Goal: Task Accomplishment & Management: Use online tool/utility

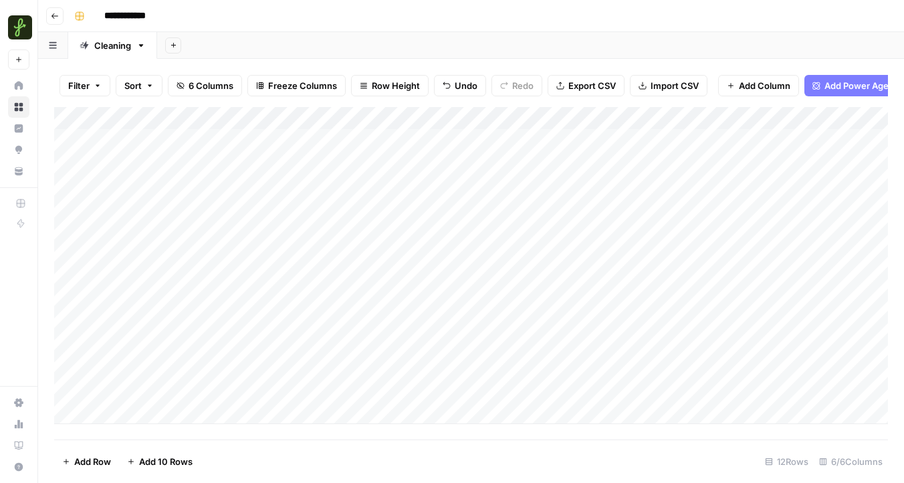
scroll to position [0, 2]
click at [207, 370] on div "Add Column" at bounding box center [471, 265] width 834 height 317
click at [217, 296] on div "Add Column" at bounding box center [471, 265] width 834 height 317
click at [331, 297] on div "Add Column" at bounding box center [471, 265] width 834 height 317
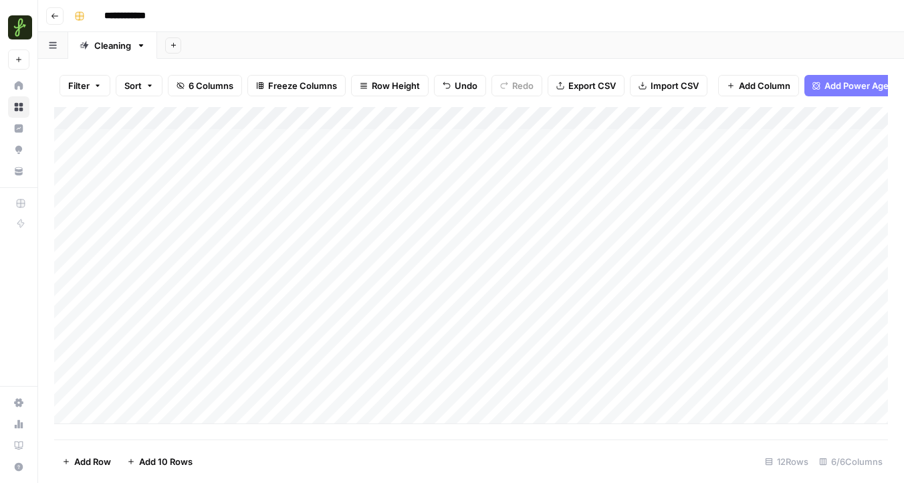
click at [331, 297] on div "Add Column" at bounding box center [471, 265] width 834 height 317
type textarea "*"
type textarea "**********"
click at [364, 385] on div "Add Column" at bounding box center [471, 265] width 834 height 317
click at [309, 361] on div "Add Column" at bounding box center [471, 265] width 834 height 317
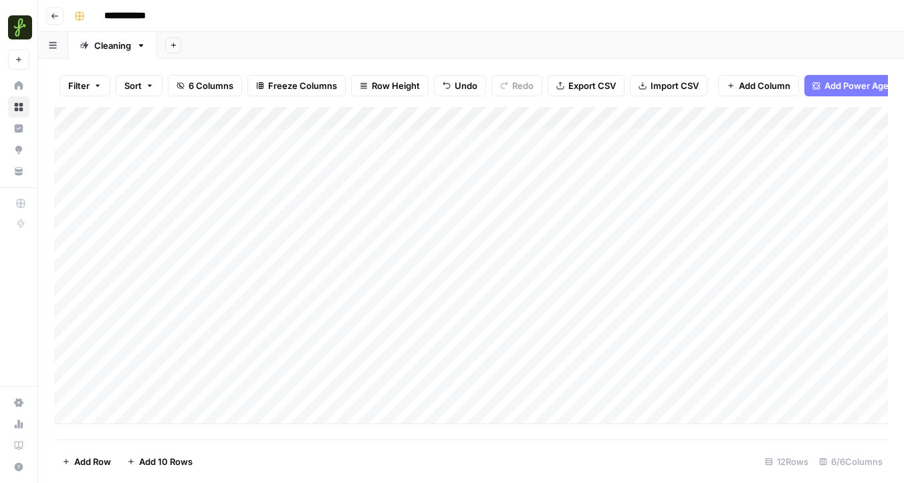
click at [225, 361] on div "Add Column" at bounding box center [471, 265] width 834 height 317
click at [336, 360] on div "Add Column" at bounding box center [471, 265] width 834 height 317
type textarea "*"
click at [180, 392] on div "Add Column" at bounding box center [471, 265] width 834 height 317
click at [309, 383] on div "Add Column" at bounding box center [471, 265] width 834 height 317
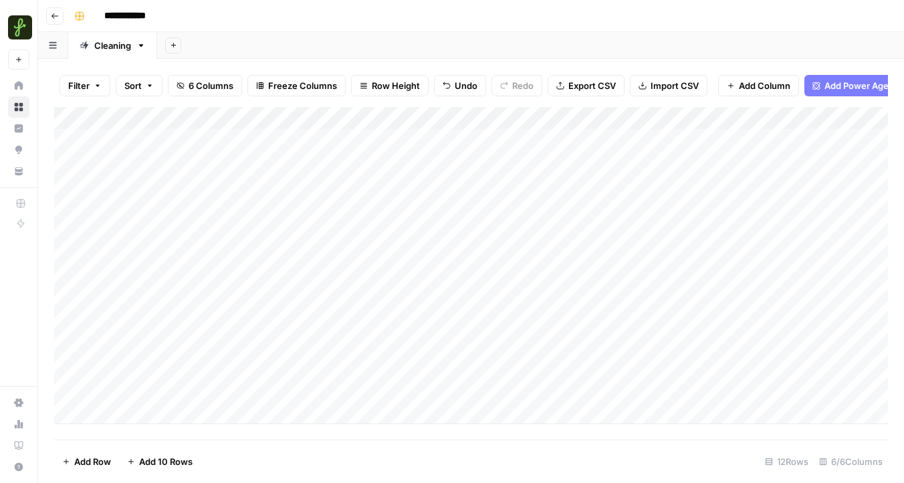
click at [315, 367] on div "Add Column" at bounding box center [471, 265] width 834 height 317
click at [315, 367] on textarea "*" at bounding box center [400, 368] width 214 height 19
type textarea "**********"
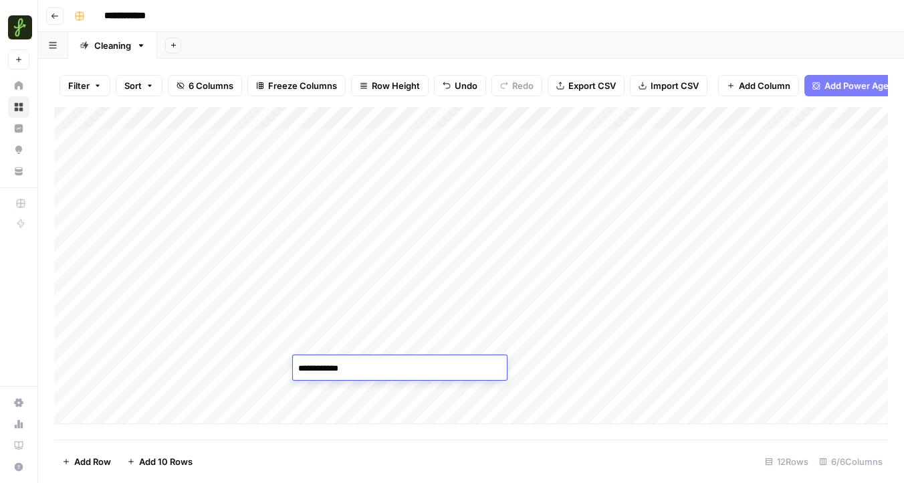
click at [333, 394] on div "Add Column" at bounding box center [471, 265] width 834 height 317
click at [332, 392] on div "Add Column" at bounding box center [471, 265] width 834 height 317
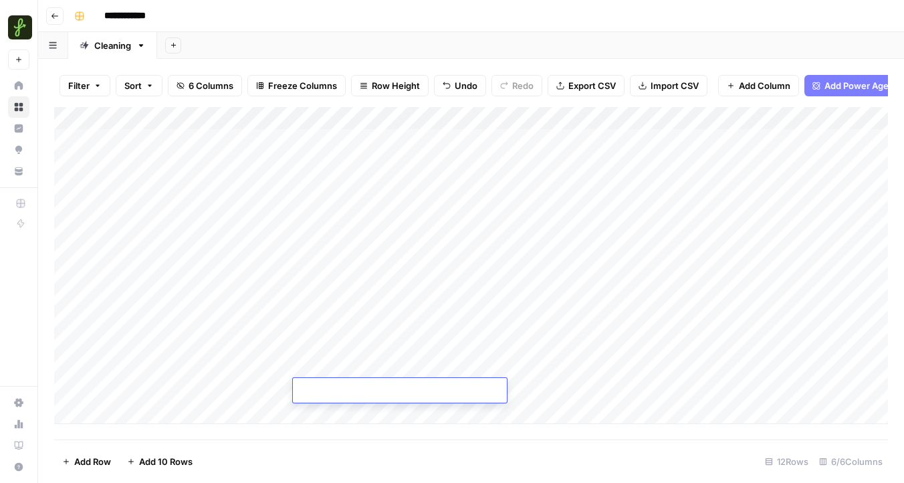
click at [332, 392] on textarea at bounding box center [400, 391] width 214 height 19
type textarea "**********"
click at [241, 342] on div "Add Column" at bounding box center [471, 265] width 834 height 317
click at [318, 341] on div "Add Column" at bounding box center [471, 265] width 834 height 317
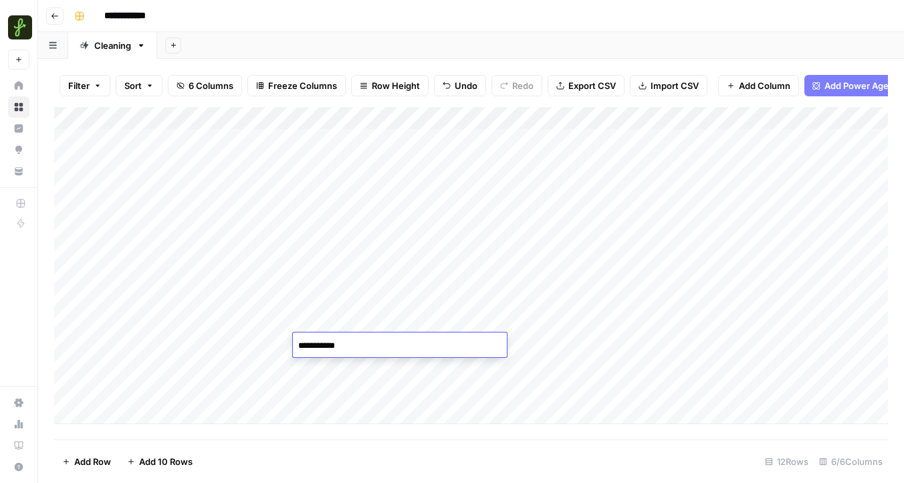
type textarea "**********"
click at [343, 281] on div "Add Column" at bounding box center [471, 265] width 834 height 317
click at [230, 274] on div "Add Column" at bounding box center [471, 265] width 834 height 317
click at [318, 274] on div "Add Column" at bounding box center [471, 265] width 834 height 317
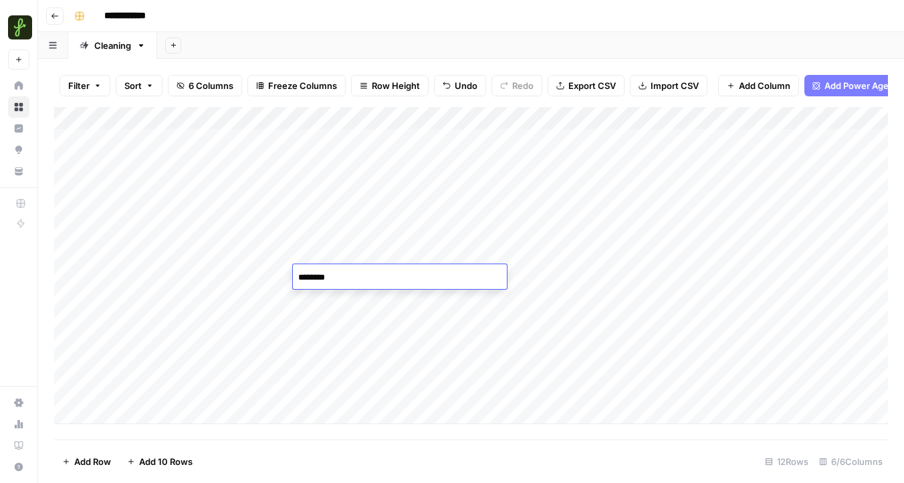
click at [318, 274] on textarea "********" at bounding box center [400, 277] width 214 height 19
type textarea "********"
click at [366, 329] on div "Add Column" at bounding box center [471, 265] width 834 height 317
click at [219, 325] on div "Add Column" at bounding box center [471, 265] width 834 height 317
click at [317, 323] on div "Add Column" at bounding box center [471, 265] width 834 height 317
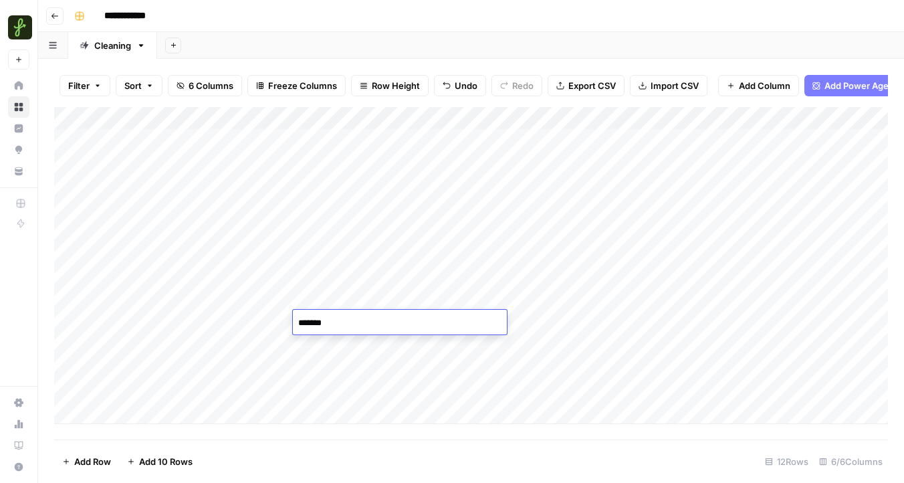
type textarea "********"
click at [645, 118] on div "Add Column" at bounding box center [471, 265] width 834 height 317
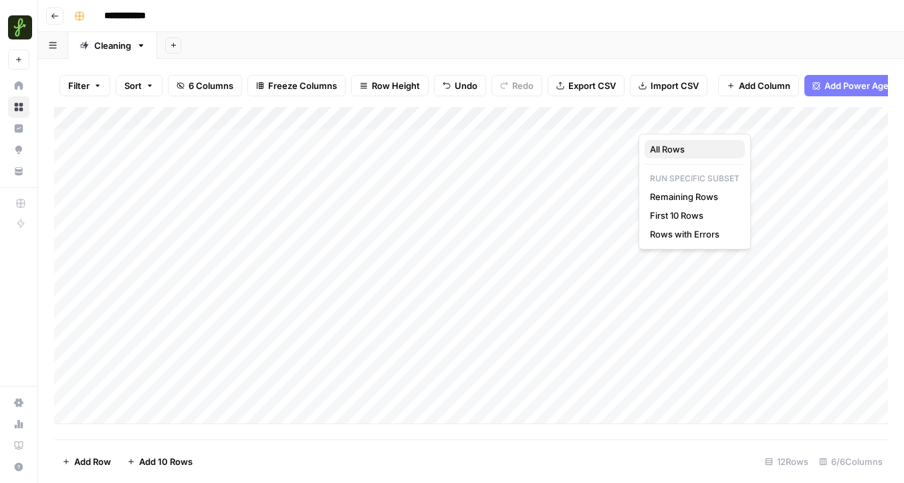
click at [662, 147] on span "All Rows" at bounding box center [692, 148] width 84 height 13
click at [702, 120] on div "Add Column" at bounding box center [471, 265] width 834 height 317
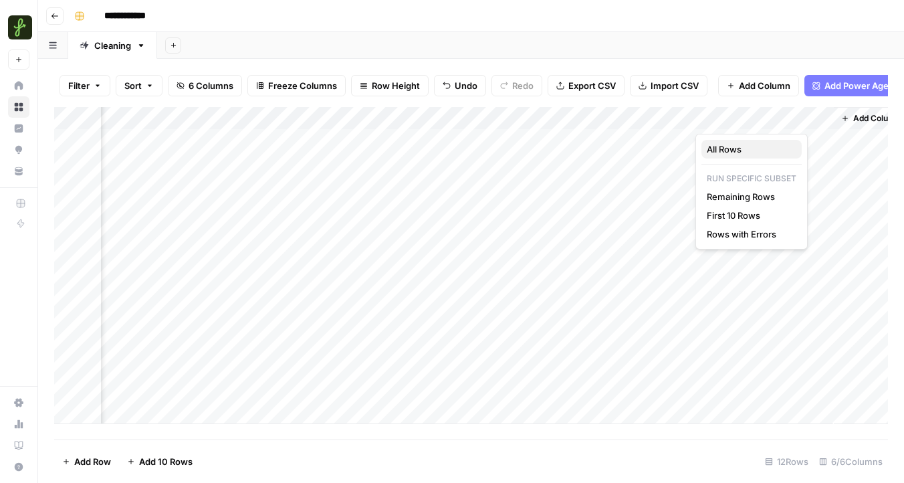
click at [724, 145] on span "All Rows" at bounding box center [749, 148] width 84 height 13
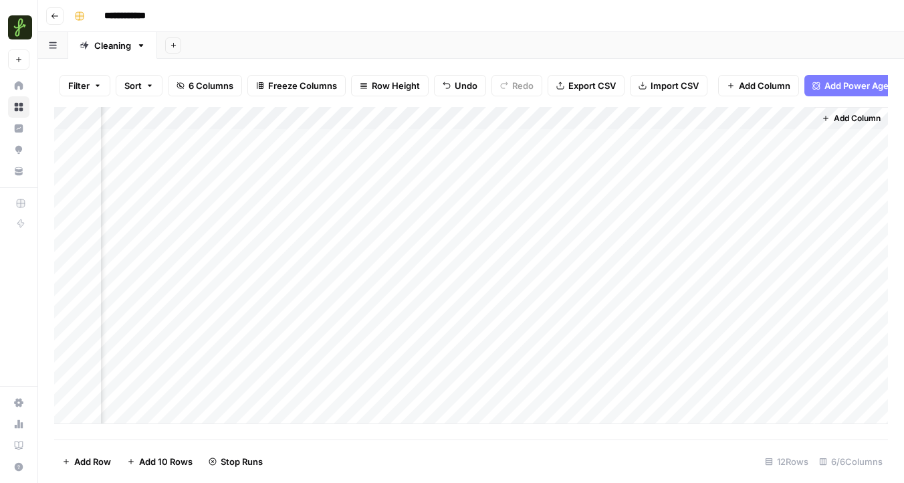
click at [840, 121] on span "Add Column" at bounding box center [857, 118] width 47 height 12
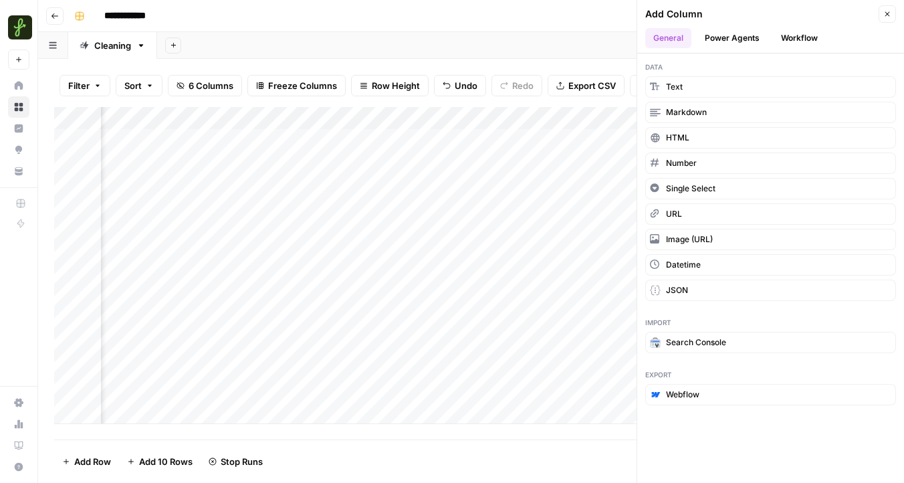
click at [790, 25] on header "Add Column Close General Power Agents Workflow" at bounding box center [770, 26] width 267 height 53
click at [790, 36] on button "Workflow" at bounding box center [799, 38] width 53 height 20
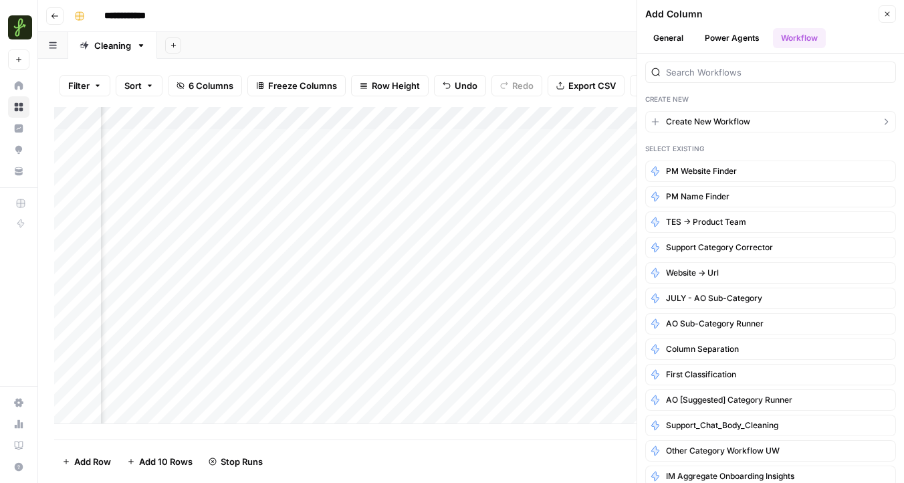
click at [713, 124] on span "Create New Workflow" at bounding box center [708, 122] width 84 height 12
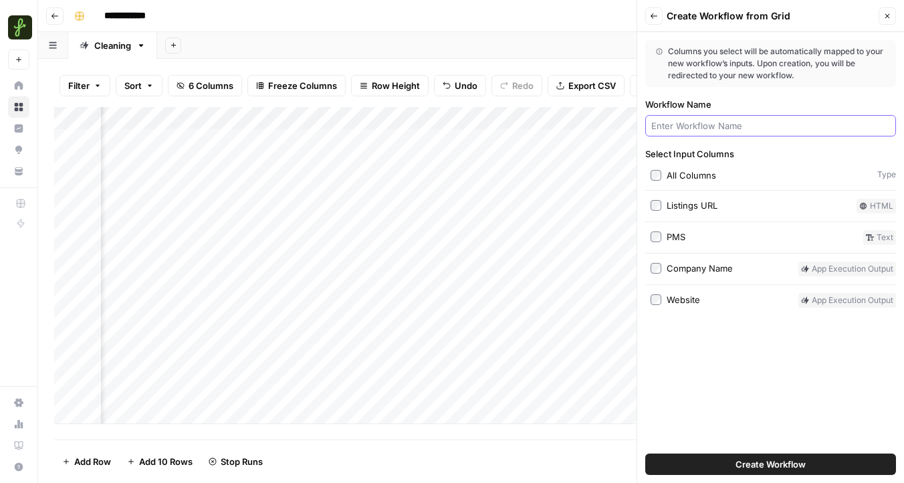
click at [691, 127] on input "Workflow Name" at bounding box center [770, 125] width 239 height 13
type input "PM State Finder"
click at [704, 459] on button "Create Workflow" at bounding box center [770, 463] width 251 height 21
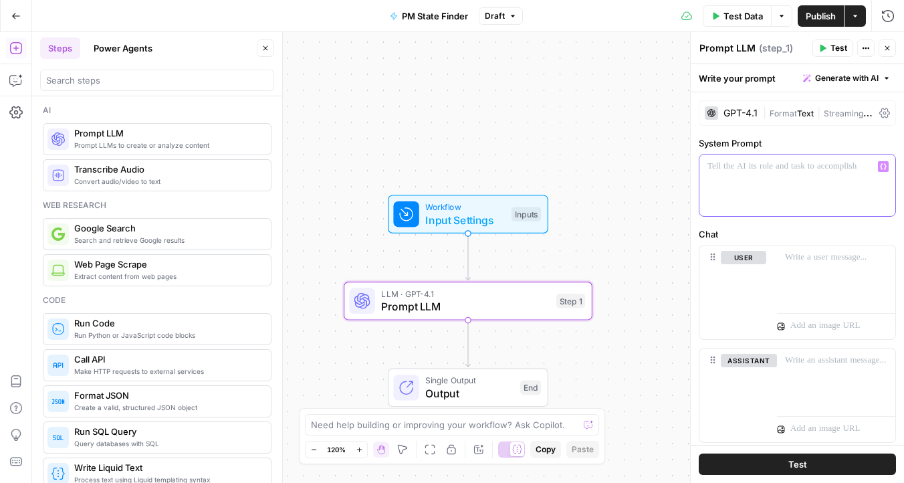
click at [747, 174] on div at bounding box center [797, 184] width 196 height 61
click at [846, 76] on span "Generate with AI" at bounding box center [846, 78] width 63 height 12
click at [814, 104] on span "Generate" at bounding box center [829, 107] width 98 height 13
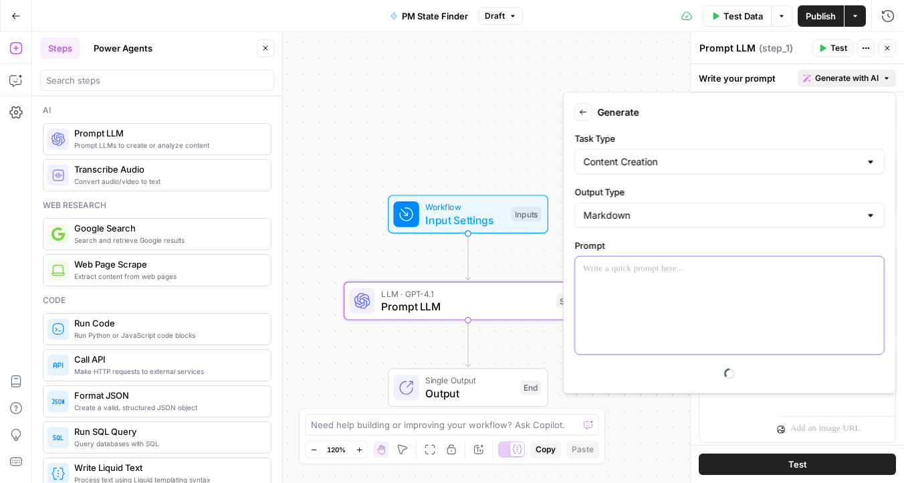
click at [629, 283] on div at bounding box center [729, 306] width 309 height 98
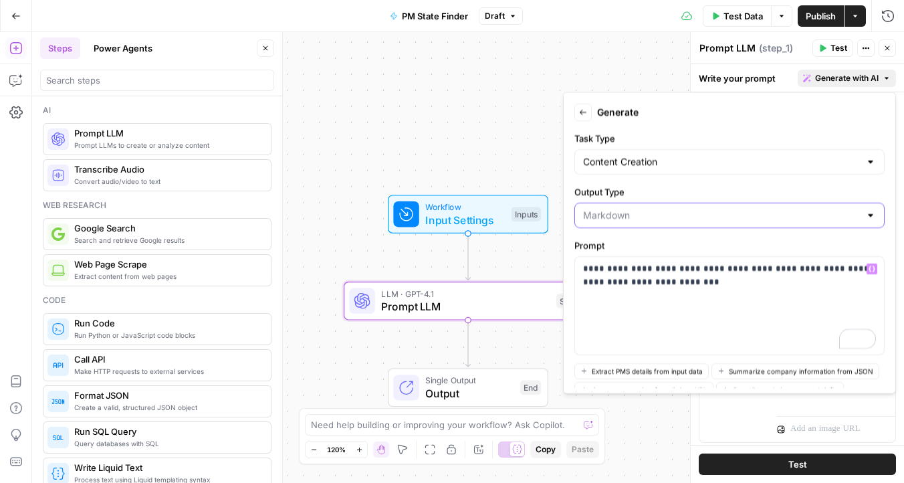
click at [720, 218] on input "Output Type" at bounding box center [721, 215] width 277 height 13
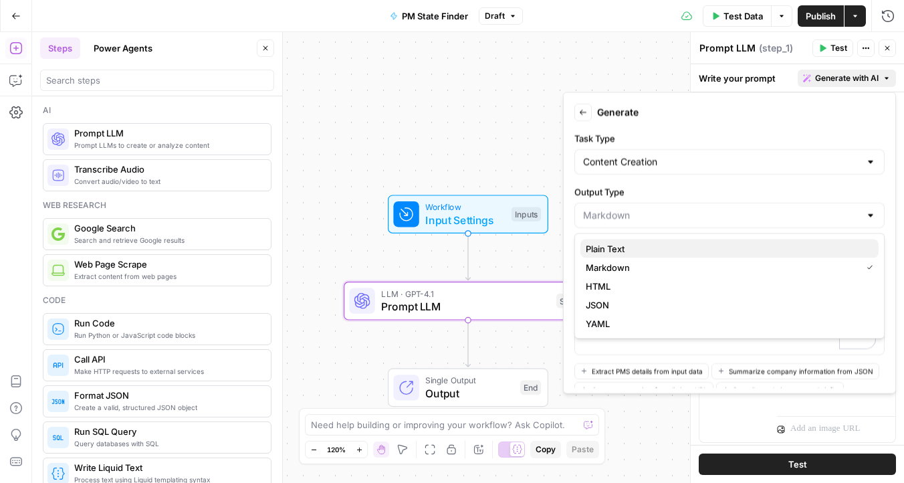
click at [650, 255] on button "Plain Text" at bounding box center [729, 248] width 298 height 19
type input "Plain Text"
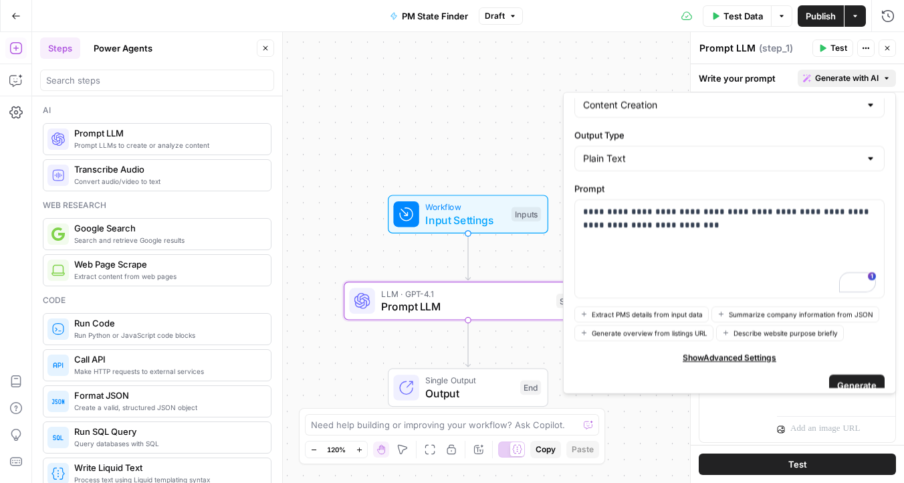
scroll to position [70, 0]
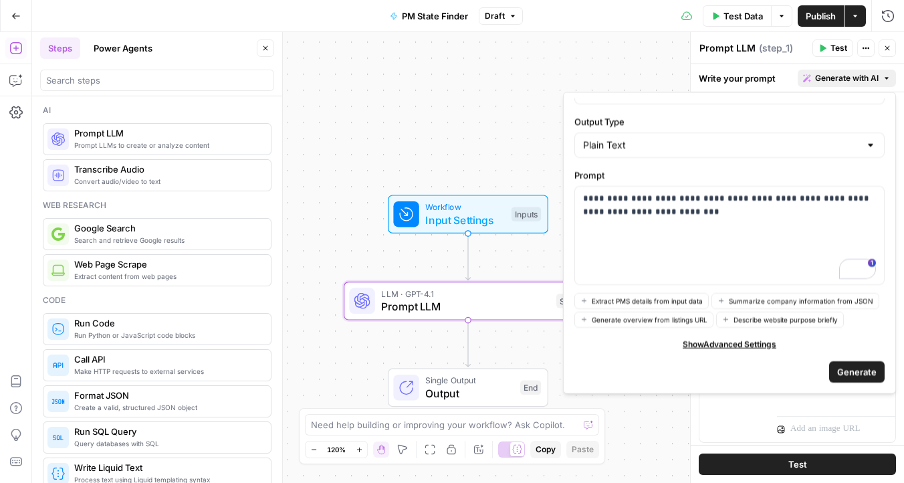
click at [852, 373] on span "Generate" at bounding box center [856, 370] width 39 height 13
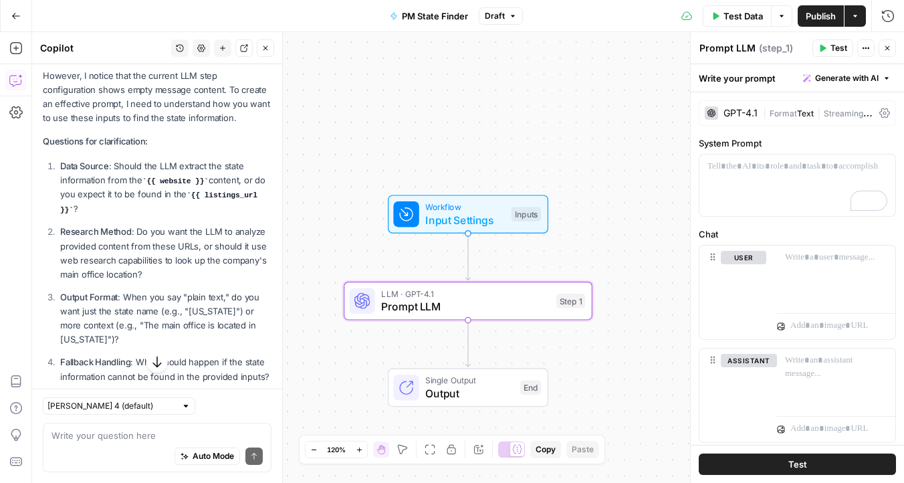
scroll to position [430, 0]
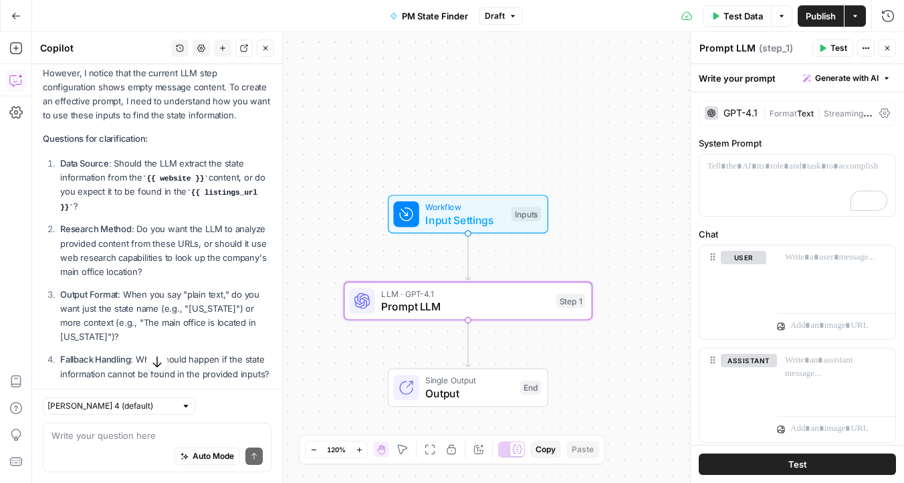
click at [128, 436] on textarea at bounding box center [156, 434] width 211 height 13
type textarea "i"
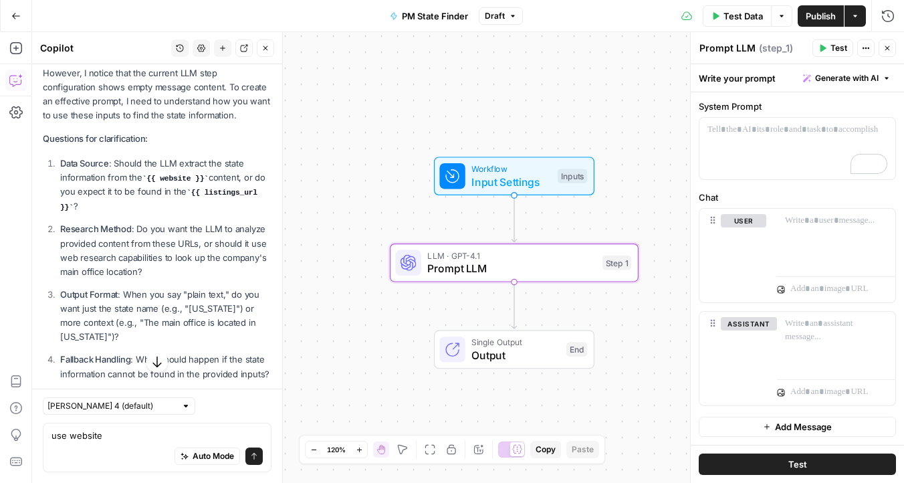
scroll to position [0, 0]
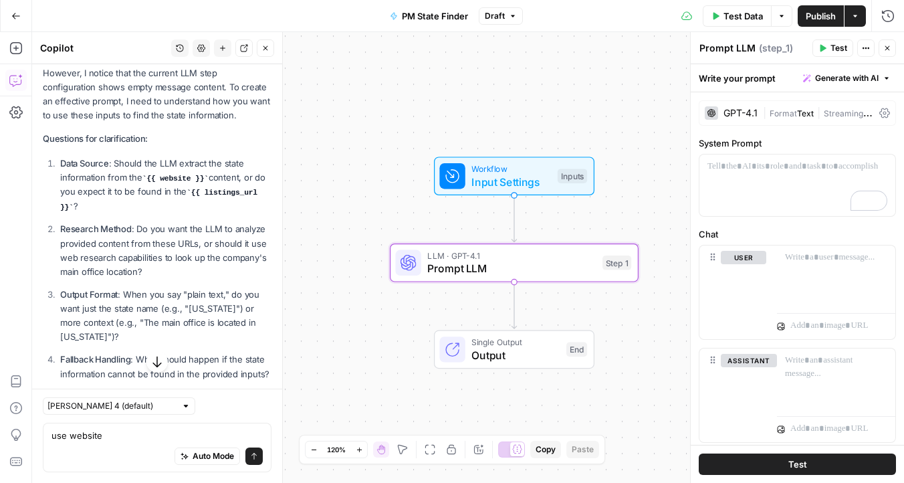
click at [881, 112] on icon at bounding box center [884, 113] width 11 height 11
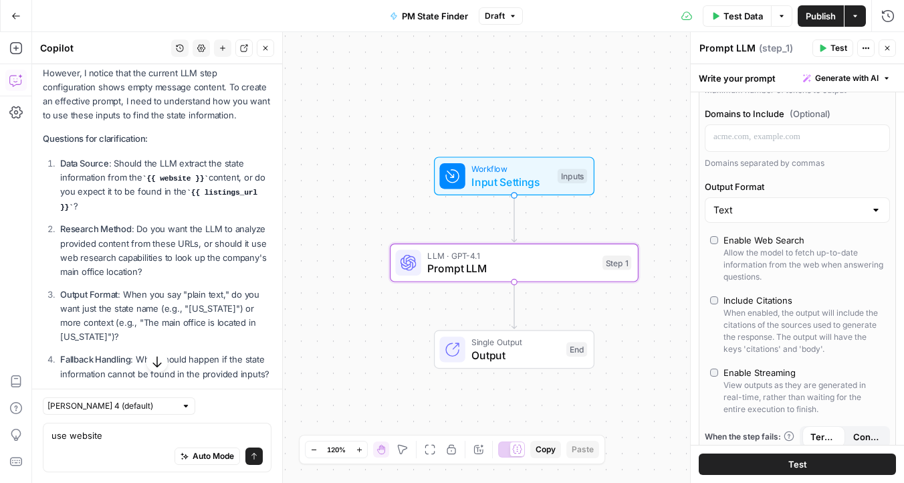
click at [747, 243] on div "Enable Web Search" at bounding box center [763, 239] width 81 height 13
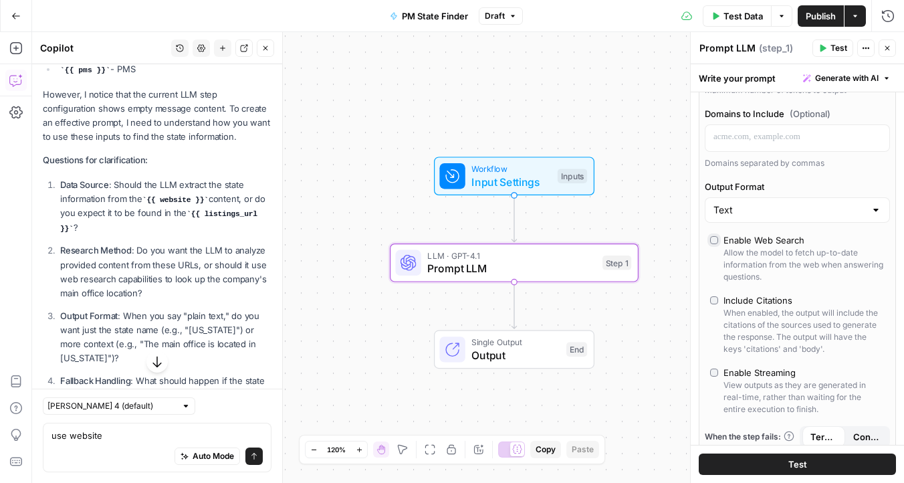
scroll to position [452, 0]
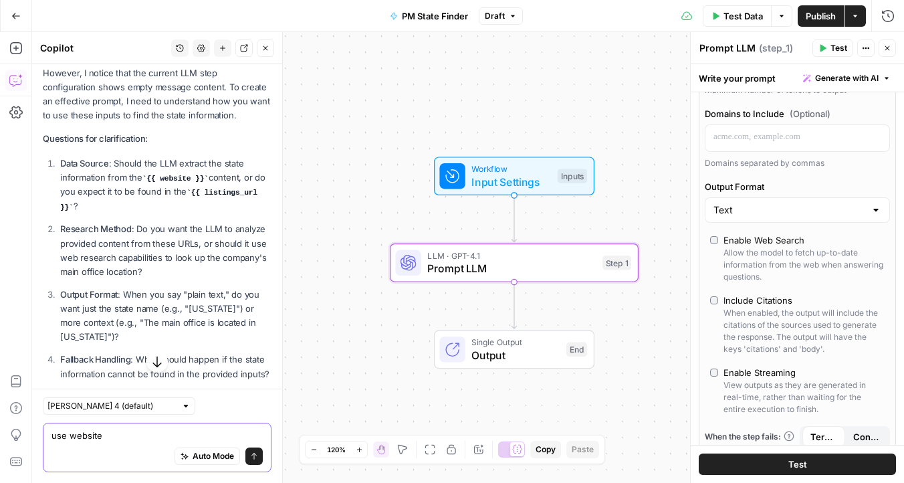
click at [136, 428] on textarea "use website" at bounding box center [156, 434] width 211 height 13
type textarea "use website. just give me the state"
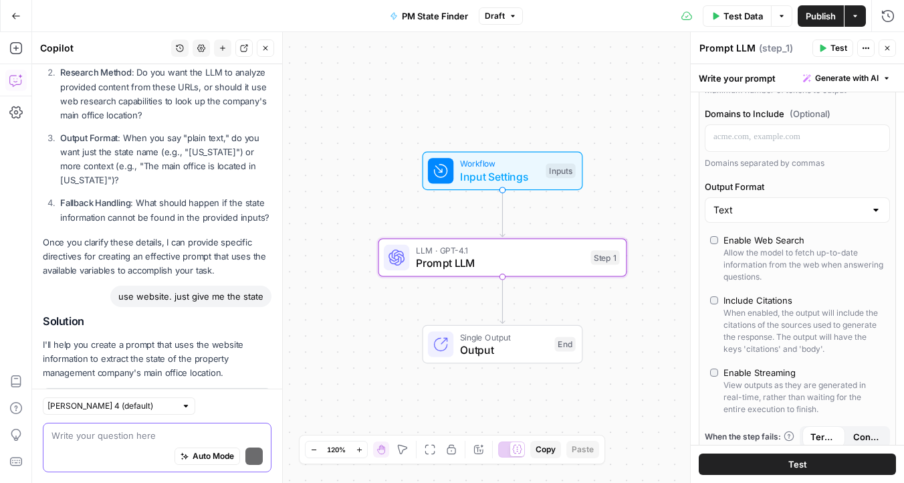
scroll to position [668, 0]
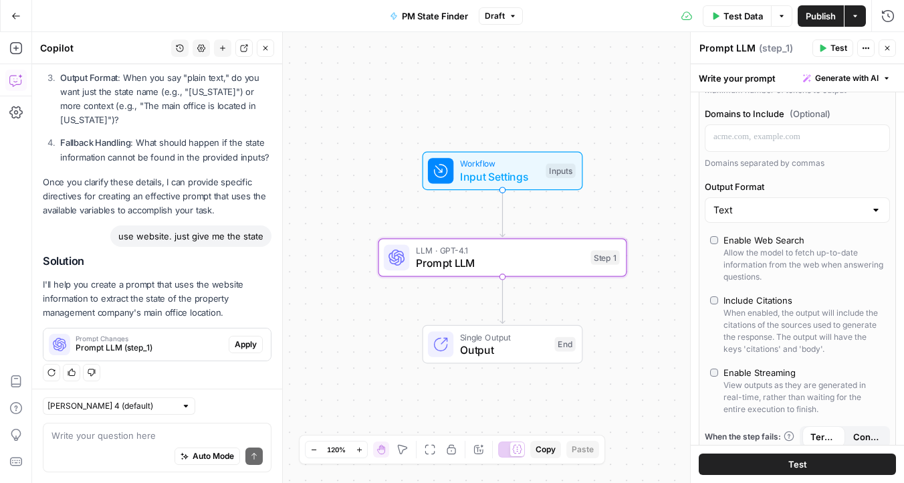
click at [239, 342] on span "Apply" at bounding box center [246, 344] width 22 height 12
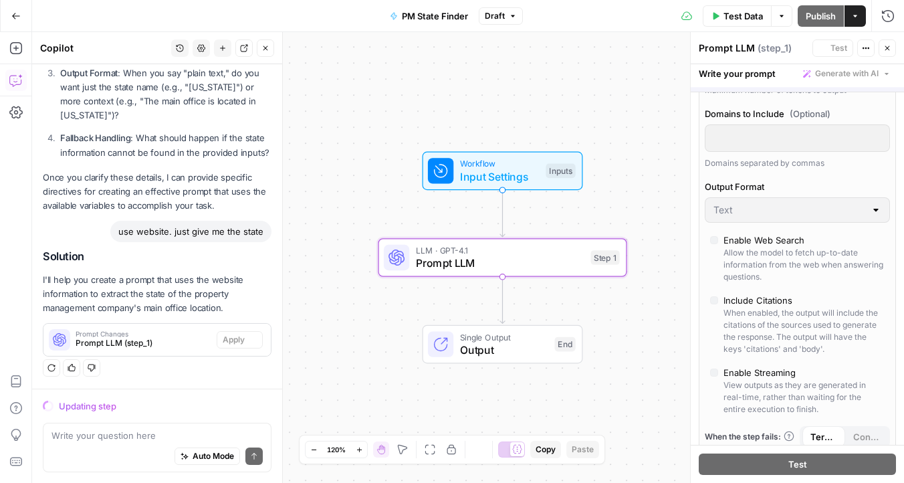
scroll to position [647, 0]
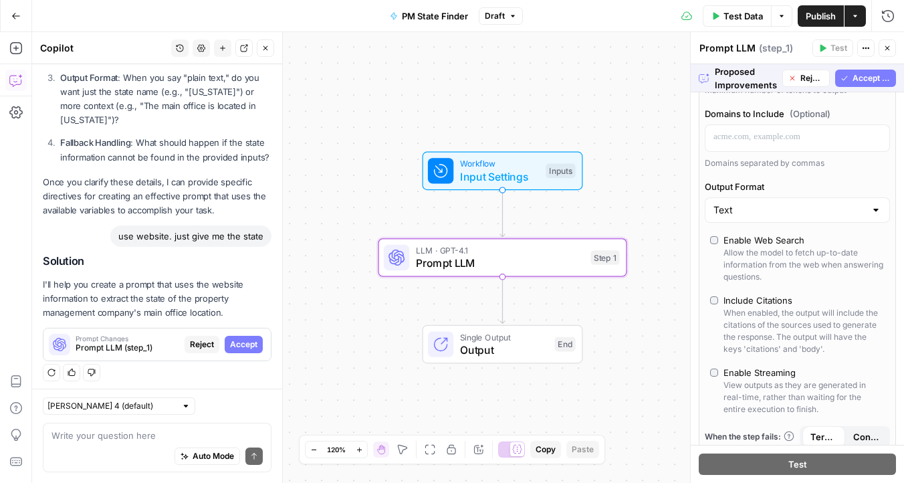
click at [255, 343] on span "Accept" at bounding box center [243, 344] width 27 height 12
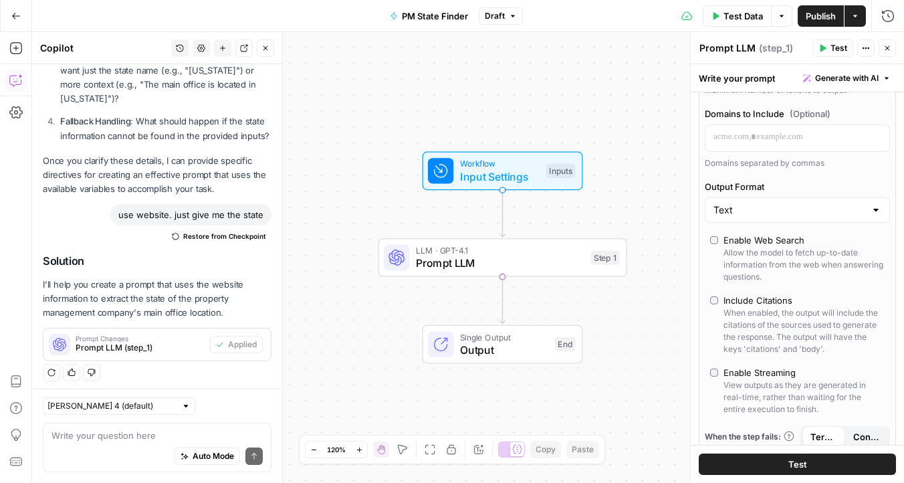
scroll to position [0, 0]
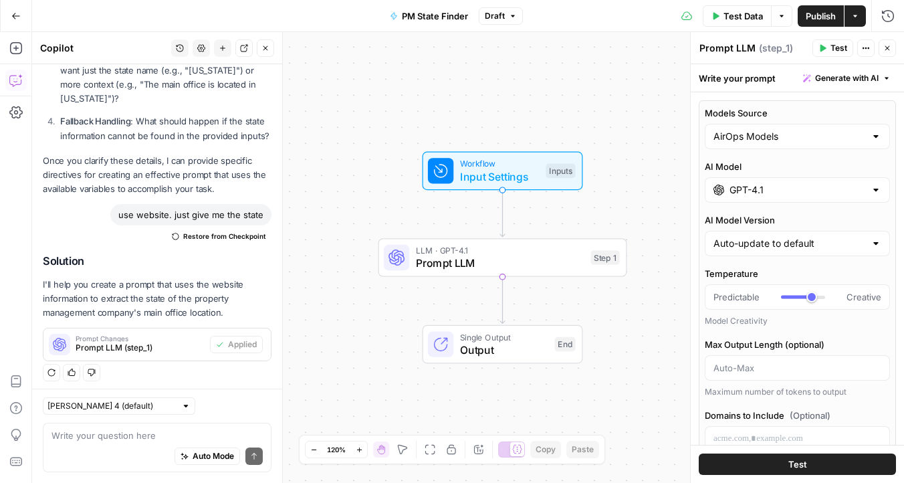
click at [779, 467] on button "Test" at bounding box center [796, 463] width 197 height 21
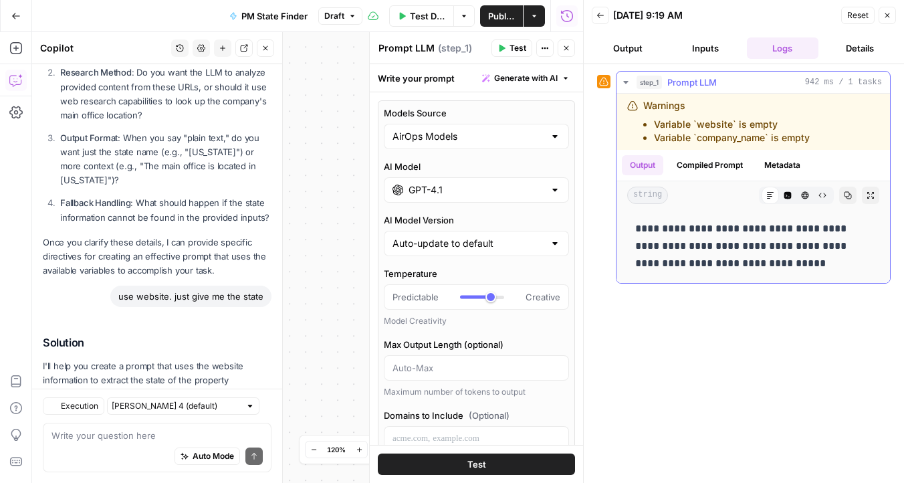
scroll to position [690, 0]
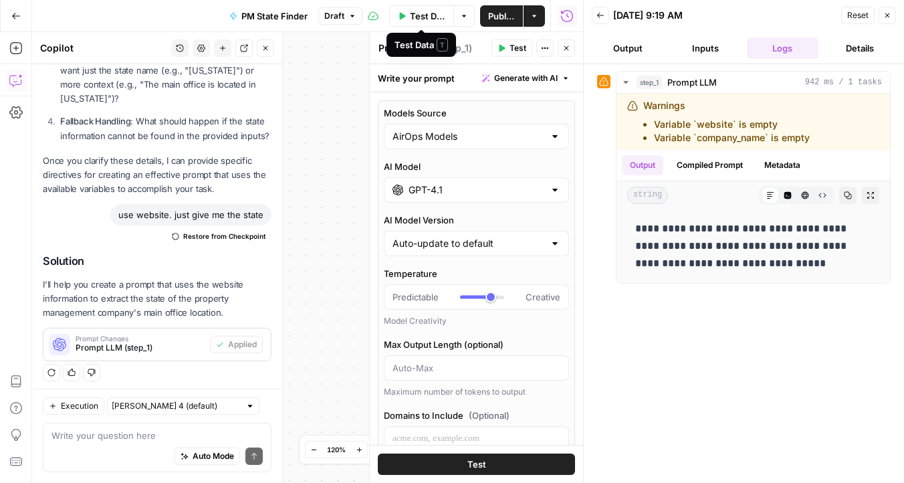
click at [442, 21] on span "Test Data" at bounding box center [427, 15] width 35 height 13
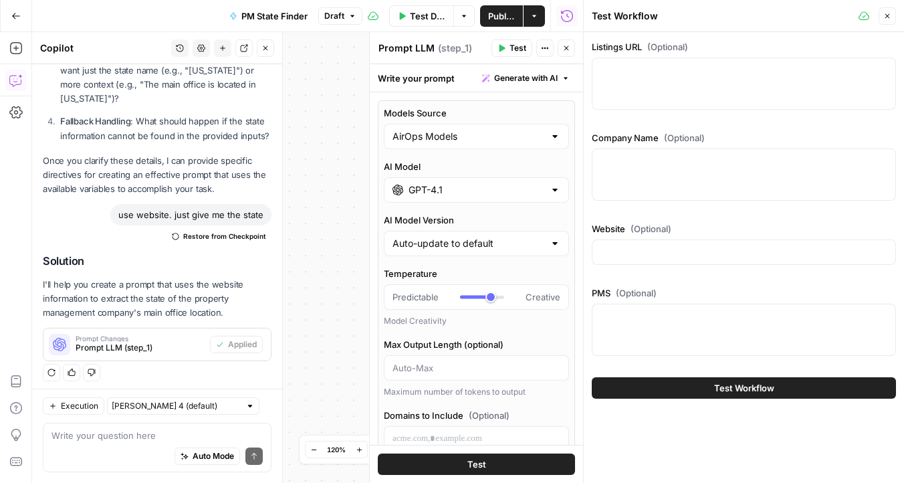
click at [670, 84] on div at bounding box center [744, 83] width 304 height 52
click at [324, 103] on div "**********" at bounding box center [307, 257] width 551 height 451
click at [894, 9] on button "Close" at bounding box center [886, 15] width 17 height 17
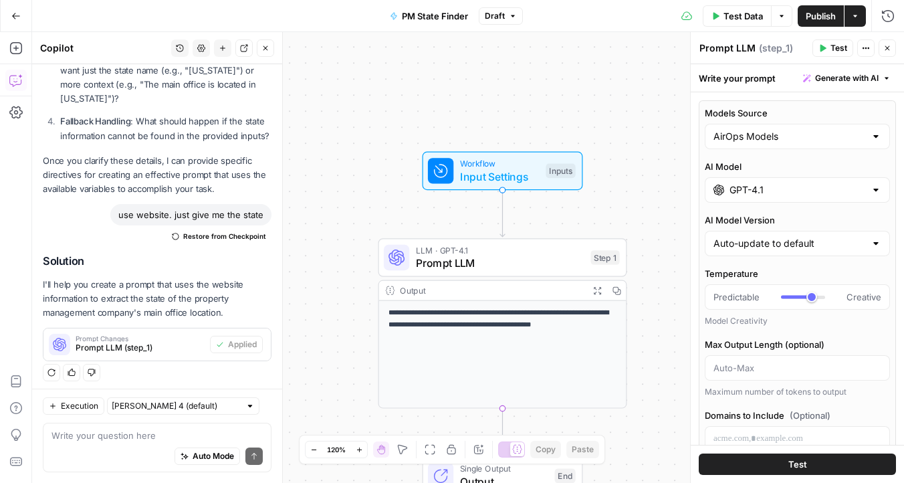
click at [805, 15] on span "Publish" at bounding box center [820, 15] width 30 height 13
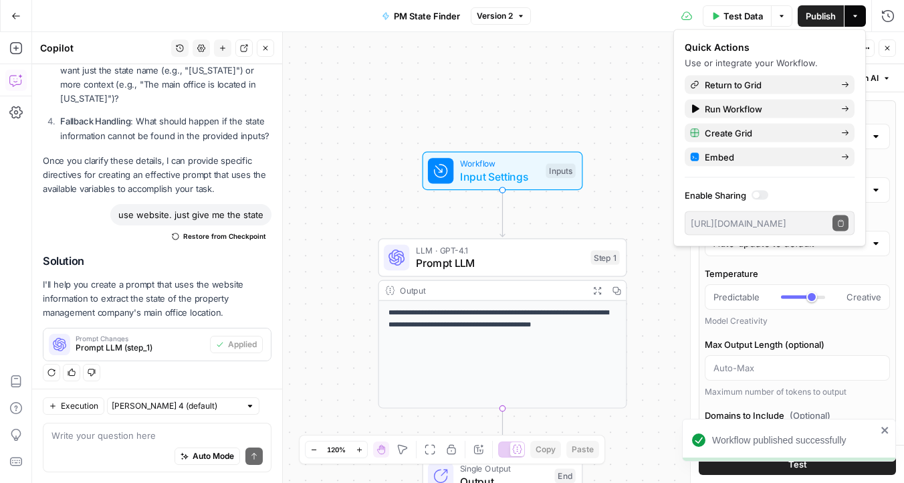
click at [8, 17] on button "Go Back" at bounding box center [16, 16] width 24 height 24
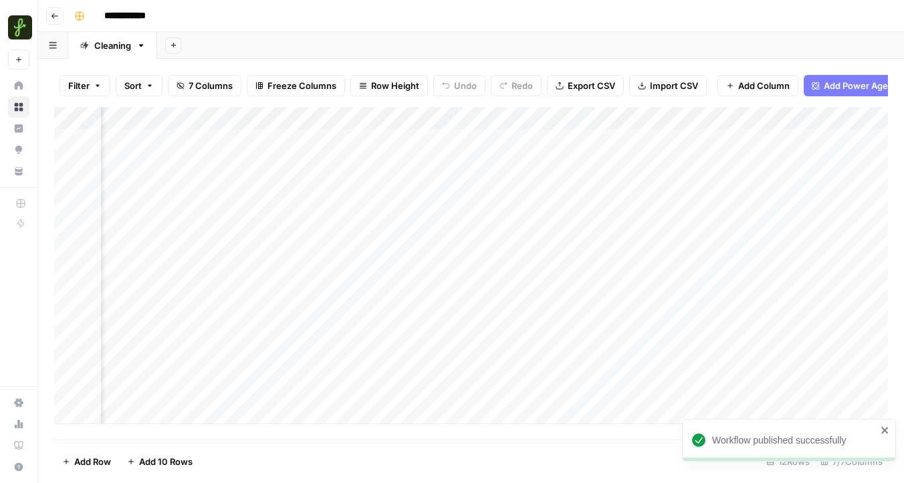
scroll to position [0, 355]
click at [745, 140] on div "Add Column" at bounding box center [471, 265] width 834 height 317
click at [729, 140] on div "Add Column" at bounding box center [471, 265] width 834 height 317
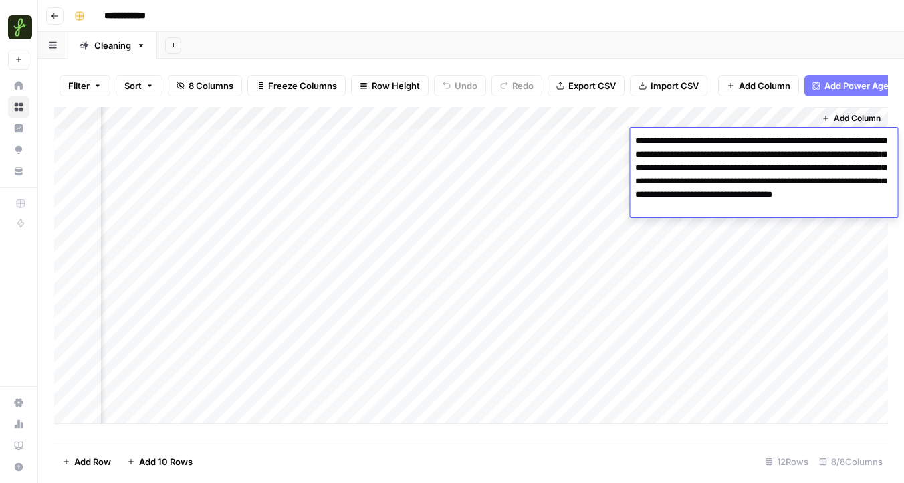
click at [729, 140] on textarea "**********" at bounding box center [763, 175] width 267 height 86
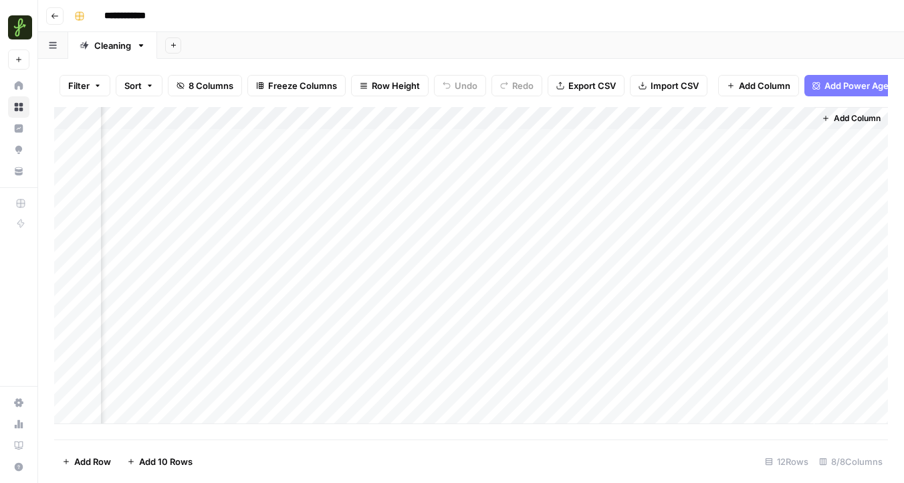
click at [742, 279] on div "Add Column" at bounding box center [471, 265] width 834 height 317
click at [660, 119] on div "Add Column" at bounding box center [471, 265] width 834 height 317
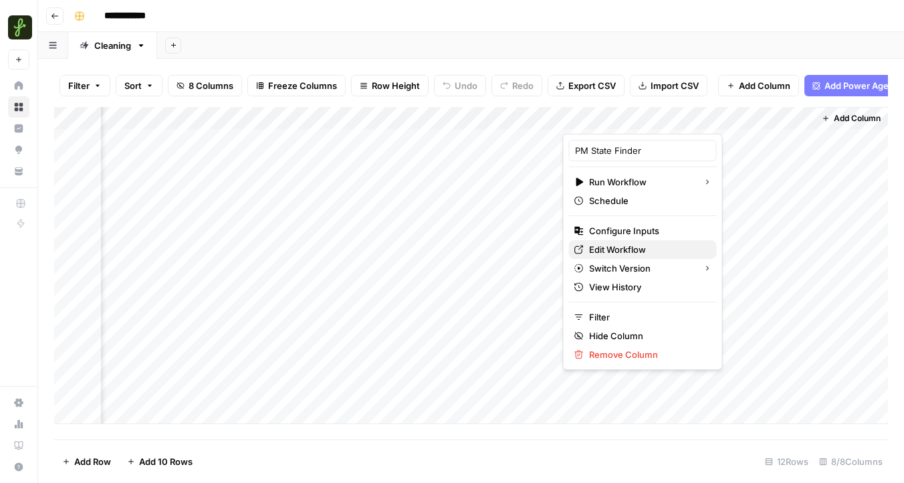
click at [616, 247] on span "Edit Workflow" at bounding box center [647, 249] width 117 height 13
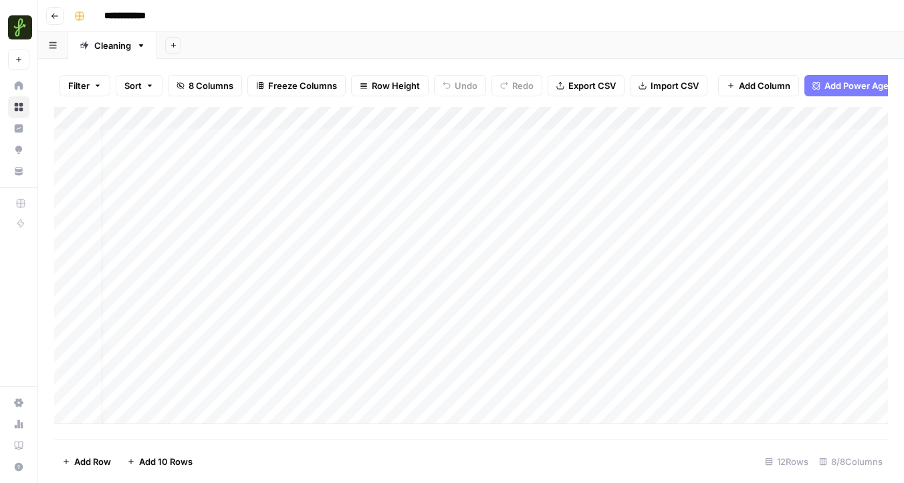
scroll to position [0, 0]
click at [228, 144] on div "Add Column" at bounding box center [471, 265] width 834 height 317
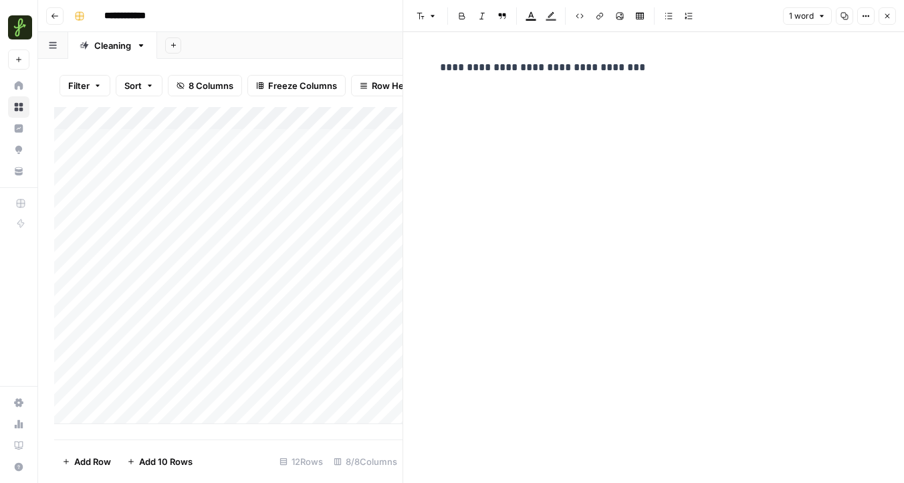
click at [588, 112] on div "**********" at bounding box center [654, 246] width 444 height 386
drag, startPoint x: 654, startPoint y: 68, endPoint x: 431, endPoint y: 68, distance: 223.3
click at [432, 68] on div "**********" at bounding box center [654, 67] width 444 height 28
copy p "**********"
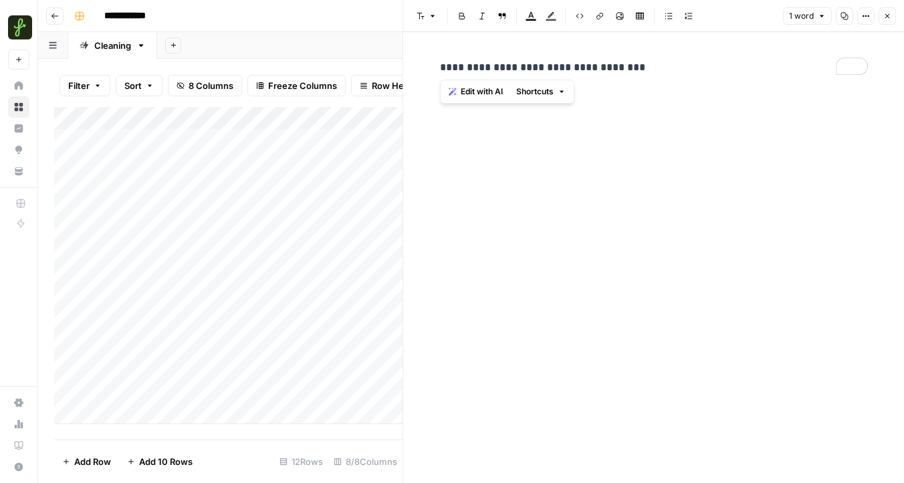
click at [327, 142] on div "Add Column" at bounding box center [228, 265] width 348 height 317
click at [336, 143] on div "Add Column" at bounding box center [228, 265] width 348 height 317
click at [336, 143] on textarea "********" at bounding box center [400, 141] width 214 height 19
click at [345, 187] on div "Add Column" at bounding box center [228, 265] width 348 height 317
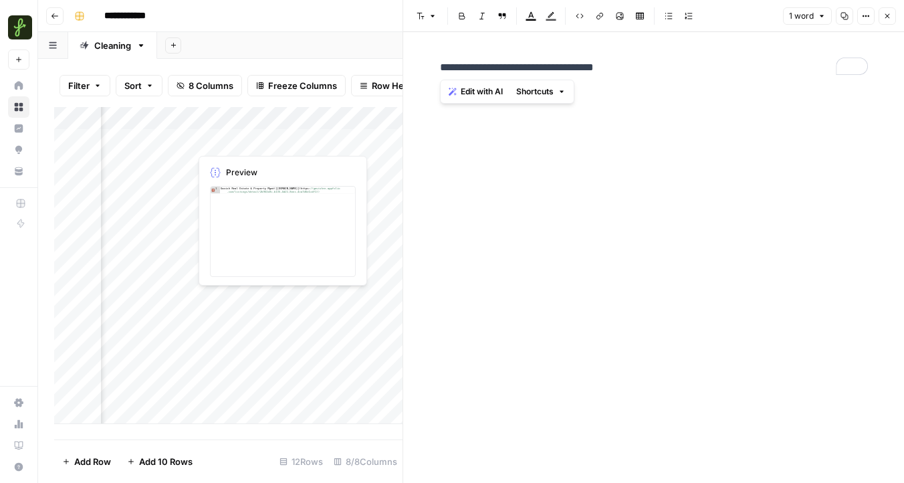
click at [261, 142] on div "Add Column" at bounding box center [228, 265] width 348 height 317
click at [263, 140] on div "Add Column" at bounding box center [228, 265] width 348 height 317
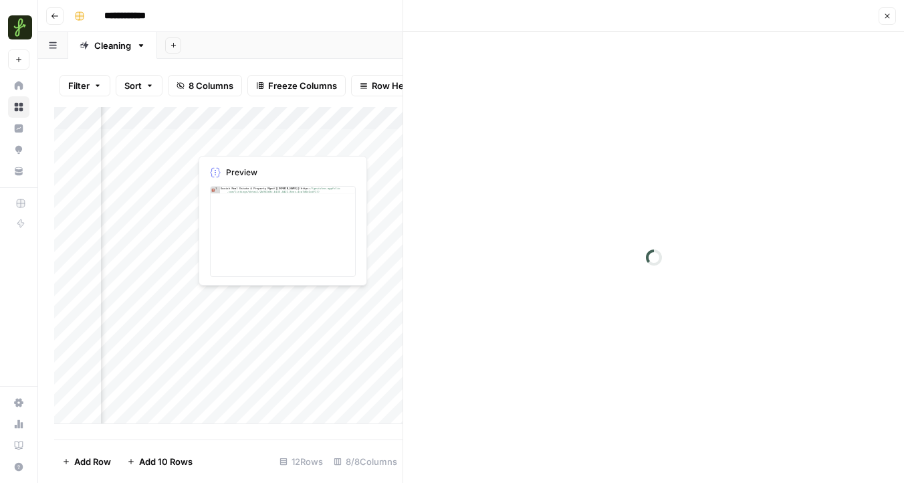
click at [263, 140] on div at bounding box center [251, 140] width 122 height 25
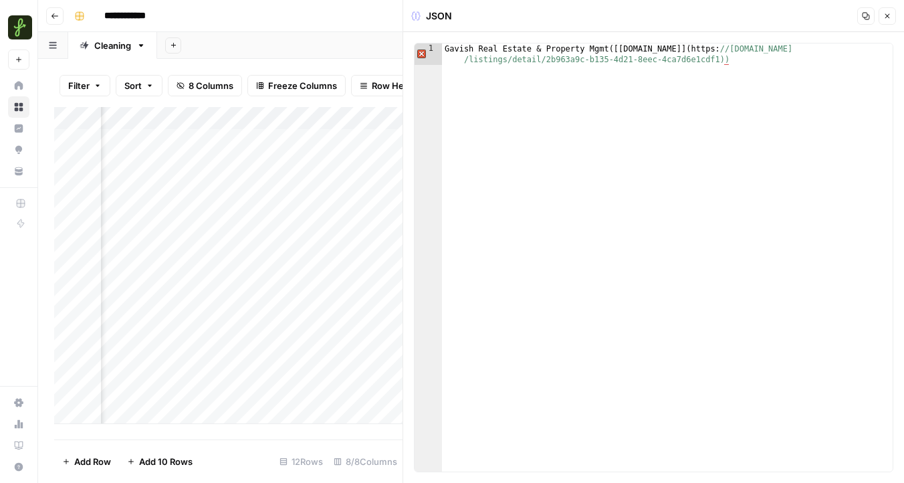
type textarea "**********"
click at [528, 92] on div "Gavish Real Estate & Property Mgmt ([ gavishre.appfolio.com ] ( https: //gavish…" at bounding box center [667, 278] width 451 height 471
drag, startPoint x: 610, startPoint y: 50, endPoint x: 414, endPoint y: 50, distance: 195.8
click at [414, 50] on div "**********" at bounding box center [653, 257] width 479 height 429
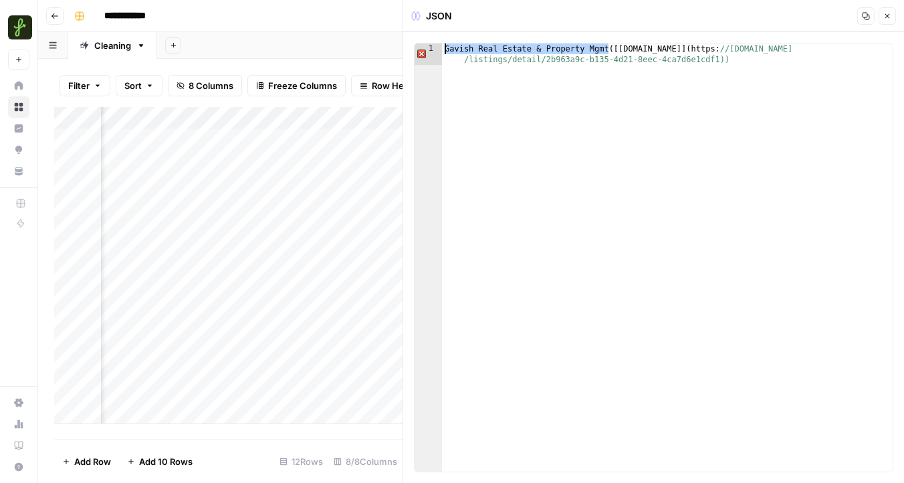
click at [275, 132] on div "Add Column" at bounding box center [228, 265] width 348 height 317
click at [273, 136] on div "Add Column" at bounding box center [228, 265] width 348 height 317
click at [273, 136] on input "**********" at bounding box center [327, 144] width 214 height 16
drag, startPoint x: 354, startPoint y: 147, endPoint x: 217, endPoint y: 144, distance: 137.7
click at [217, 144] on div "**********" at bounding box center [327, 143] width 225 height 23
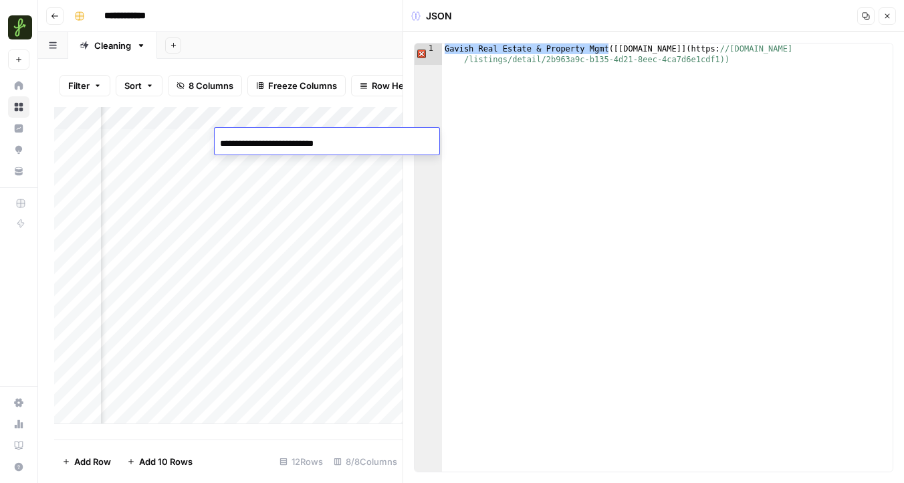
click at [891, 11] on button "Close" at bounding box center [886, 15] width 17 height 17
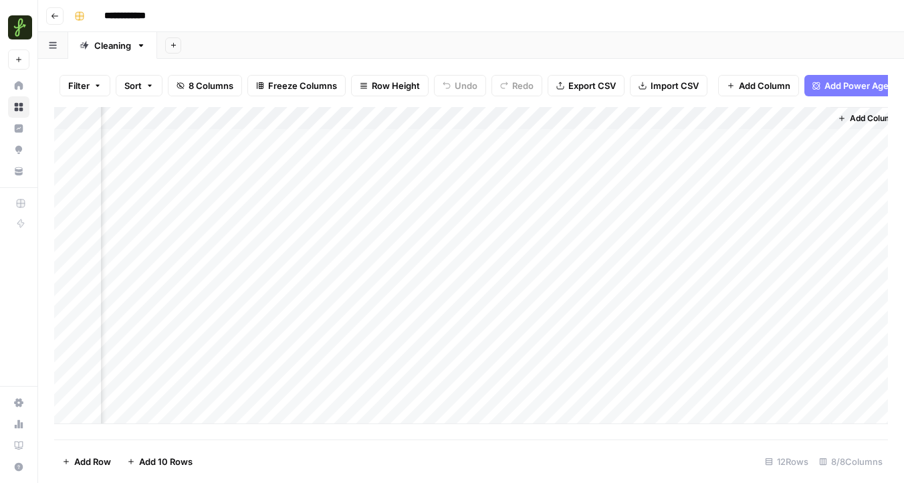
scroll to position [0, 459]
click at [697, 116] on div "Add Column" at bounding box center [471, 265] width 834 height 317
click at [709, 150] on span "All Rows" at bounding box center [745, 148] width 84 height 13
click at [834, 116] on span "Add Column" at bounding box center [857, 118] width 47 height 12
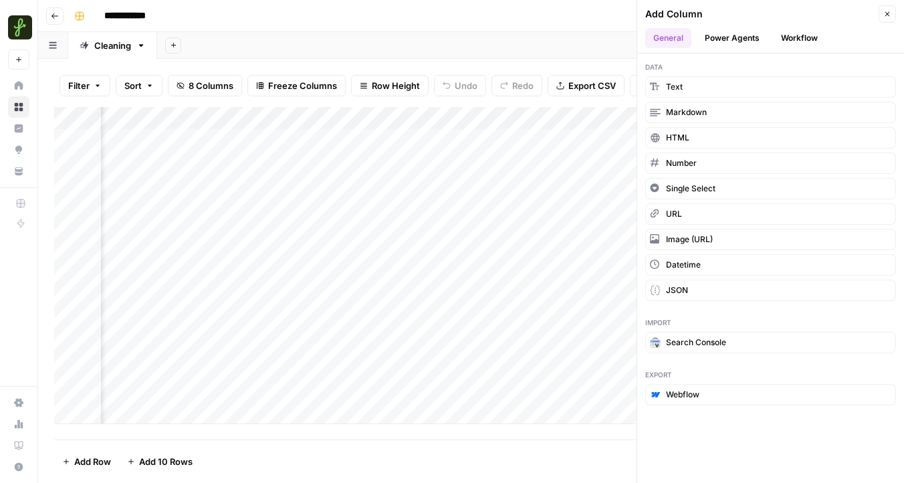
click at [799, 38] on button "Workflow" at bounding box center [799, 38] width 53 height 20
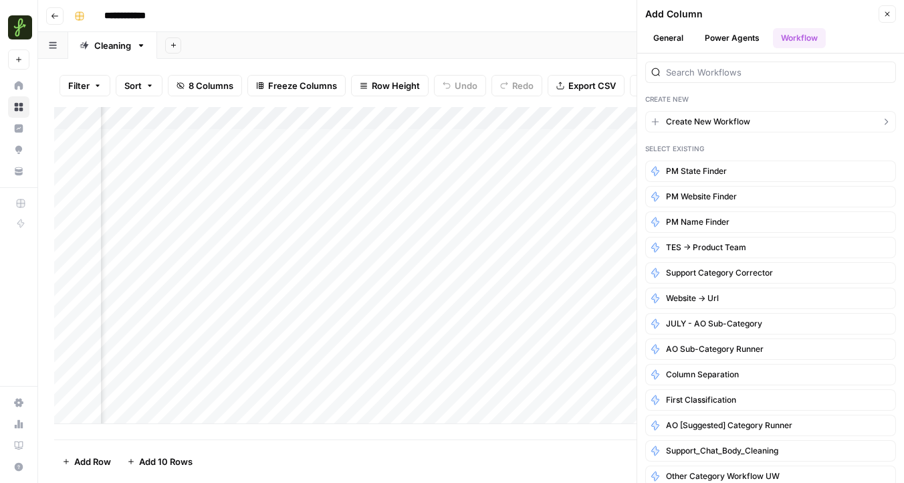
click at [714, 123] on span "Create New Workflow" at bounding box center [708, 122] width 84 height 12
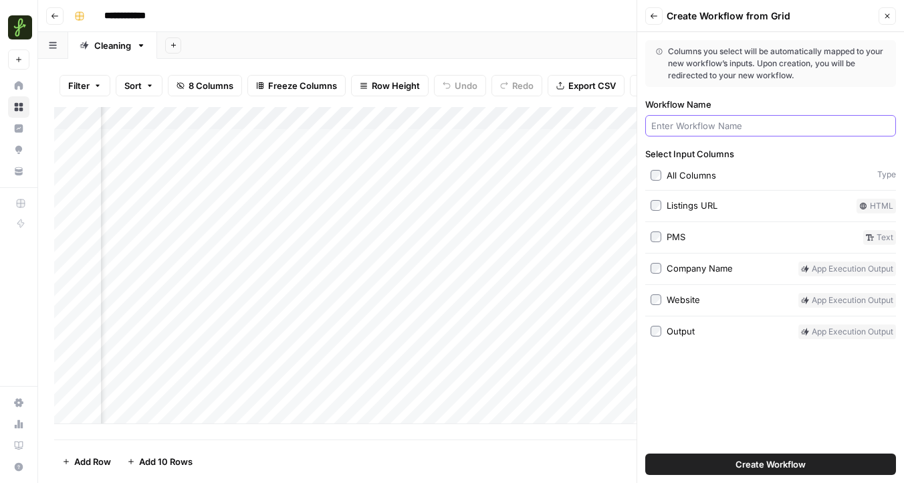
click at [714, 123] on input "Workflow Name" at bounding box center [770, 125] width 239 height 13
type input "PM City finder"
click at [887, 25] on header "Back Create Workflow from Grid Close" at bounding box center [770, 16] width 267 height 32
click at [889, 21] on button "Close" at bounding box center [886, 15] width 17 height 17
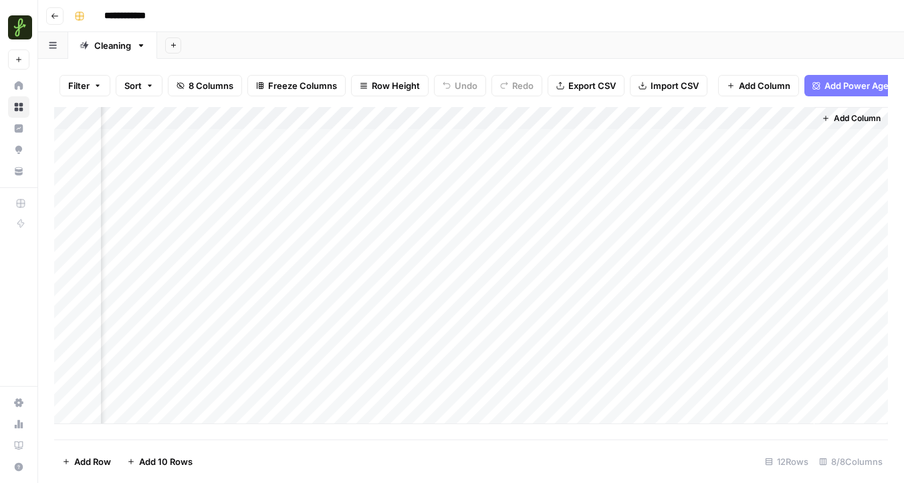
click at [733, 120] on div "Add Column" at bounding box center [471, 265] width 834 height 317
drag, startPoint x: 735, startPoint y: 148, endPoint x: 624, endPoint y: 142, distance: 111.1
click at [624, 142] on body "**********" at bounding box center [452, 241] width 904 height 483
type input "O"
type input "State"
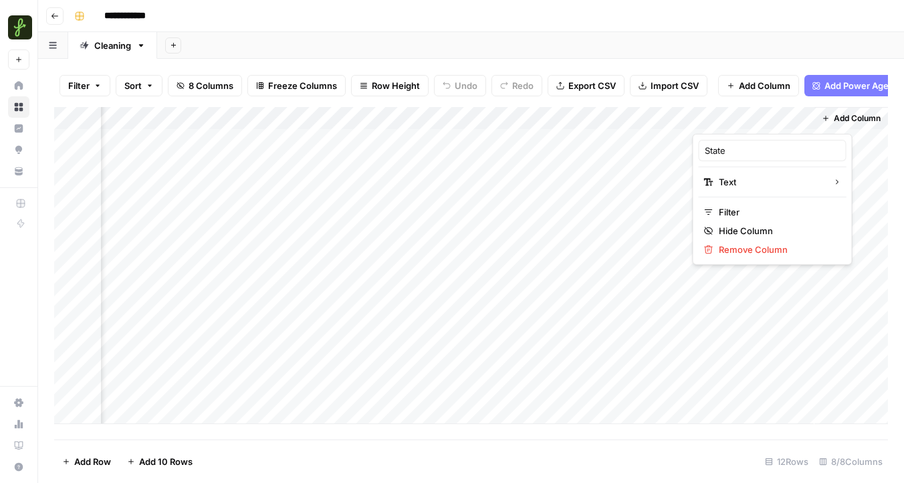
click at [521, 436] on div "Add Column" at bounding box center [471, 273] width 834 height 332
click at [154, 116] on div "Add Column" at bounding box center [471, 265] width 834 height 317
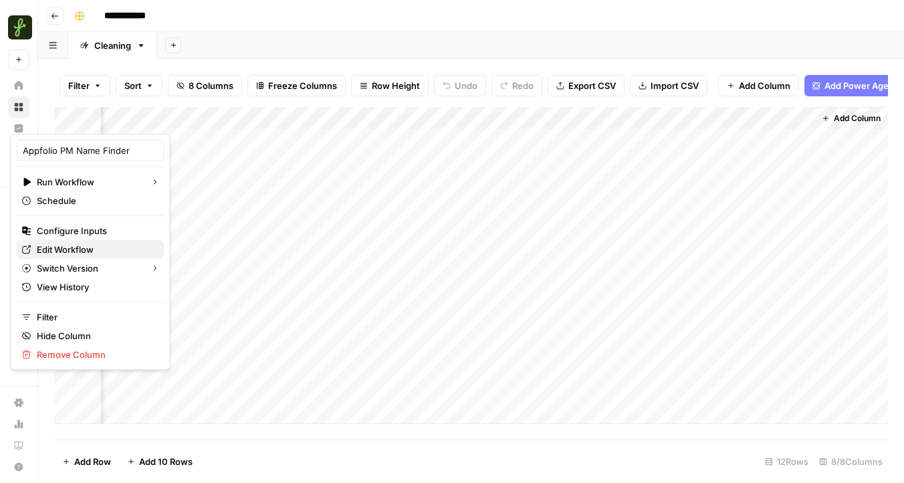
click at [93, 247] on span "Edit Workflow" at bounding box center [95, 249] width 117 height 13
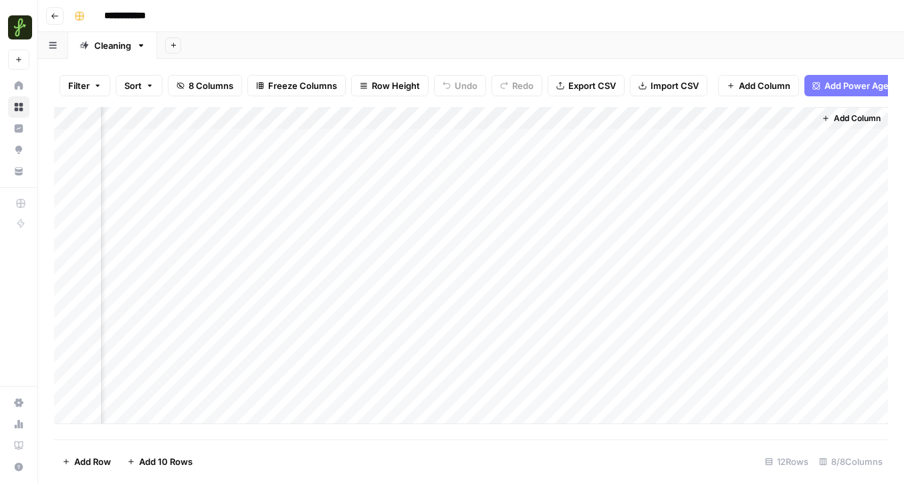
click at [245, 118] on div "Add Column" at bounding box center [471, 265] width 834 height 317
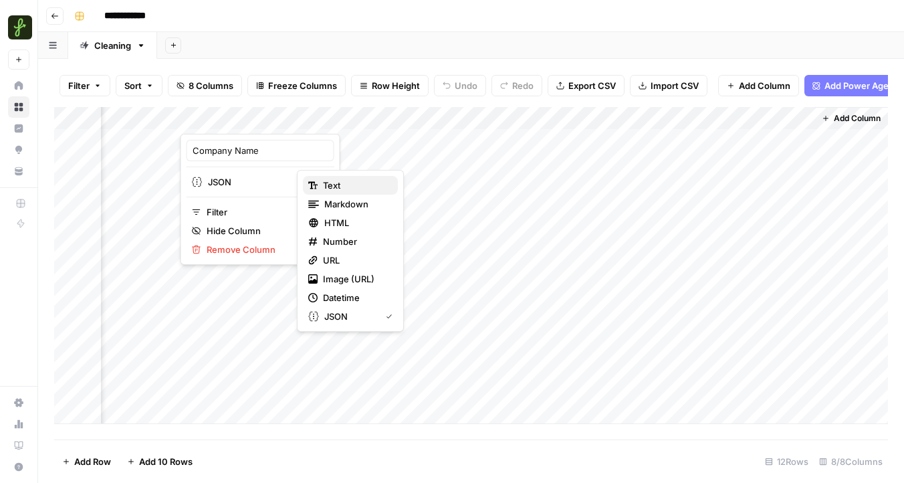
click at [331, 184] on span "Text" at bounding box center [355, 184] width 64 height 13
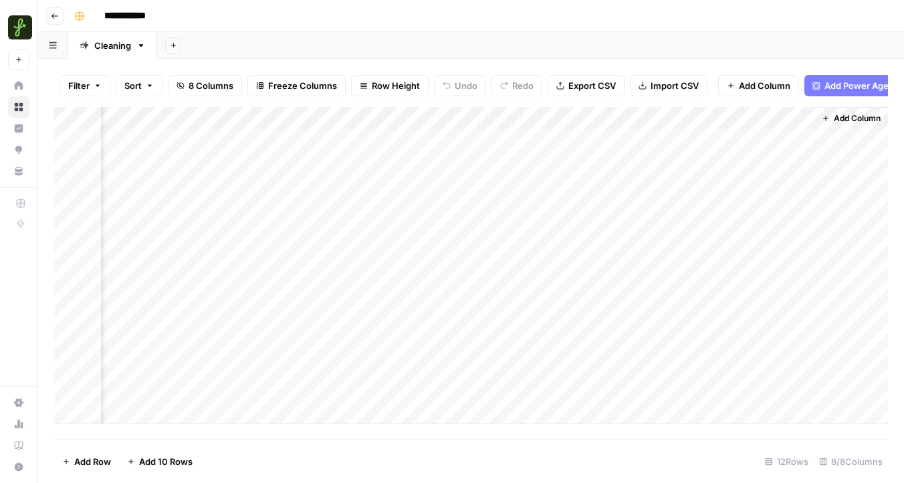
click at [264, 143] on div "Add Column" at bounding box center [471, 265] width 834 height 317
click at [263, 140] on div "Add Column" at bounding box center [471, 265] width 834 height 317
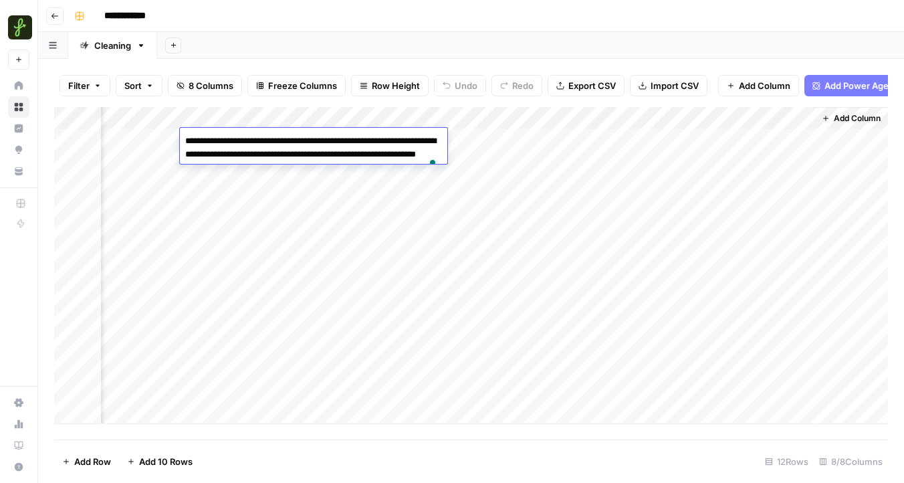
click at [273, 352] on div "Add Column" at bounding box center [471, 265] width 834 height 317
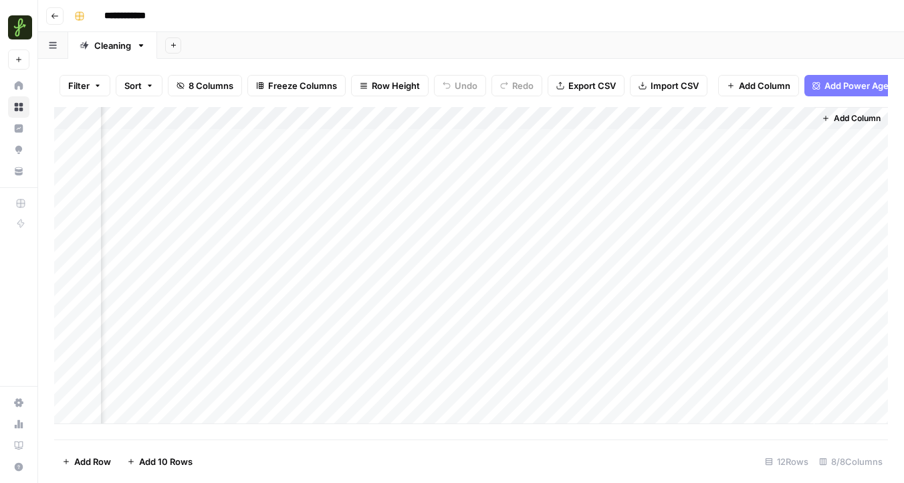
click at [269, 342] on div "Add Column" at bounding box center [471, 265] width 834 height 317
click at [292, 416] on div "Add Column" at bounding box center [471, 265] width 834 height 317
click at [429, 438] on div "Add Column" at bounding box center [471, 273] width 834 height 332
click at [720, 275] on div "Add Column" at bounding box center [471, 273] width 834 height 332
click at [849, 119] on span "Add Column" at bounding box center [857, 118] width 47 height 12
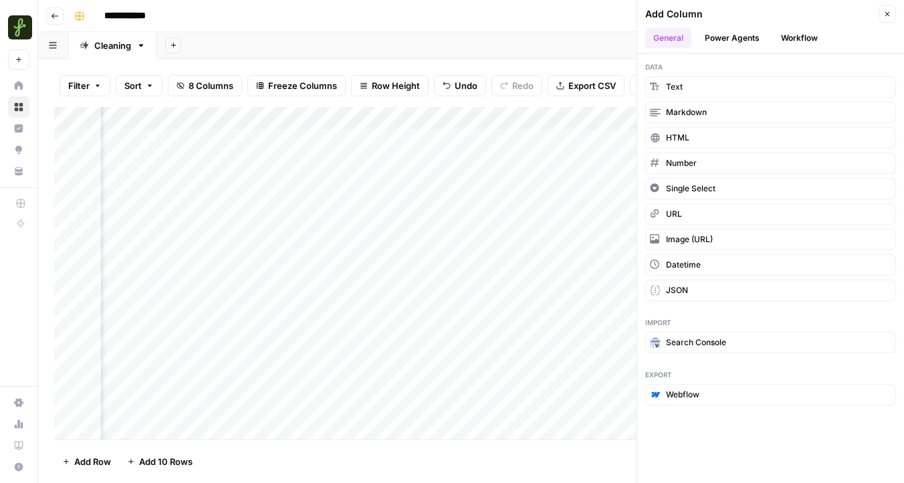
click at [803, 43] on button "Workflow" at bounding box center [799, 38] width 53 height 20
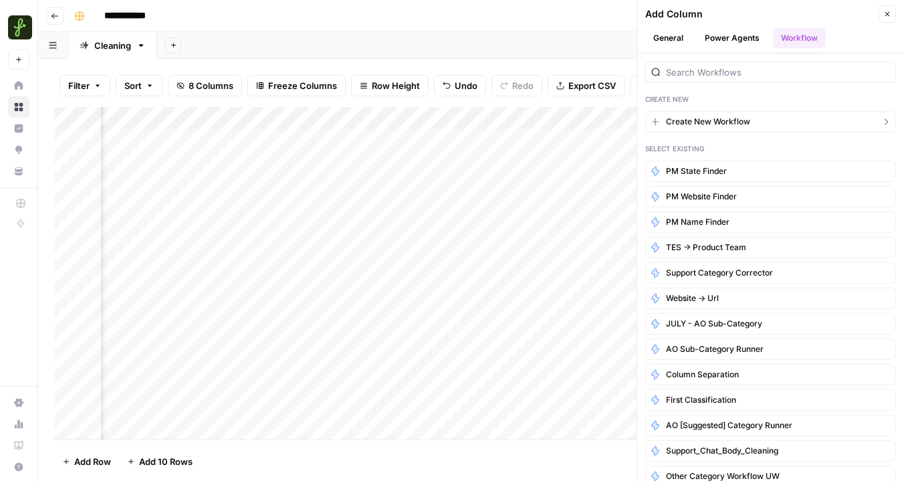
click at [725, 126] on span "Create New Workflow" at bounding box center [708, 122] width 84 height 12
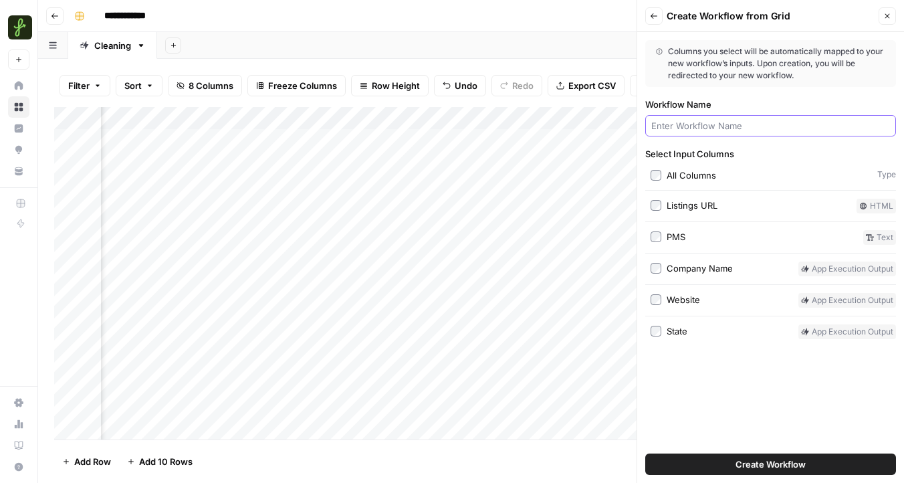
click at [697, 126] on input "Workflow Name" at bounding box center [770, 125] width 239 height 13
type input "PM City Finder"
click at [705, 468] on button "Create Workflow" at bounding box center [770, 463] width 251 height 21
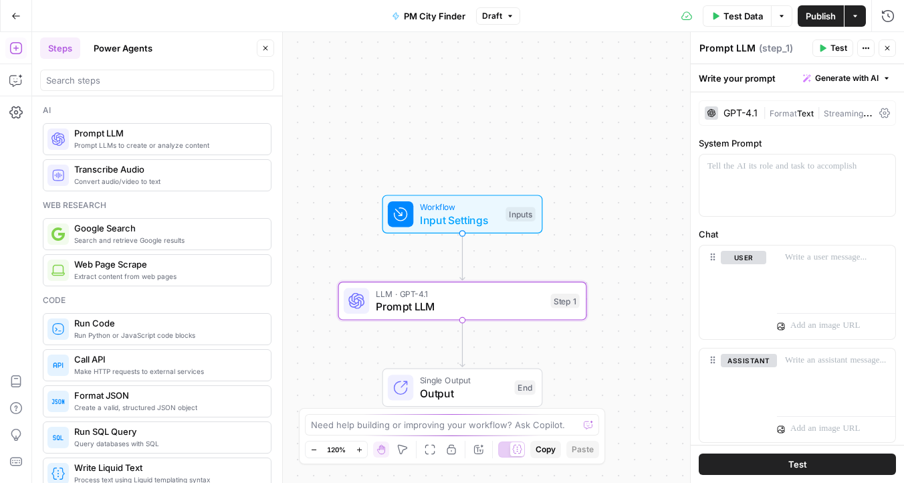
click at [844, 81] on span "Generate with AI" at bounding box center [846, 78] width 63 height 12
click at [832, 113] on span "Generate" at bounding box center [829, 107] width 98 height 13
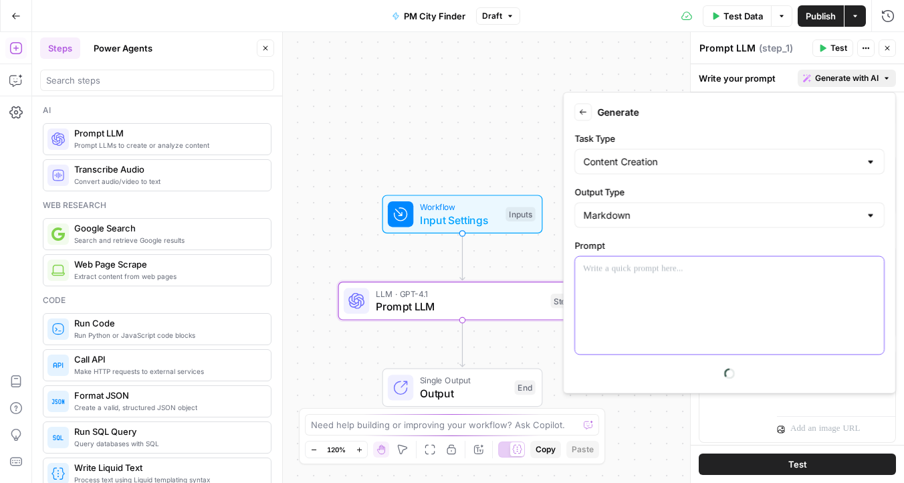
click at [629, 278] on div at bounding box center [729, 306] width 309 height 98
click at [626, 207] on div "Markdown" at bounding box center [729, 215] width 310 height 25
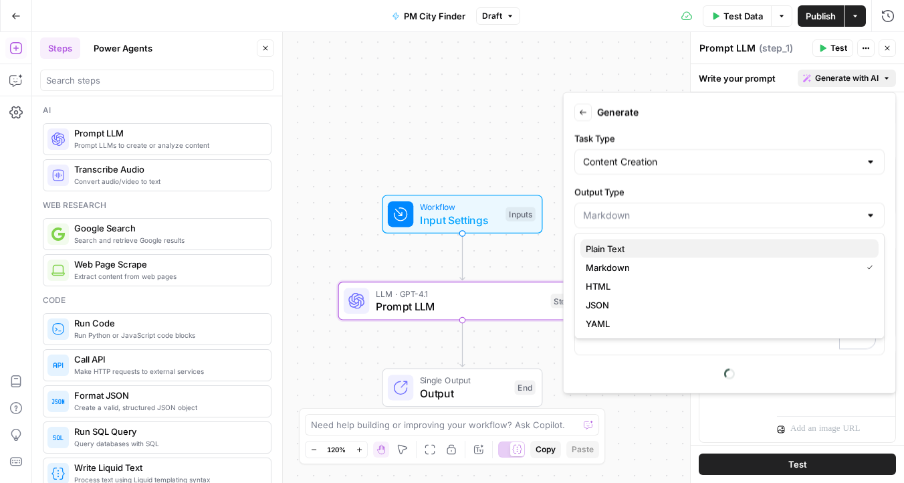
click at [616, 250] on span "Plain Text" at bounding box center [727, 248] width 282 height 13
type input "Plain Text"
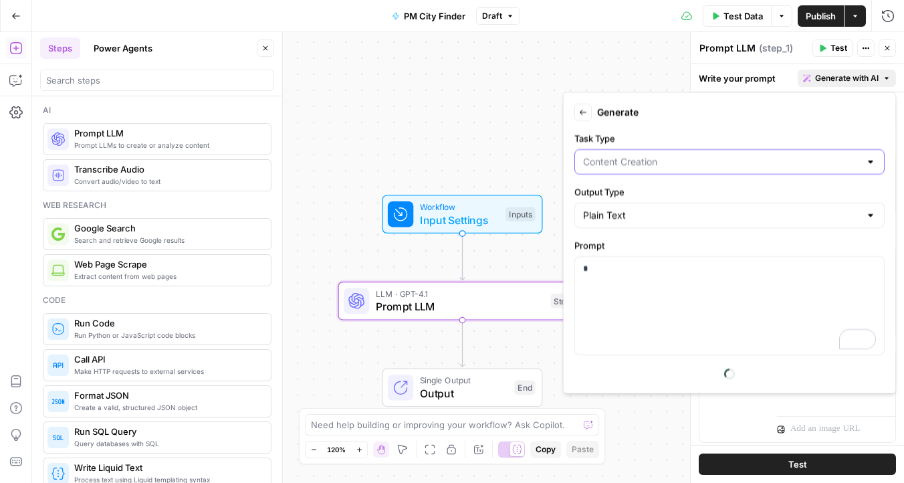
click at [637, 165] on input "Task Type" at bounding box center [721, 161] width 277 height 13
type input "Content Creation"
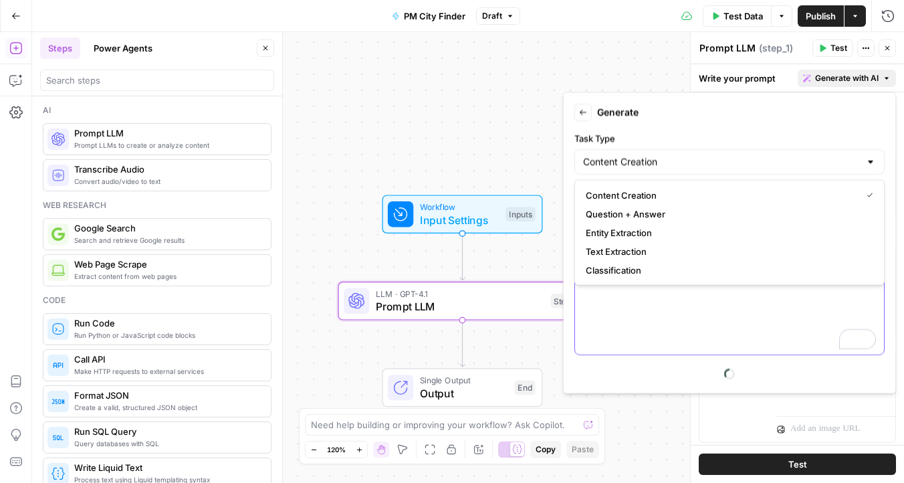
click at [644, 332] on div "*" at bounding box center [729, 306] width 309 height 98
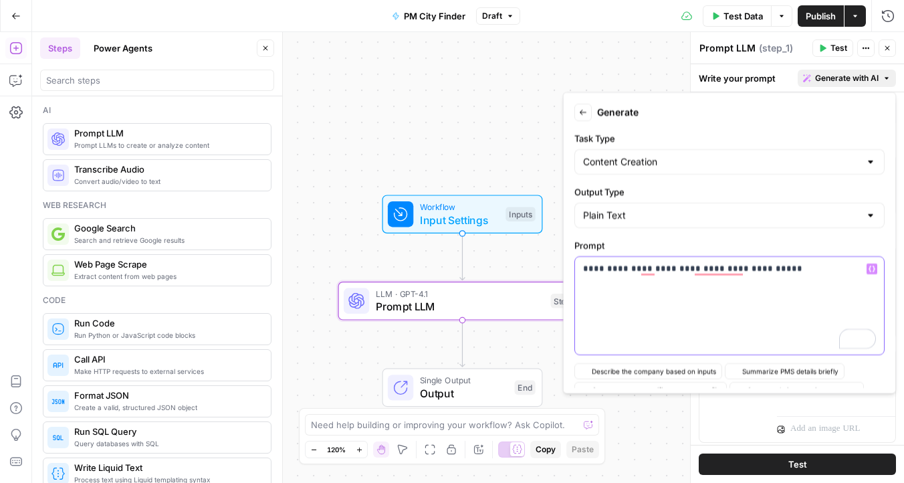
drag, startPoint x: 637, startPoint y: 267, endPoint x: 618, endPoint y: 266, distance: 18.7
click at [618, 266] on p "**********" at bounding box center [729, 268] width 293 height 13
click at [795, 271] on p "**********" at bounding box center [729, 268] width 293 height 13
click at [713, 273] on p "**********" at bounding box center [729, 268] width 293 height 13
click at [831, 77] on span "Generate with AI" at bounding box center [846, 78] width 63 height 12
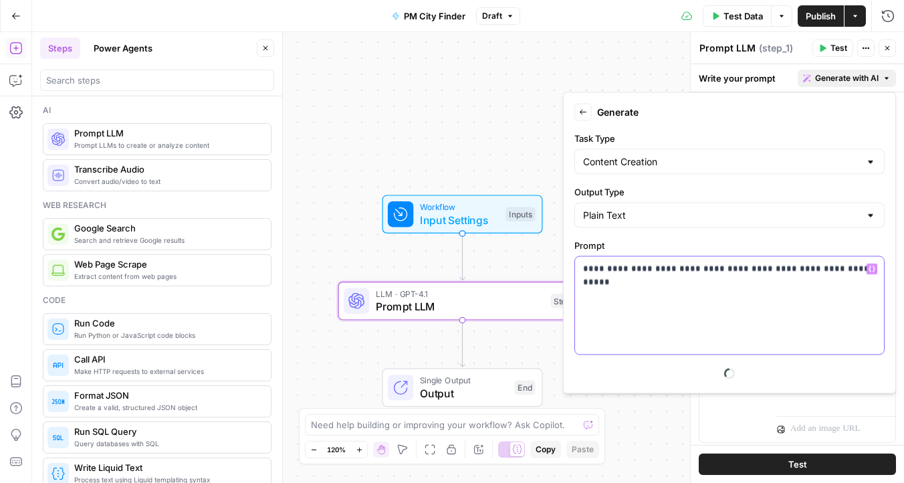
click at [858, 276] on div "**********" at bounding box center [729, 306] width 309 height 98
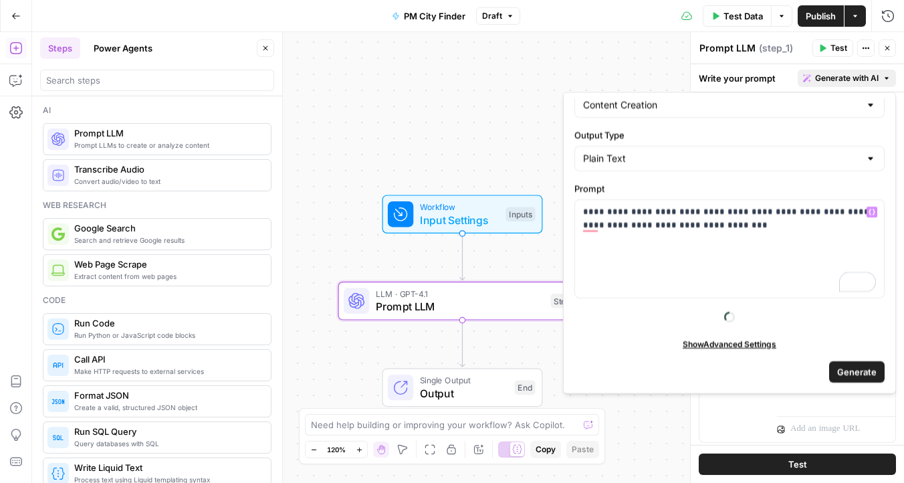
click at [729, 338] on span "Show Advanced Settings" at bounding box center [729, 344] width 94 height 12
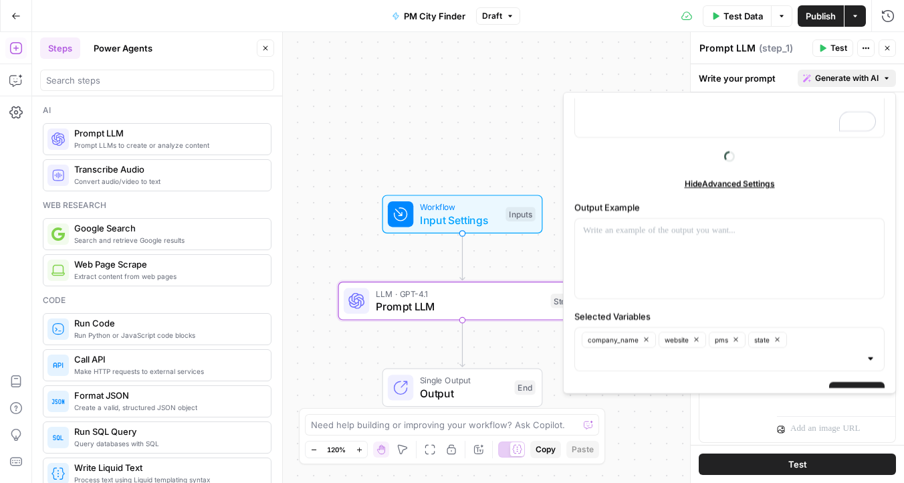
scroll to position [238, 0]
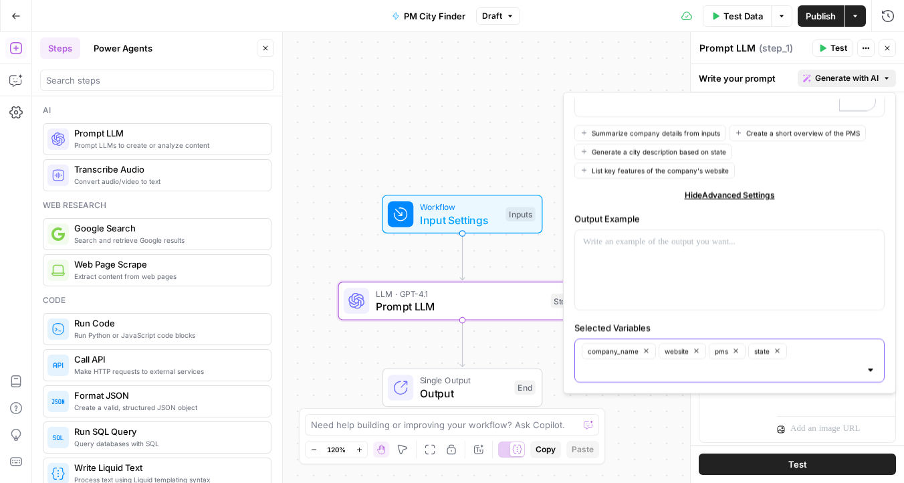
click at [620, 350] on span "company_name" at bounding box center [613, 350] width 51 height 11
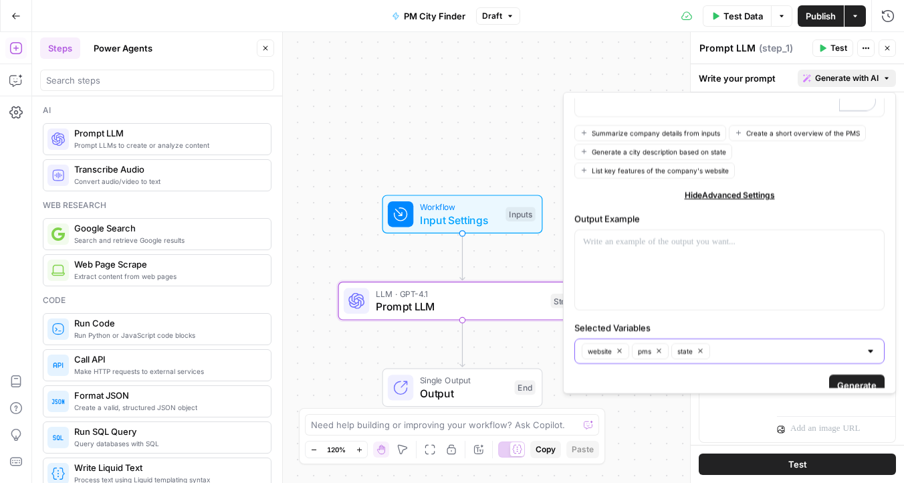
click at [800, 355] on input "Selected Variables" at bounding box center [787, 350] width 146 height 13
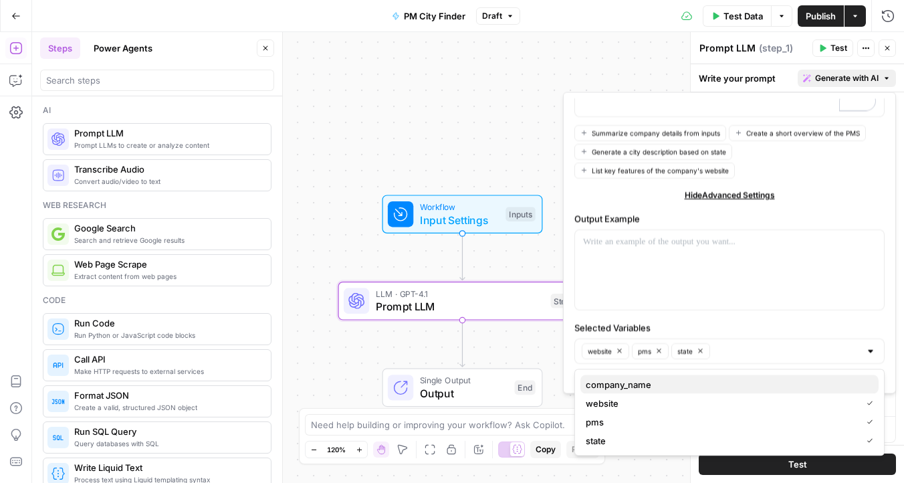
click at [650, 390] on span "company_name" at bounding box center [727, 384] width 282 height 13
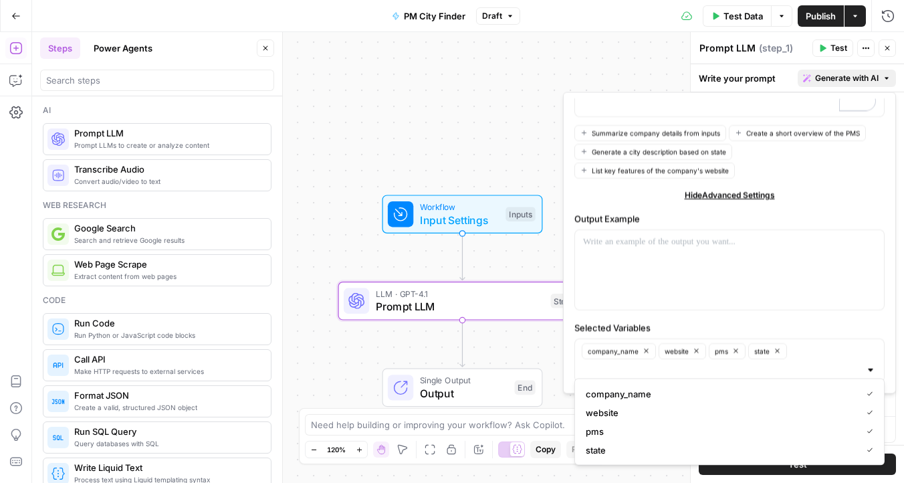
scroll to position [270, 0]
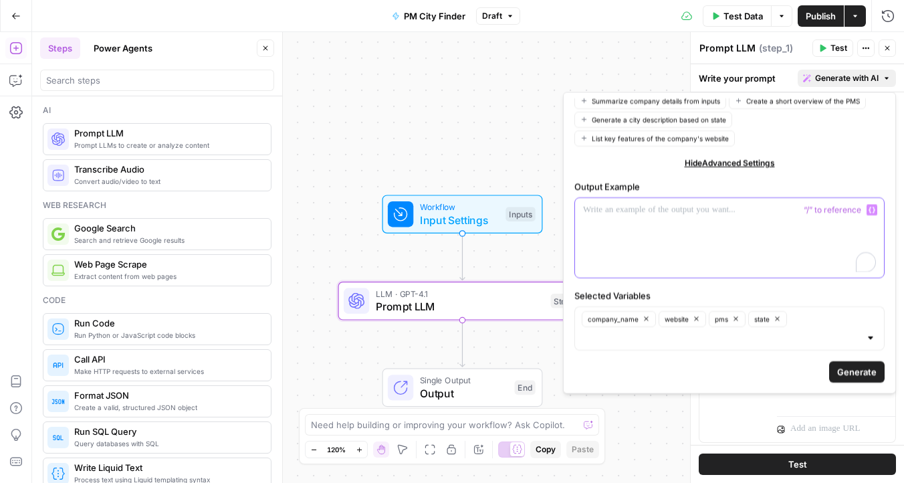
click at [820, 250] on div "To enrich screen reader interactions, please activate Accessibility in Grammarl…" at bounding box center [729, 237] width 309 height 80
click at [858, 374] on span "Generate" at bounding box center [856, 370] width 39 height 13
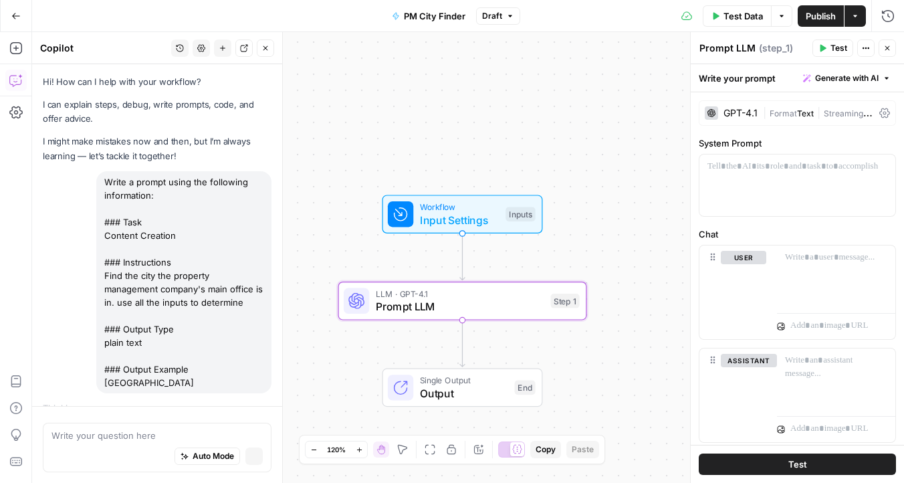
scroll to position [19, 0]
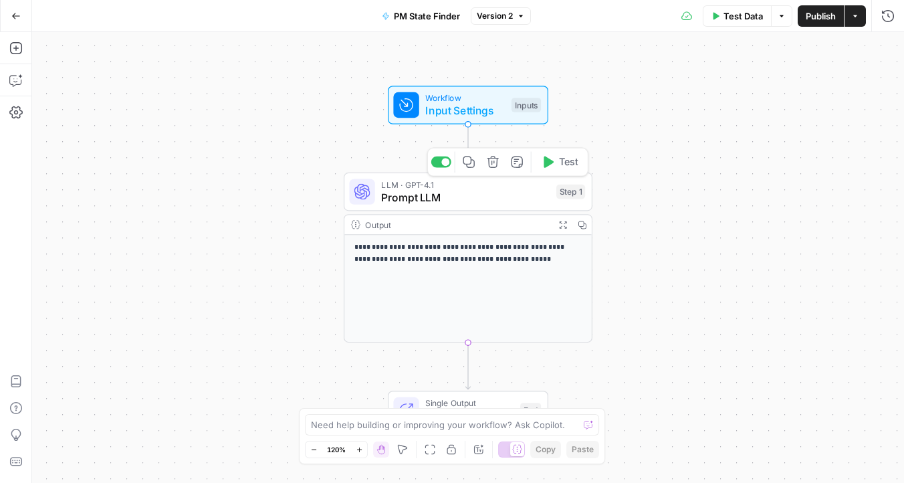
click at [400, 203] on span "Prompt LLM" at bounding box center [465, 197] width 168 height 16
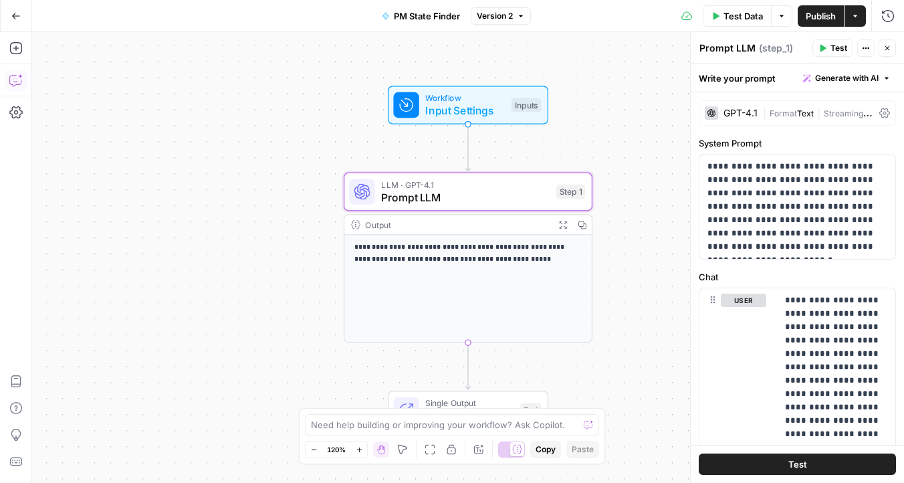
click at [14, 80] on icon "button" at bounding box center [15, 80] width 13 height 13
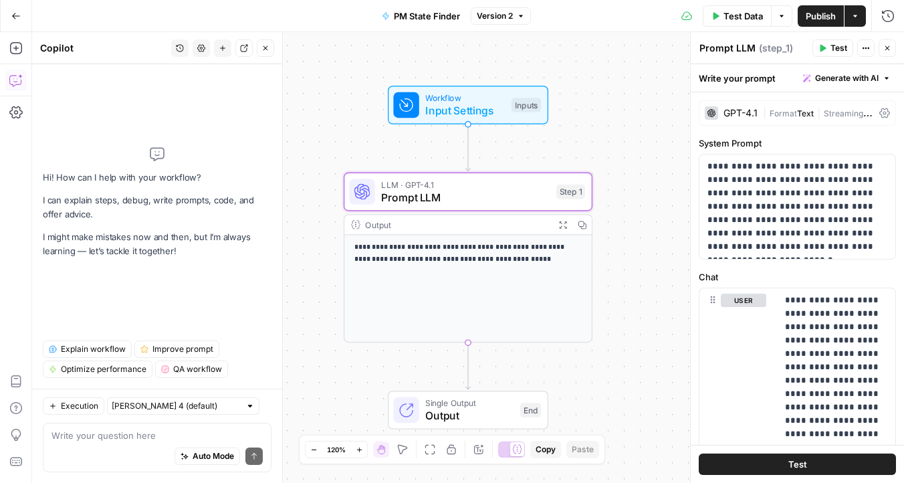
click at [105, 438] on textarea at bounding box center [156, 434] width 211 height 13
type textarea "it should just return the state nothing else"
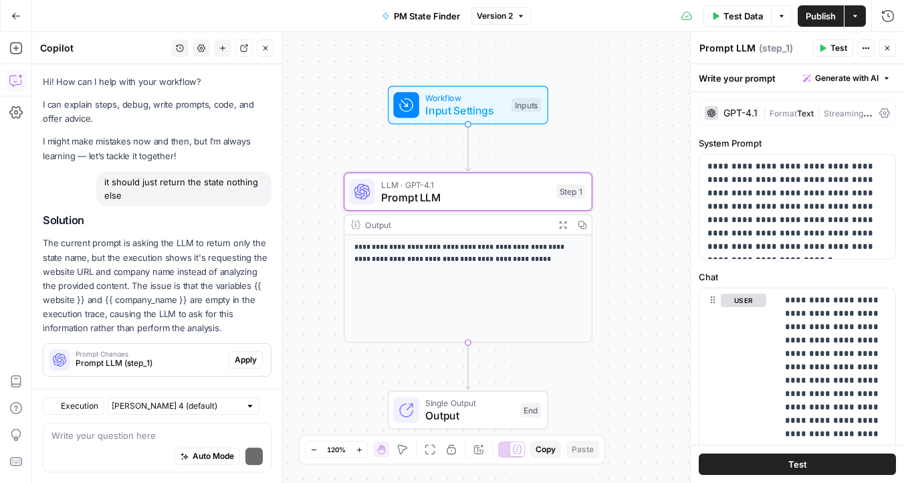
scroll to position [20, 0]
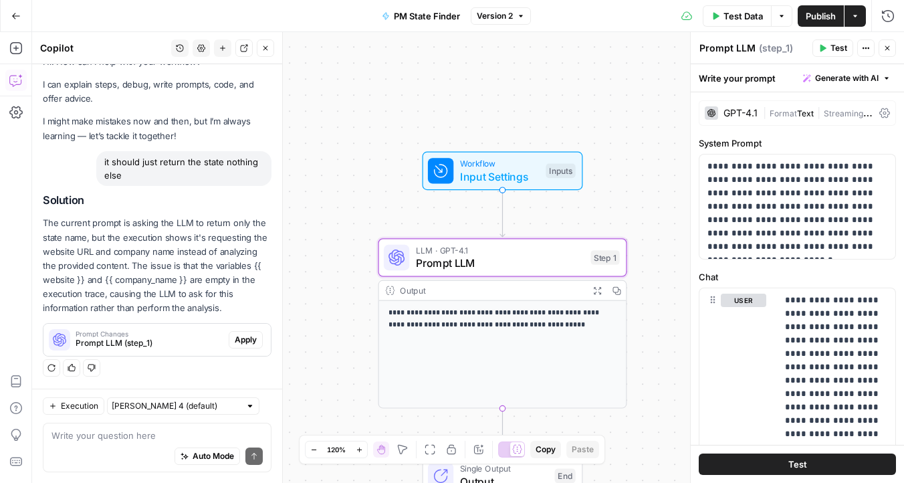
click at [258, 338] on button "Apply" at bounding box center [246, 339] width 34 height 17
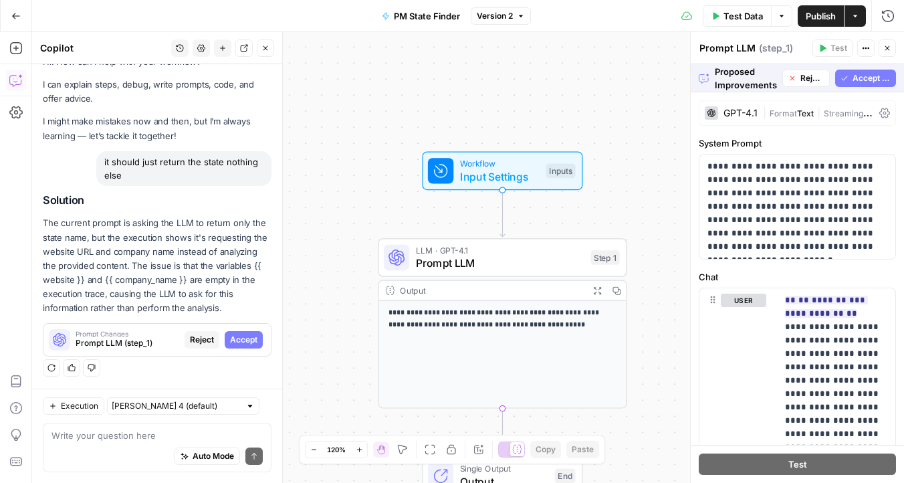
click at [740, 15] on span "Test Data" at bounding box center [742, 15] width 39 height 13
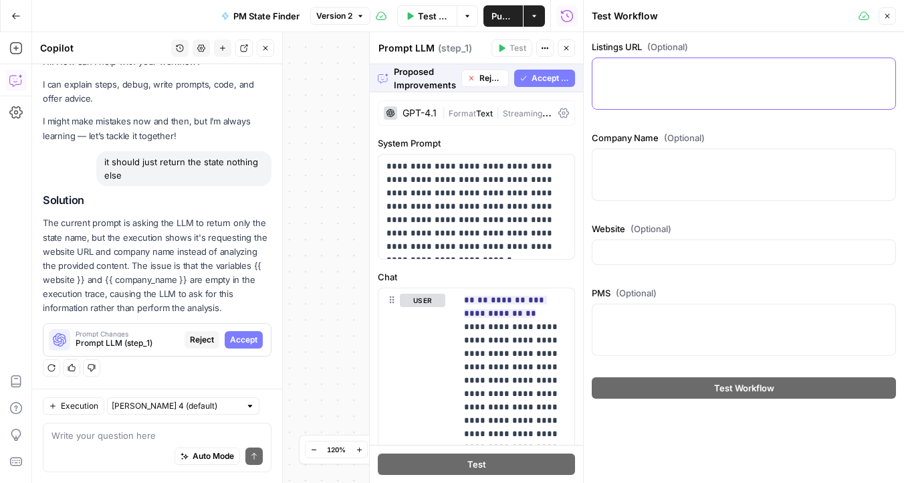
click at [654, 64] on textarea "Listings URL (Optional)" at bounding box center [743, 69] width 287 height 13
paste textarea "https://gavishre.appfolio.com/listings"
type textarea "https://gavishre.appfolio.com/listings"
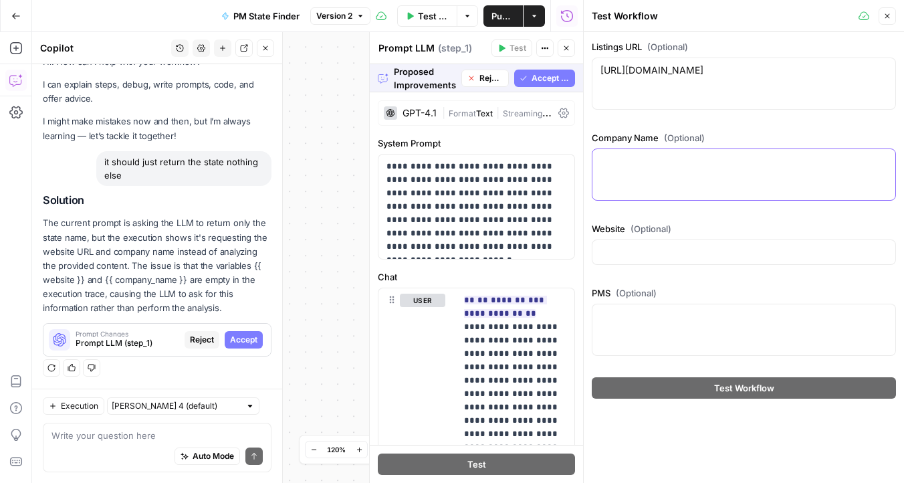
click at [674, 164] on textarea "Company Name (Optional)" at bounding box center [743, 160] width 287 height 13
click at [640, 313] on textarea "PMS (Optional)" at bounding box center [743, 315] width 287 height 13
paste textarea "Appfolio"
type textarea "Appfolio"
click at [629, 165] on textarea "Company Name (Optional)" at bounding box center [743, 160] width 287 height 13
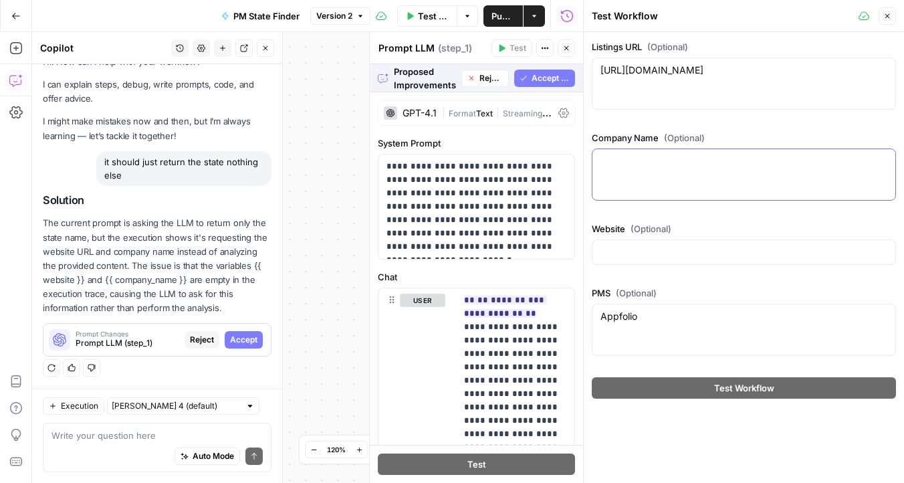
paste textarea "Gavish Real Estate & Property Mgmt"
type textarea "Gavish Real Estate & Property Mgmt"
click at [643, 259] on div at bounding box center [744, 251] width 304 height 25
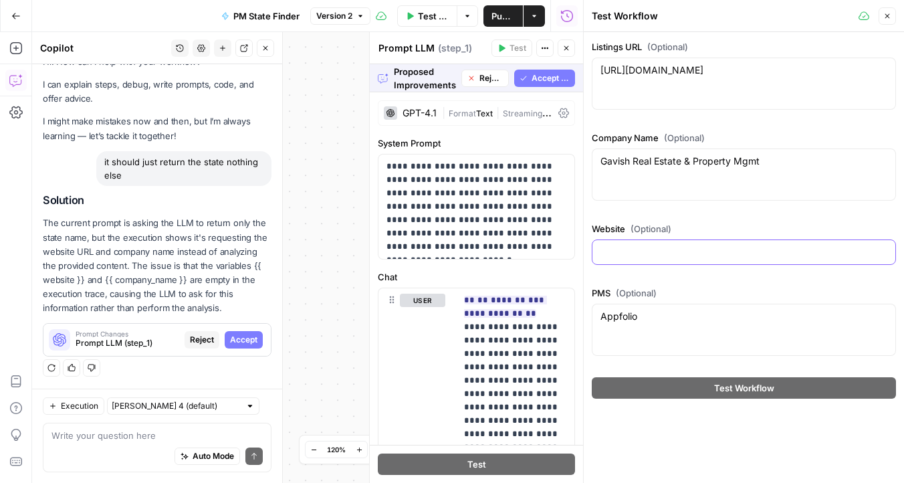
paste input "https://gavishrealestate.com"
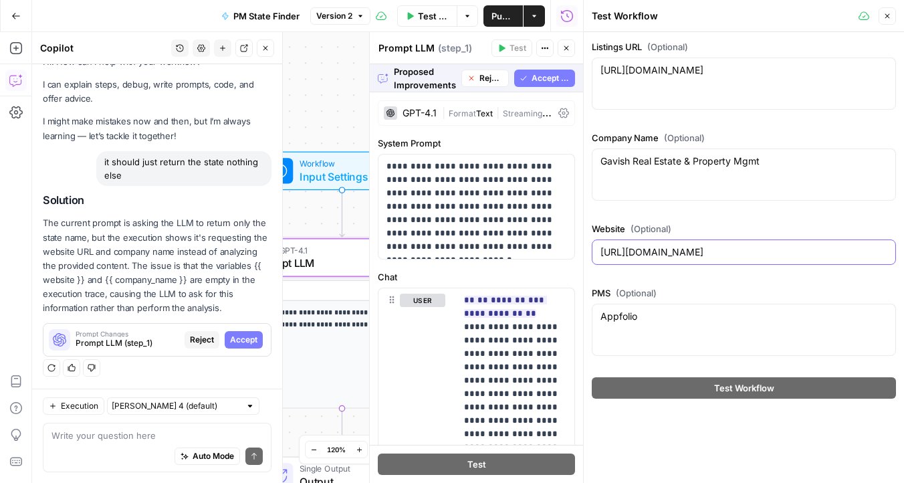
type input "https://gavishrealestate.com"
click at [243, 346] on button "Accept" at bounding box center [244, 339] width 38 height 17
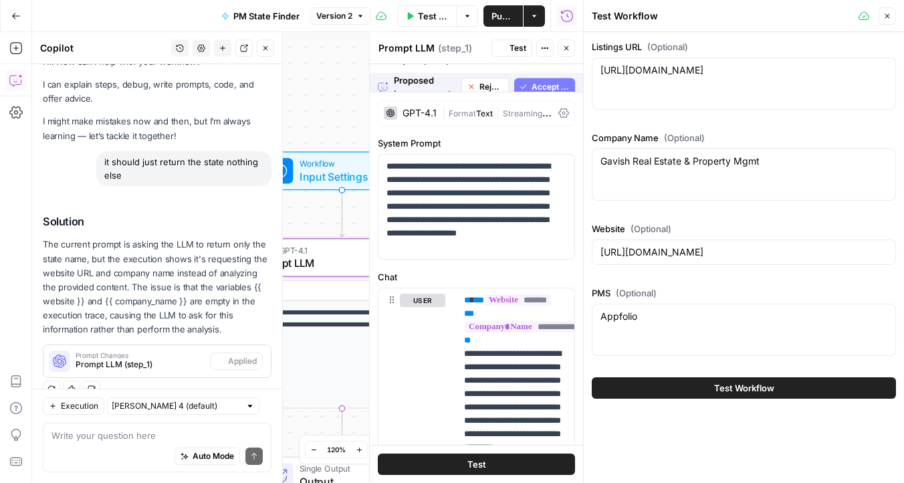
scroll to position [41, 0]
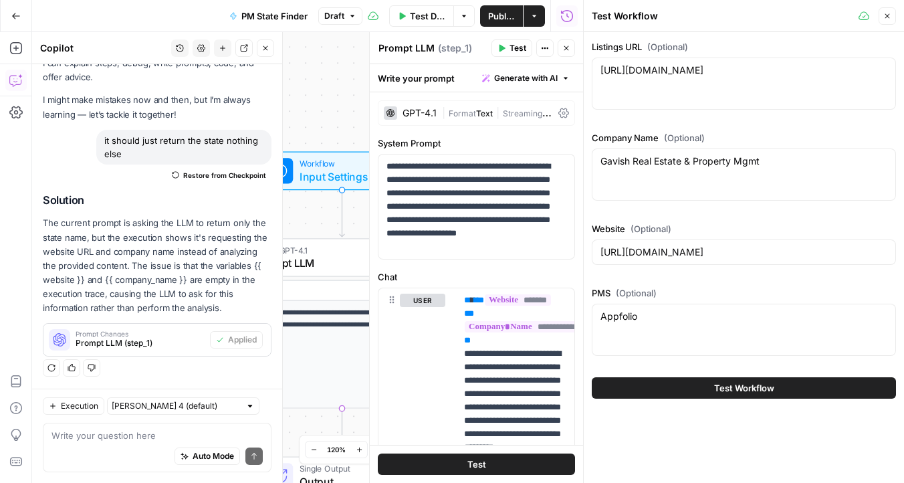
click at [656, 384] on button "Test Workflow" at bounding box center [744, 387] width 304 height 21
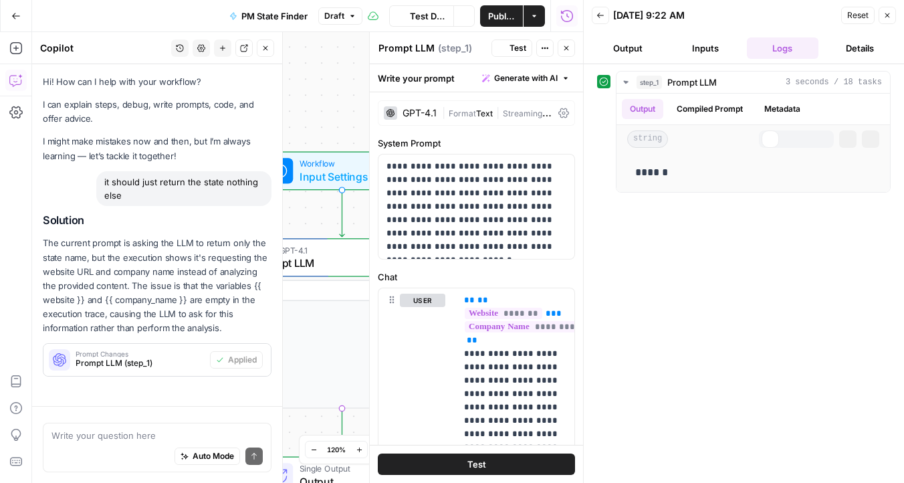
scroll to position [41, 0]
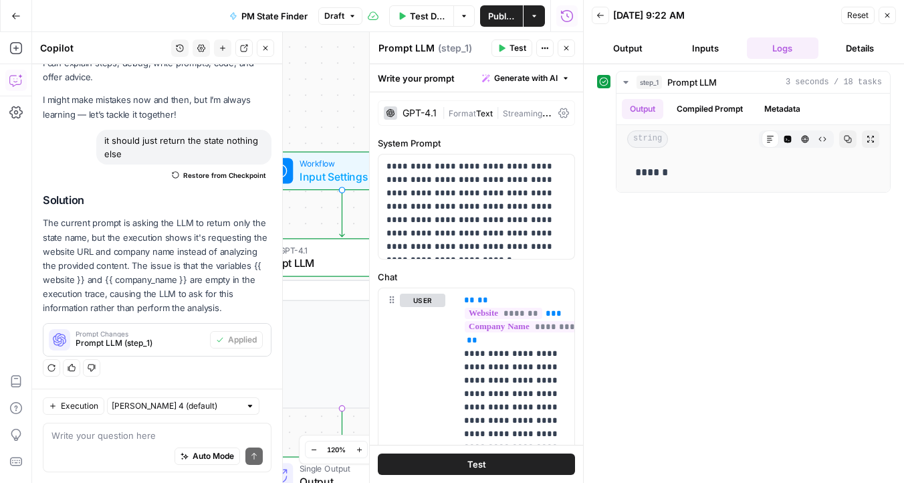
click at [497, 19] on span "Publish" at bounding box center [501, 15] width 27 height 13
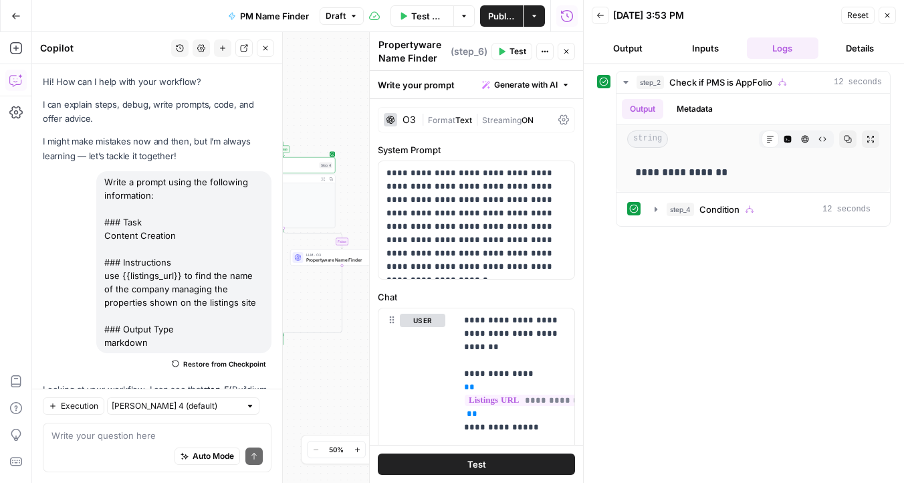
scroll to position [662, 0]
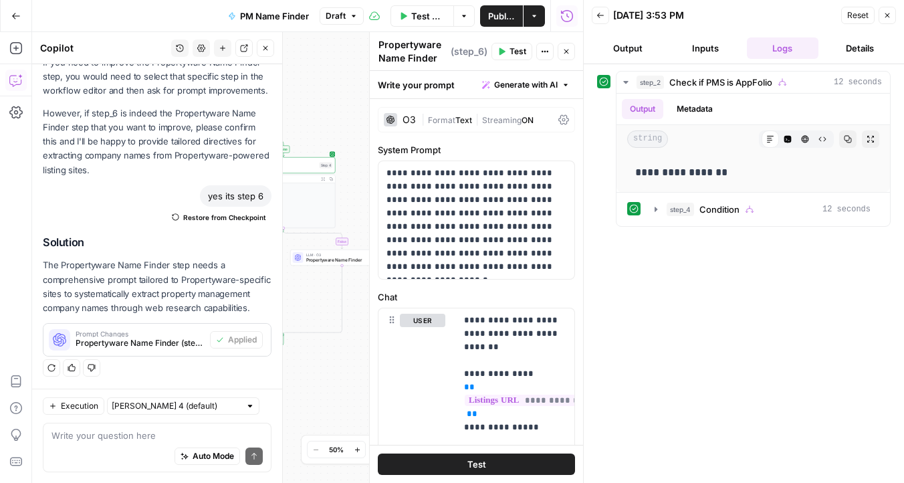
click at [499, 17] on span "Publish" at bounding box center [501, 15] width 27 height 13
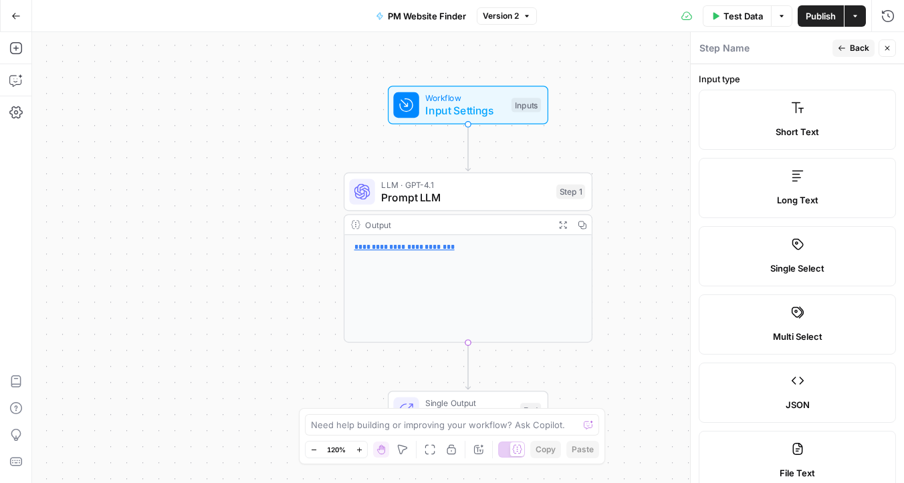
click at [521, 23] on button "Version 2" at bounding box center [507, 15] width 60 height 17
click at [652, 146] on div "**********" at bounding box center [468, 257] width 872 height 451
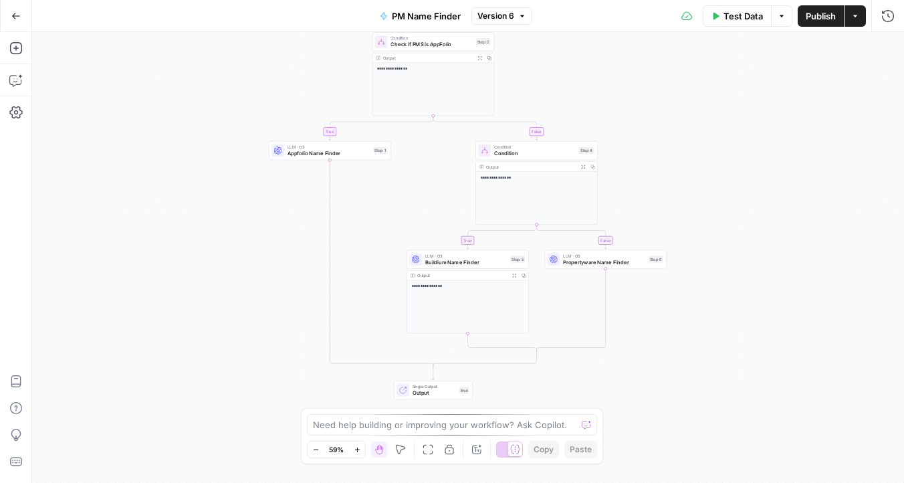
click at [424, 386] on span "Single Output" at bounding box center [433, 386] width 43 height 6
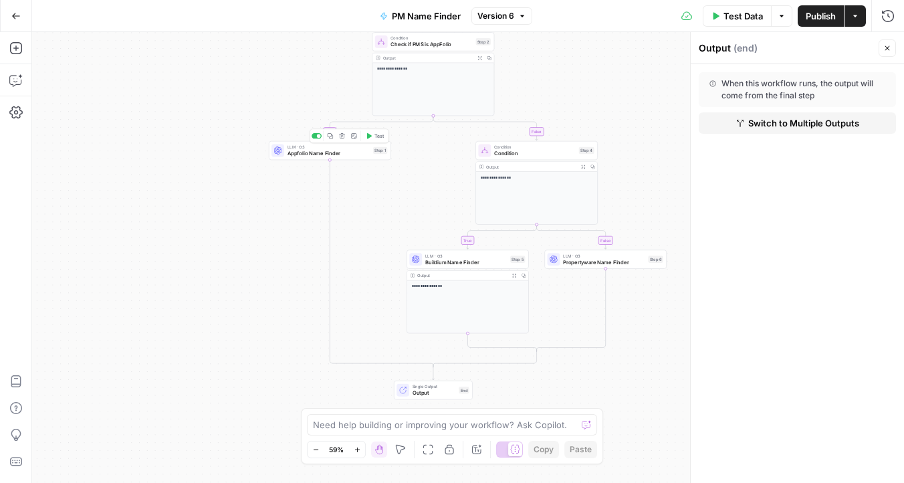
click at [347, 156] on span "Appfolio Name Finder" at bounding box center [328, 153] width 83 height 8
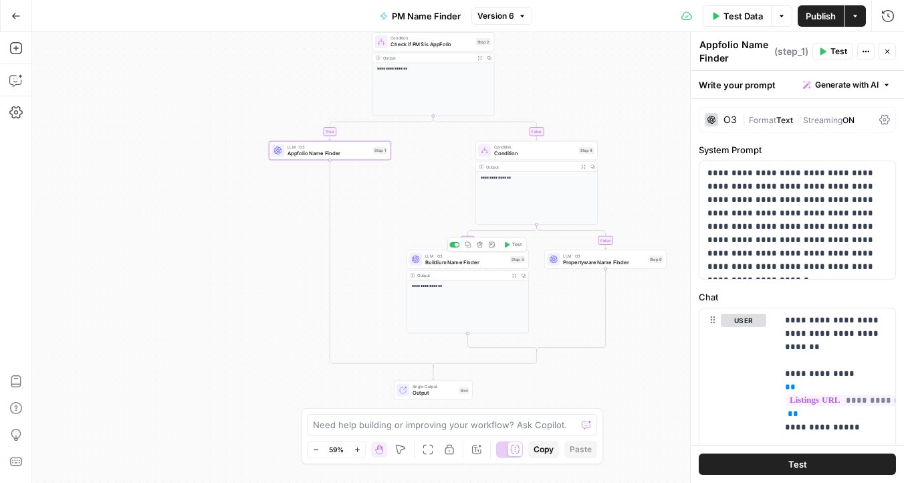
click at [455, 261] on span "Buildium Name Finder" at bounding box center [466, 262] width 82 height 8
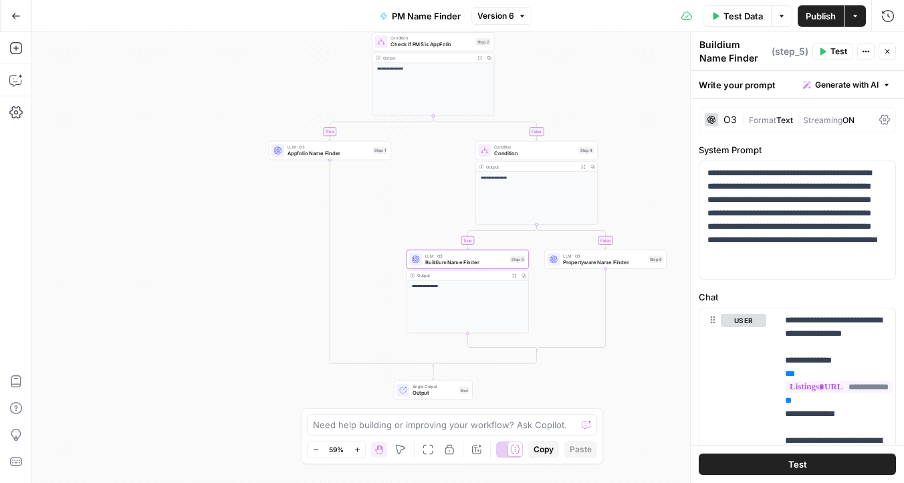
click at [882, 120] on icon at bounding box center [884, 119] width 11 height 11
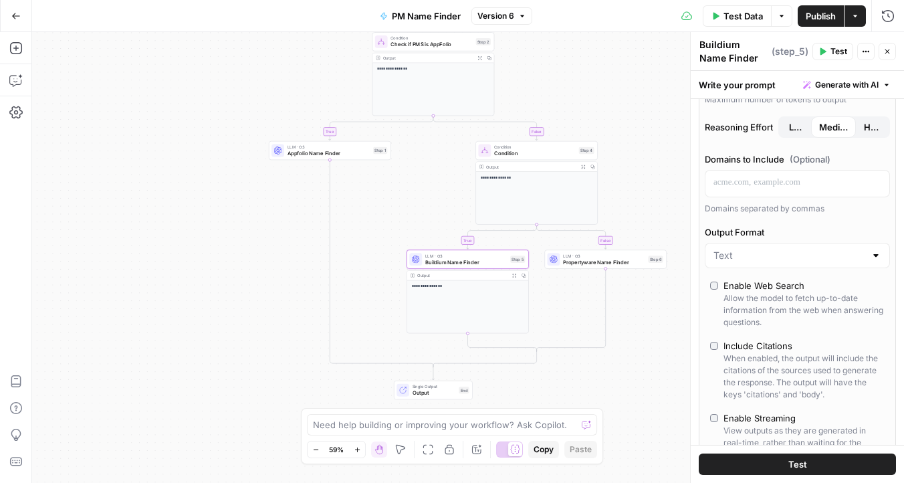
scroll to position [230, 0]
click at [717, 287] on label "Enable Web Search Allow the model to fetch up-to-date information from the web …" at bounding box center [797, 301] width 174 height 49
click at [575, 266] on div "LLM · O3 Propertyware Name Finder Step 6 Copy step Delete step Add Note Test" at bounding box center [605, 258] width 122 height 19
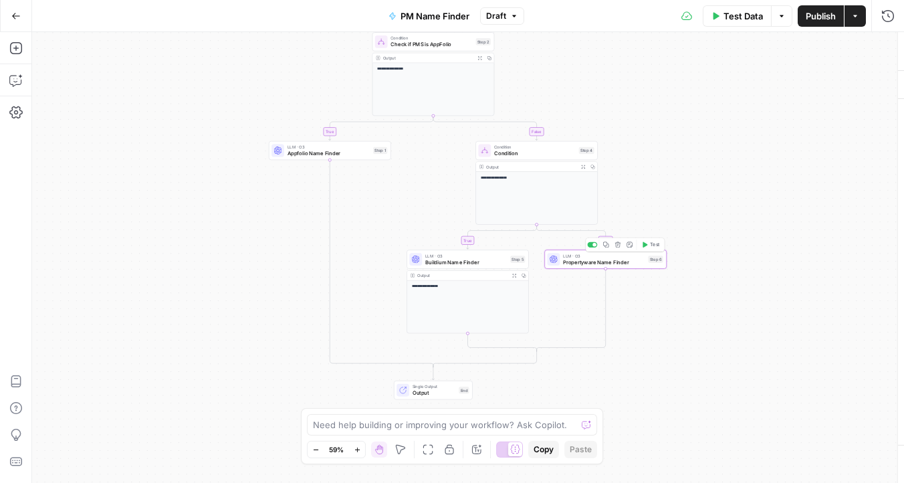
type textarea "Propertyware Name Finder"
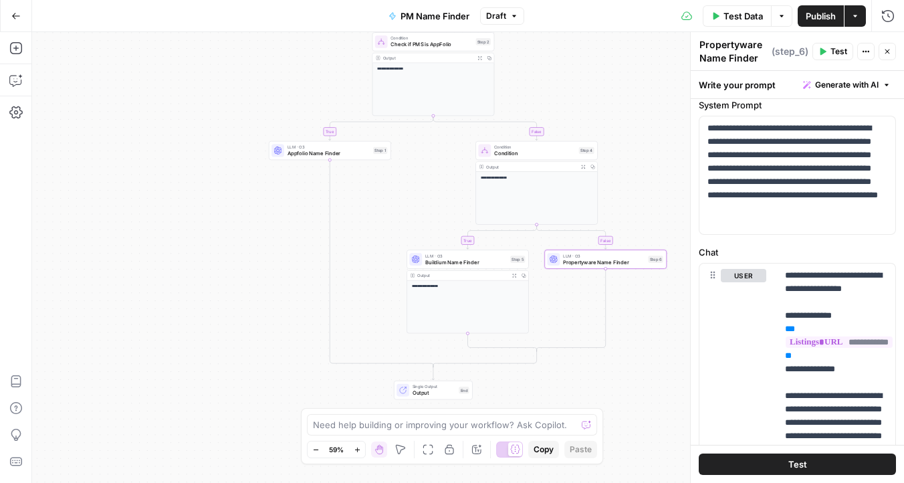
scroll to position [0, 0]
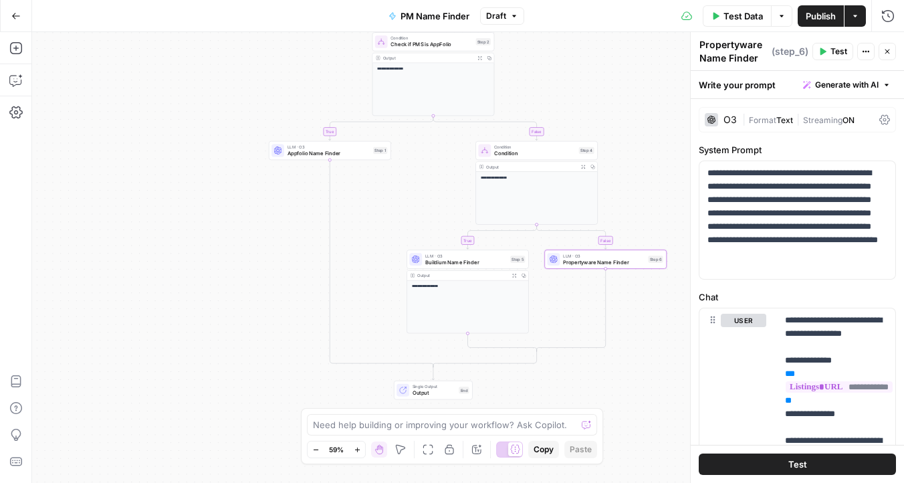
click at [882, 121] on icon at bounding box center [884, 119] width 11 height 11
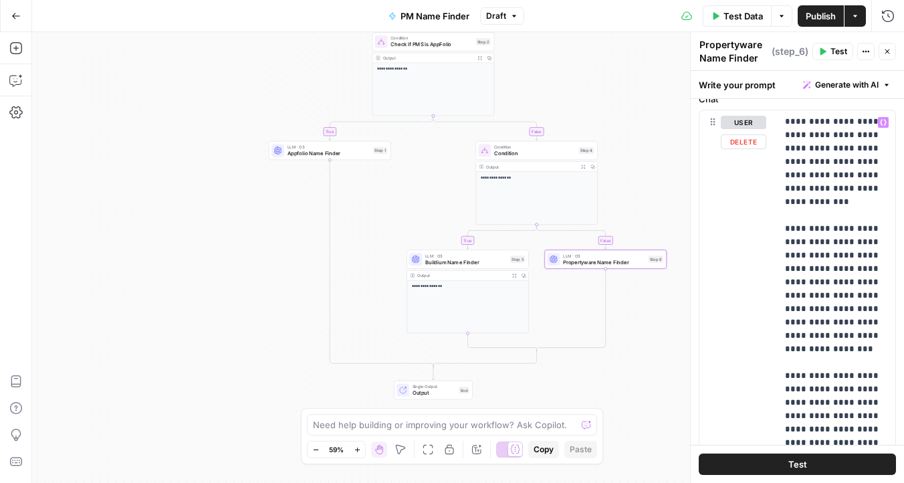
scroll to position [880, 0]
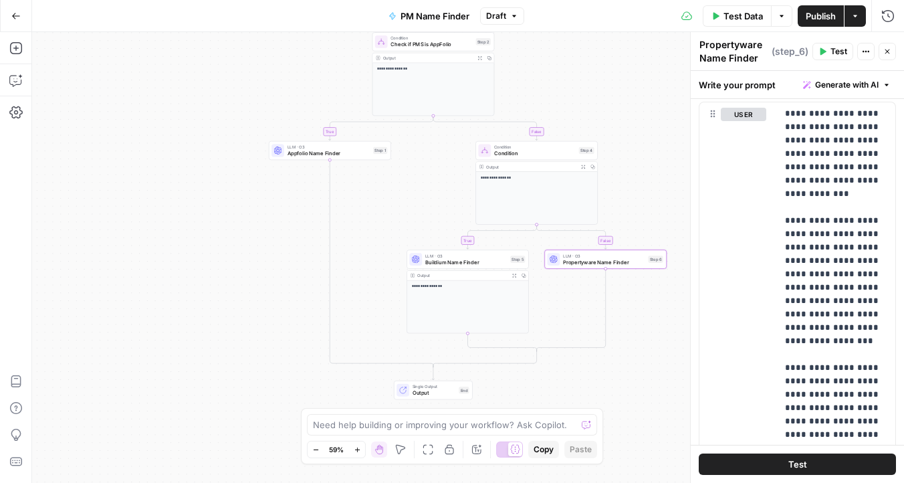
click at [343, 149] on span "Appfolio Name Finder" at bounding box center [328, 153] width 83 height 8
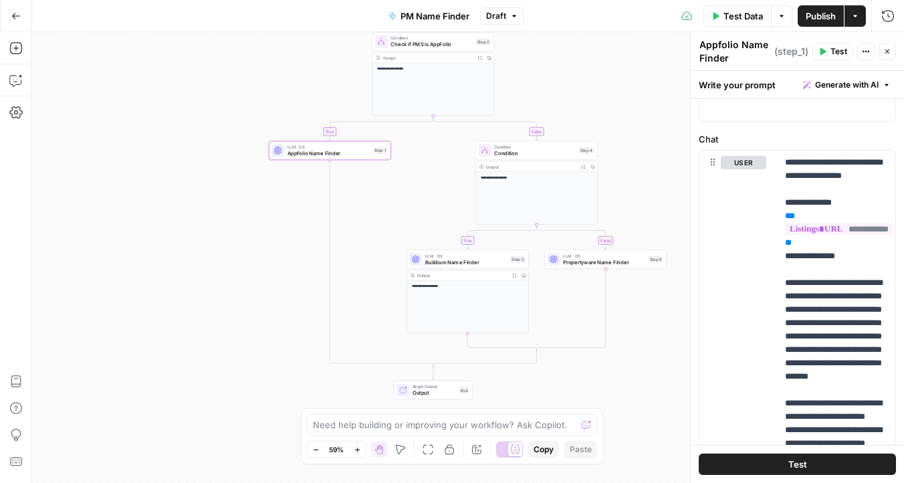
scroll to position [0, 0]
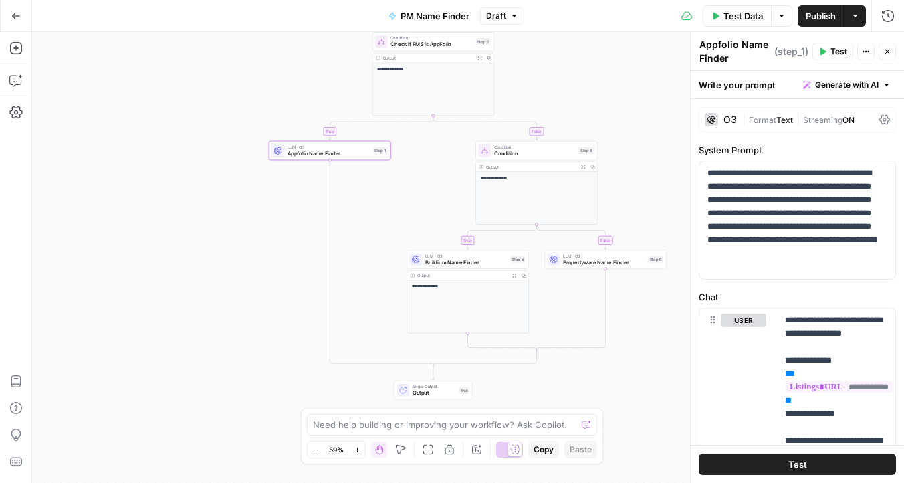
click at [879, 117] on icon at bounding box center [884, 119] width 11 height 11
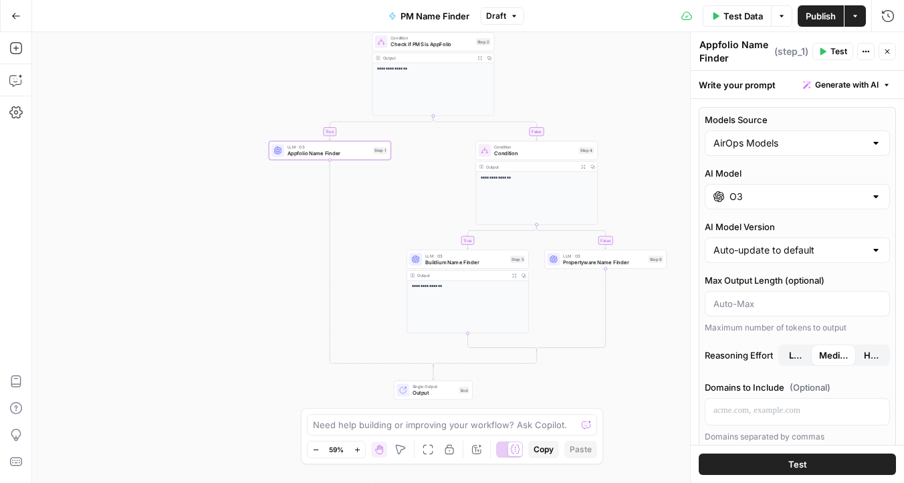
click at [823, 17] on span "Publish" at bounding box center [820, 15] width 30 height 13
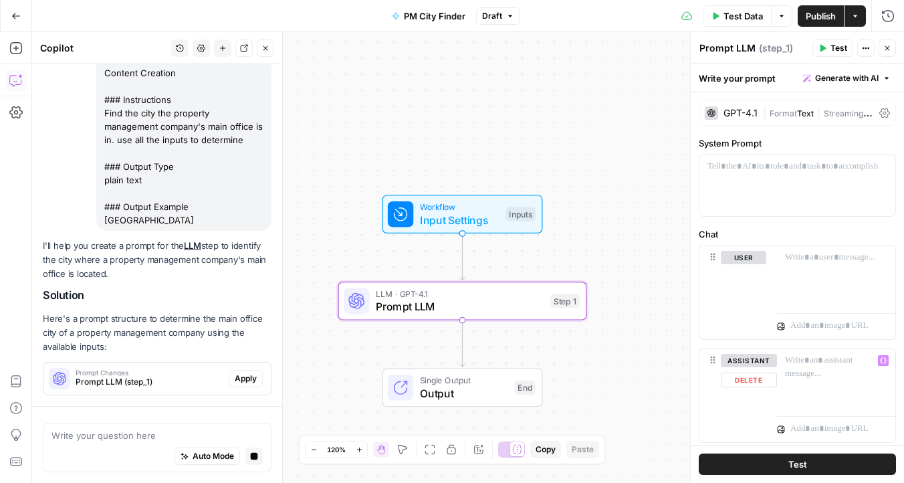
scroll to position [201, 0]
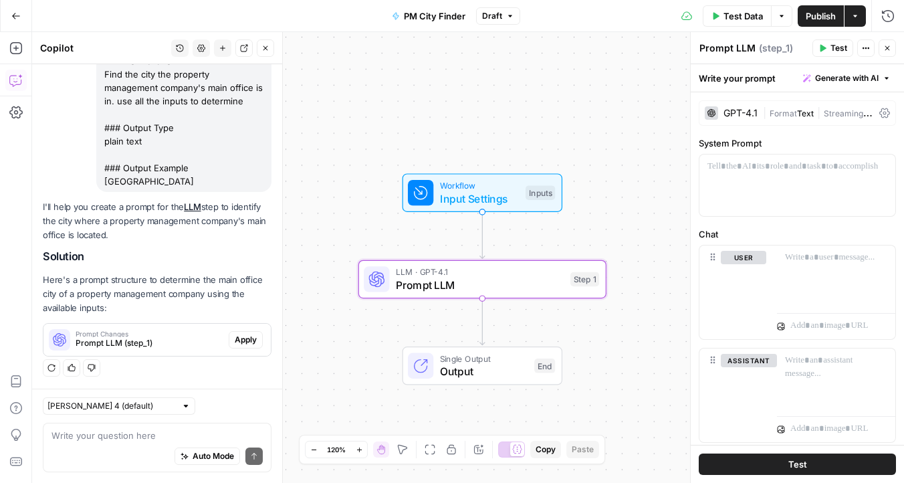
click at [247, 341] on span "Apply" at bounding box center [246, 340] width 22 height 12
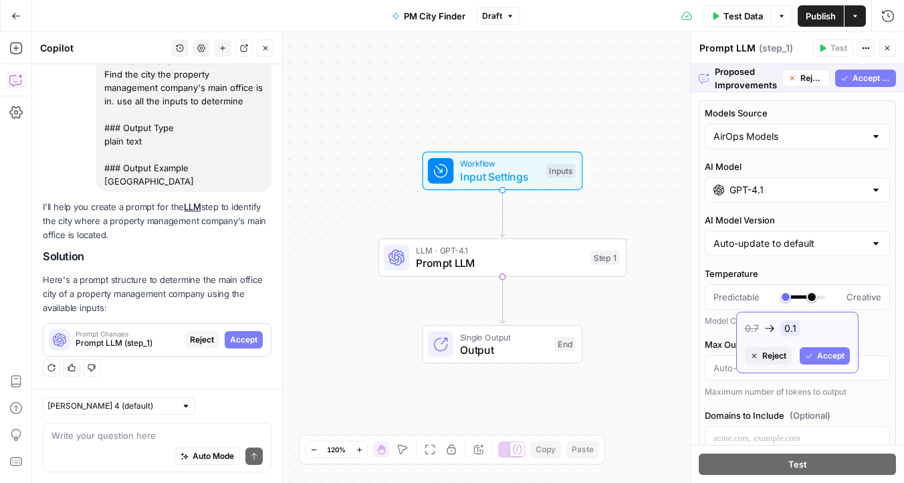
click at [819, 356] on span "Accept" at bounding box center [830, 356] width 27 height 12
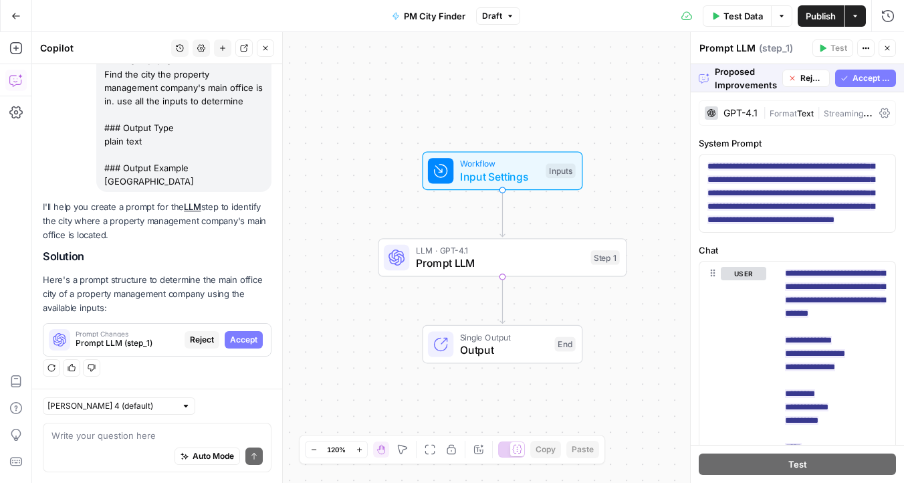
click at [867, 82] on span "Accept All" at bounding box center [871, 78] width 38 height 12
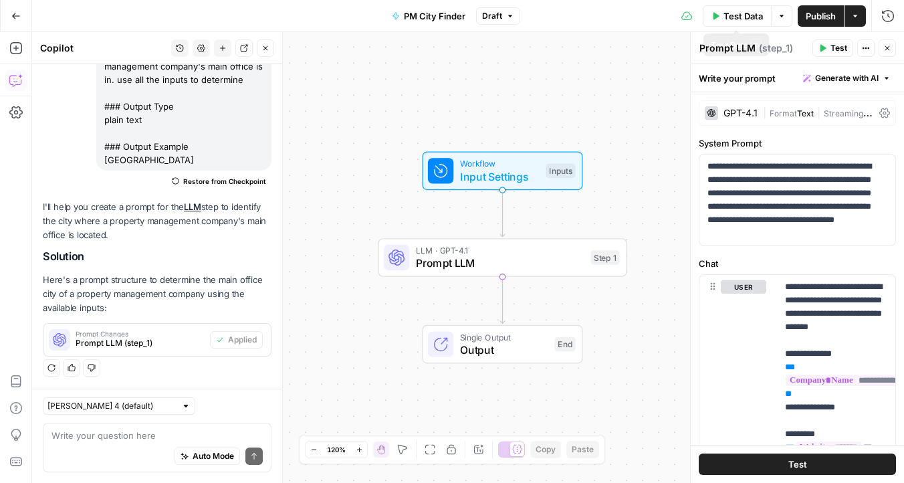
click at [740, 21] on span "Test Data" at bounding box center [742, 15] width 39 height 13
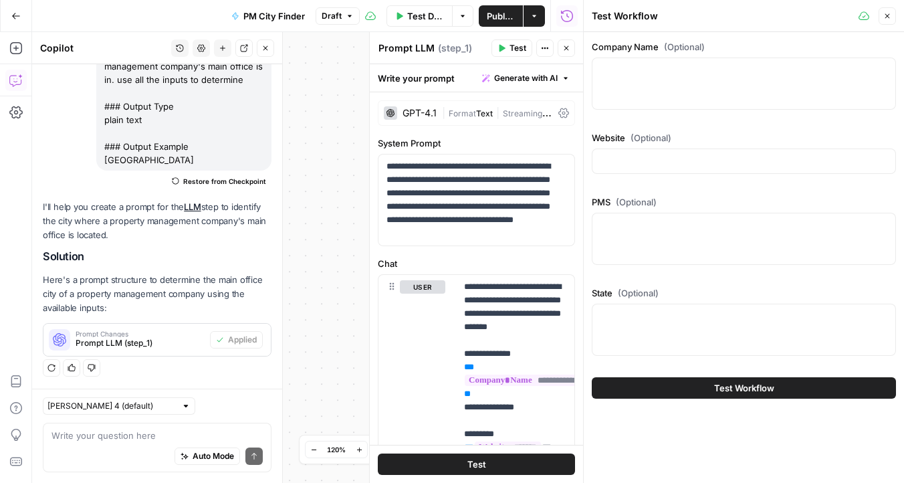
click at [889, 13] on icon "button" at bounding box center [887, 16] width 8 height 8
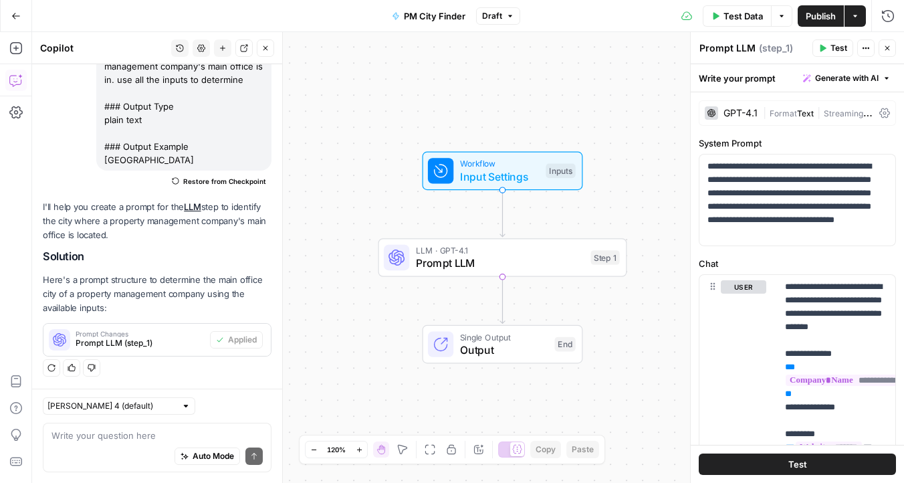
click at [825, 19] on span "Publish" at bounding box center [820, 15] width 30 height 13
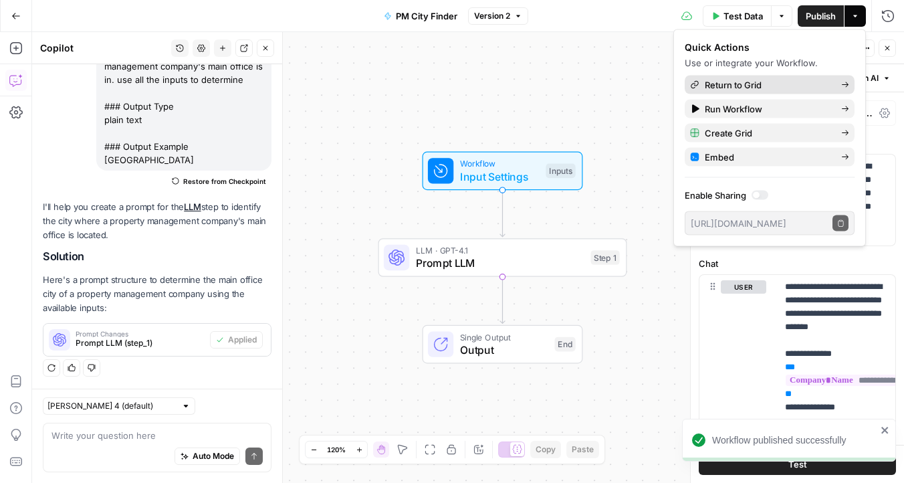
click at [744, 81] on span "Return to Grid" at bounding box center [768, 84] width 126 height 13
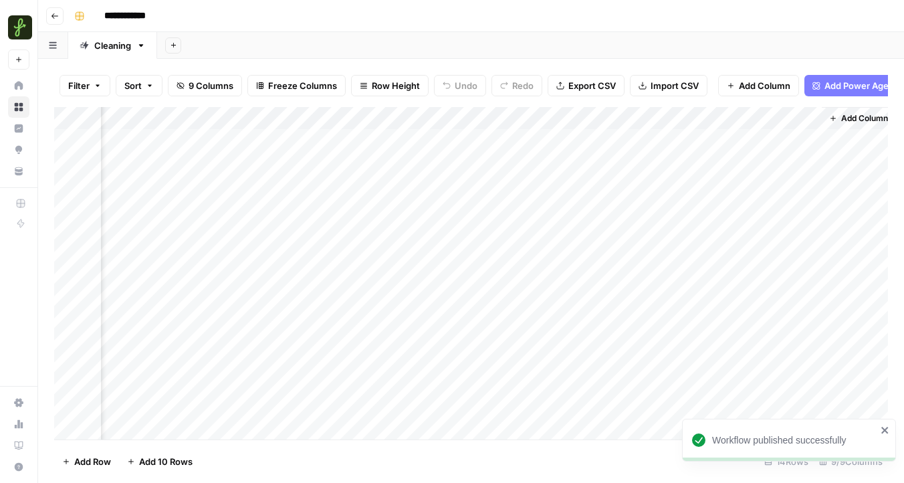
scroll to position [0, 600]
click at [751, 135] on div "Add Column" at bounding box center [471, 273] width 834 height 332
click at [783, 116] on div "Add Column" at bounding box center [471, 273] width 834 height 332
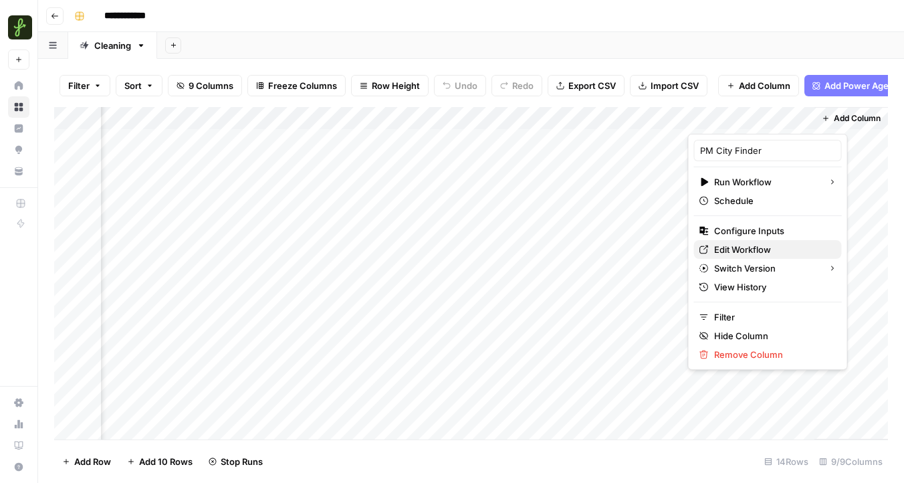
click at [737, 248] on span "Edit Workflow" at bounding box center [772, 249] width 117 height 13
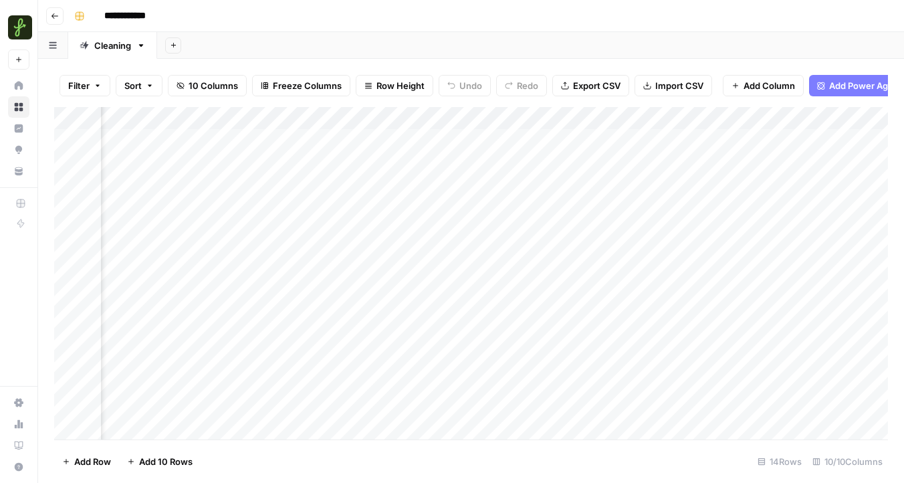
scroll to position [0, 358]
click at [328, 142] on div "Add Column" at bounding box center [471, 273] width 834 height 332
click at [371, 136] on div "Add Column" at bounding box center [471, 273] width 834 height 332
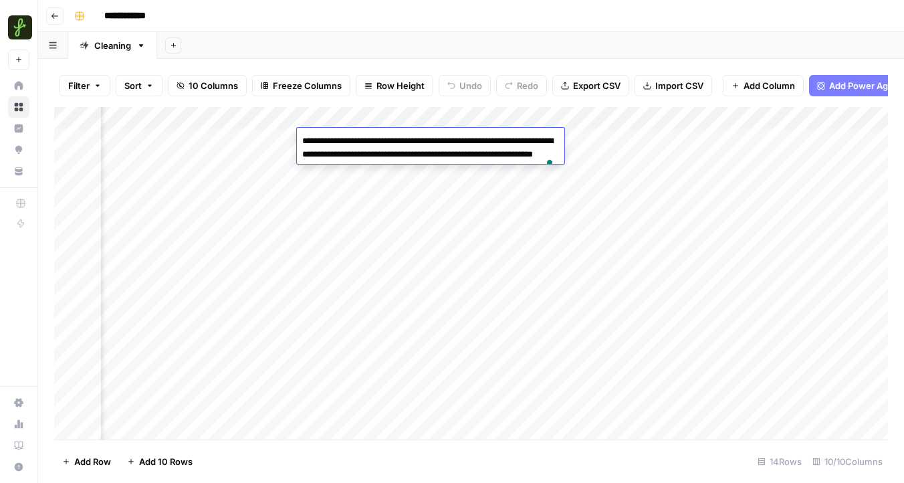
click at [371, 136] on textarea "**********" at bounding box center [430, 154] width 267 height 45
drag, startPoint x: 451, startPoint y: 142, endPoint x: 291, endPoint y: 141, distance: 159.8
click at [0, 0] on div "**********" at bounding box center [0, 0] width 0 height 0
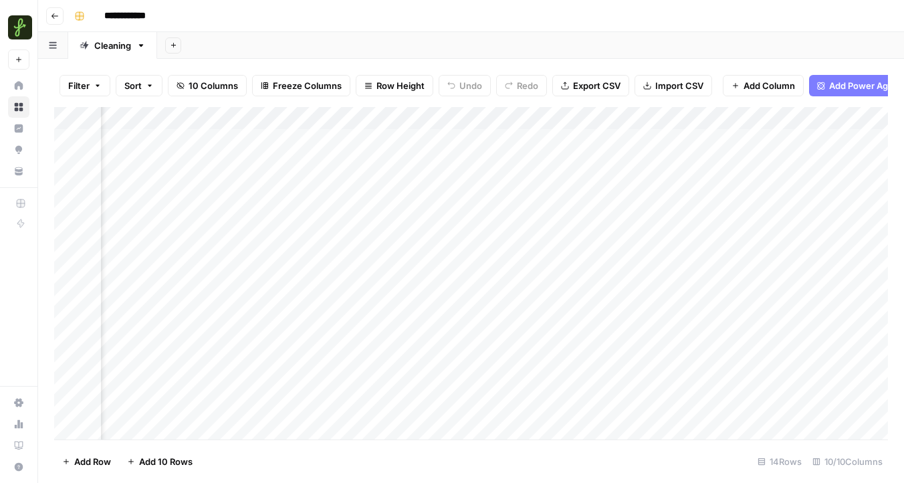
click at [497, 230] on div "Add Column" at bounding box center [471, 273] width 834 height 332
click at [594, 140] on div "Add Column" at bounding box center [471, 273] width 834 height 332
click at [594, 140] on input "**********" at bounding box center [671, 144] width 214 height 16
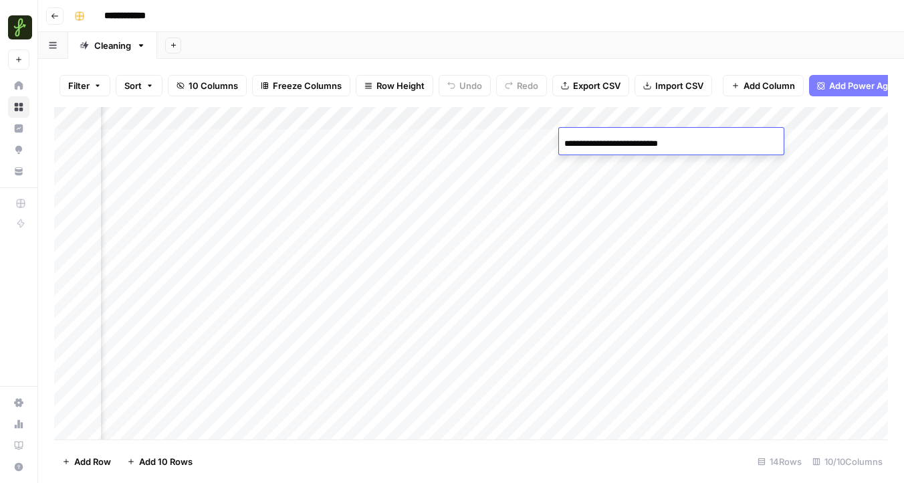
click at [599, 253] on div "Add Column" at bounding box center [471, 273] width 834 height 332
click at [701, 136] on div "Add Column" at bounding box center [471, 273] width 834 height 332
click at [705, 140] on div "Add Column" at bounding box center [471, 273] width 834 height 332
click at [705, 140] on textarea "******" at bounding box center [766, 141] width 214 height 19
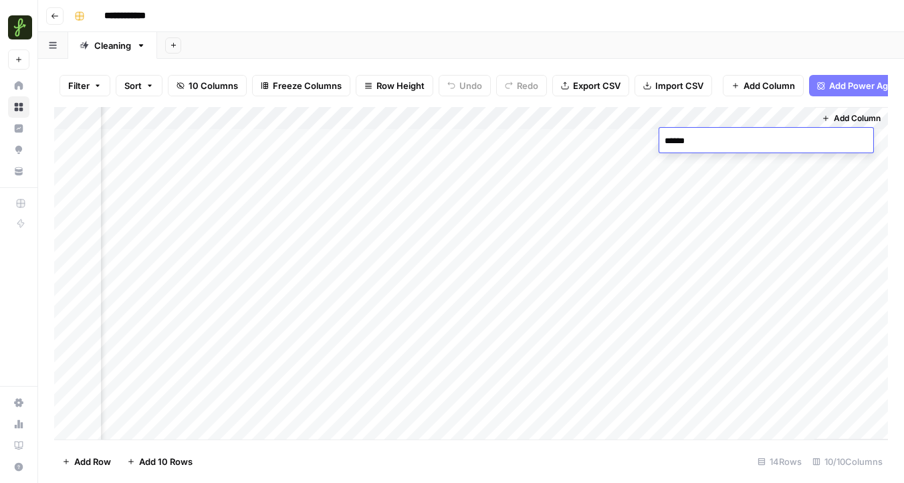
click at [722, 283] on div "Add Column" at bounding box center [471, 273] width 834 height 332
click at [678, 117] on div "Add Column" at bounding box center [471, 273] width 834 height 332
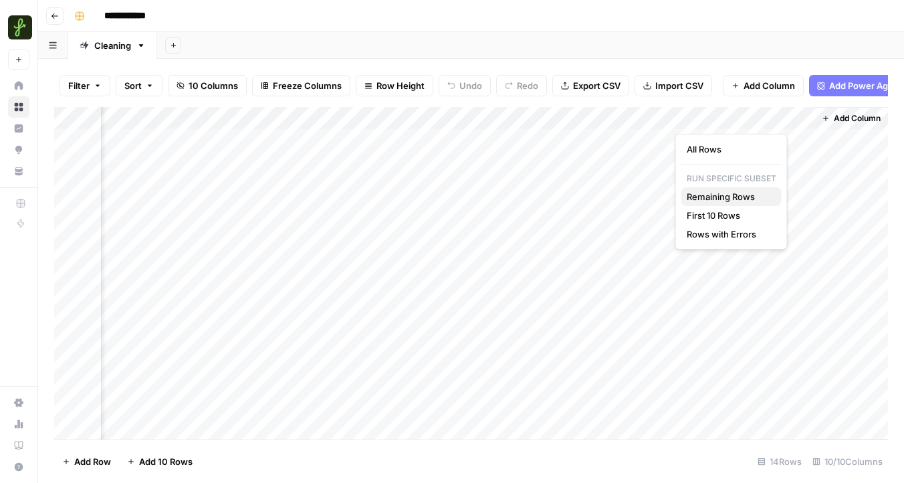
click at [718, 197] on span "Remaining Rows" at bounding box center [728, 196] width 84 height 13
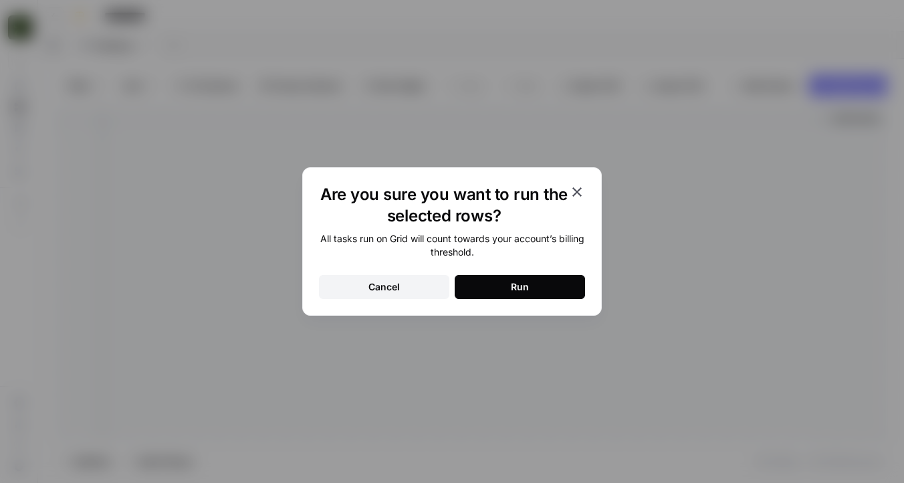
click at [531, 290] on button "Run" at bounding box center [520, 287] width 130 height 24
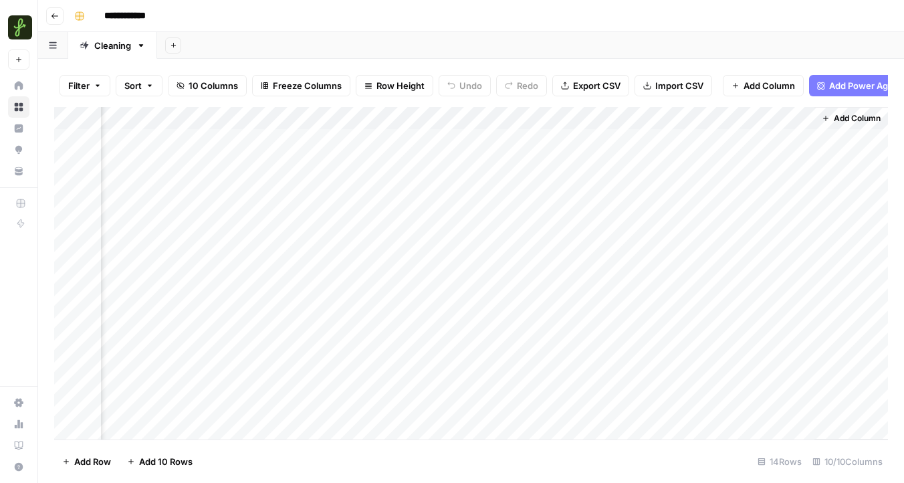
click at [494, 278] on div "Add Column" at bounding box center [471, 273] width 834 height 332
click at [494, 276] on div "Add Column" at bounding box center [471, 273] width 834 height 332
click at [822, 306] on div "Add Column" at bounding box center [851, 273] width 74 height 332
click at [301, 84] on span "Freeze Columns" at bounding box center [307, 85] width 69 height 13
click at [350, 55] on div "Add Sheet" at bounding box center [530, 45] width 747 height 27
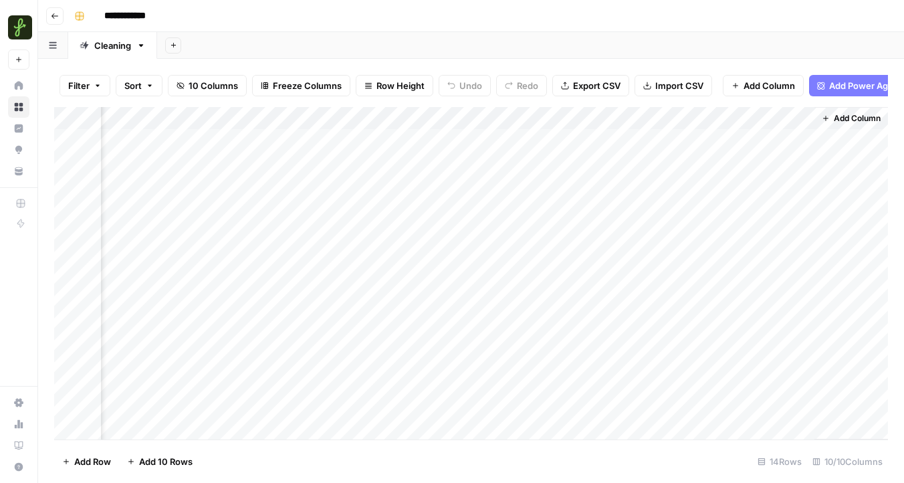
click at [140, 90] on span "Sort" at bounding box center [132, 85] width 17 height 13
click at [225, 34] on div "Add Sheet" at bounding box center [530, 45] width 747 height 27
click at [762, 122] on div "Add Column" at bounding box center [471, 273] width 834 height 332
drag, startPoint x: 750, startPoint y: 155, endPoint x: 627, endPoint y: 154, distance: 123.0
click at [627, 154] on body "**********" at bounding box center [452, 241] width 904 height 483
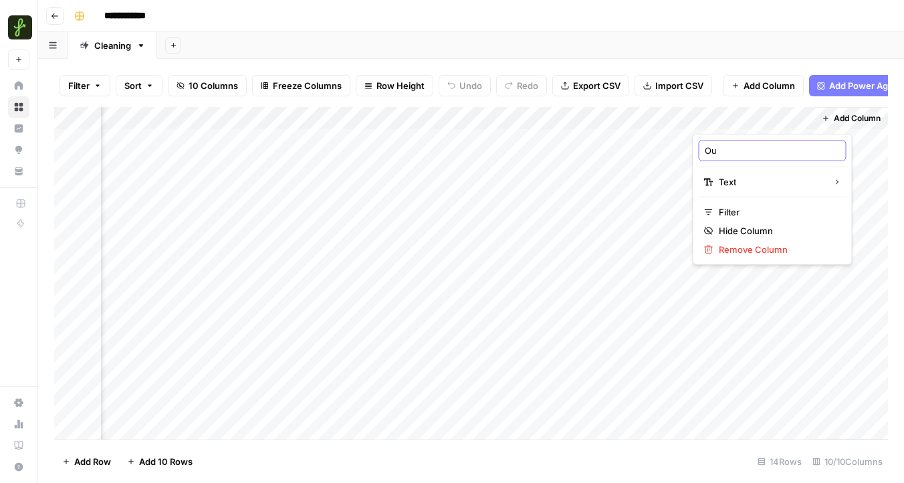
type input "O"
type input "City"
click at [840, 154] on div "Add Column" at bounding box center [851, 273] width 74 height 332
click at [839, 114] on span "Add Column" at bounding box center [857, 118] width 47 height 12
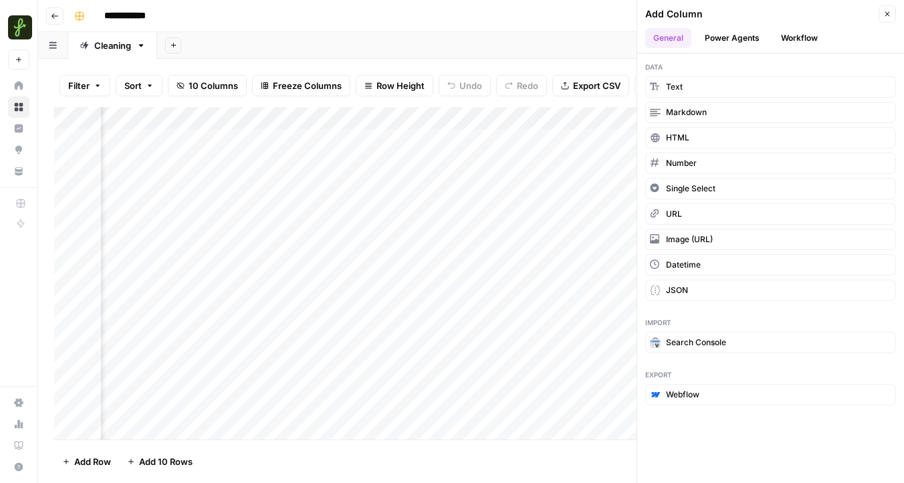
click at [807, 45] on button "Workflow" at bounding box center [799, 38] width 53 height 20
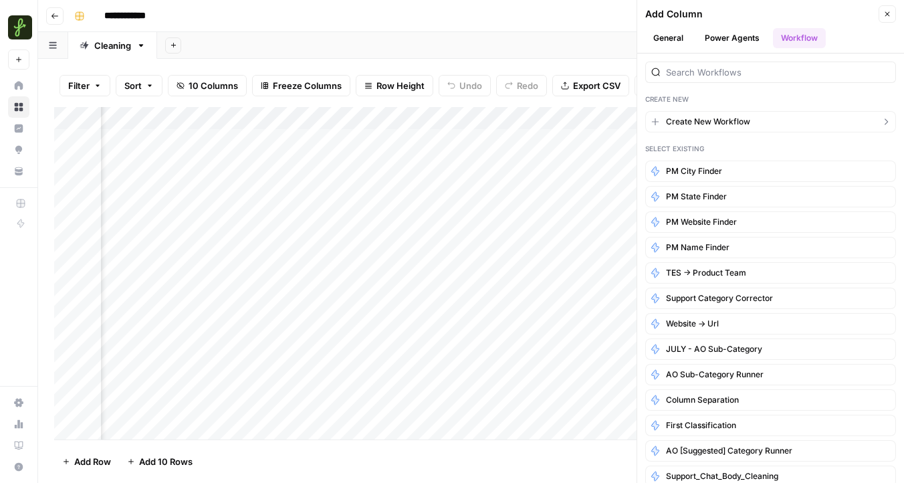
click at [771, 123] on button "Create New Workflow" at bounding box center [770, 121] width 251 height 21
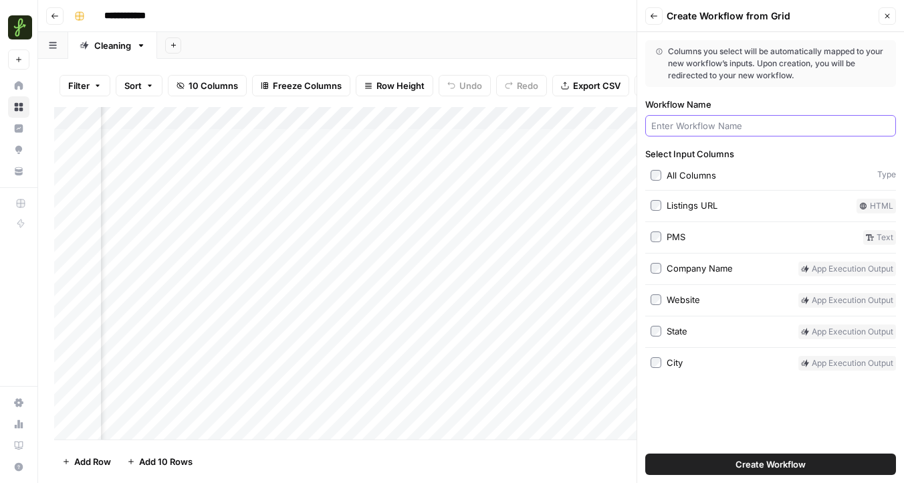
click at [722, 130] on input "Workflow Name" at bounding box center [770, 125] width 239 height 13
type input "PM Address Finder"
click at [714, 462] on button "Create Workflow" at bounding box center [770, 463] width 251 height 21
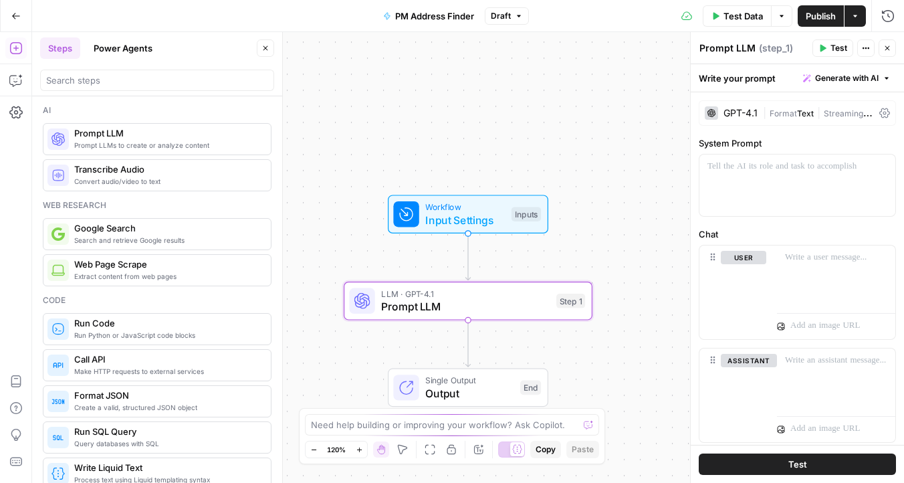
click at [893, 118] on div "GPT-4.1 | Format Text | Streaming ON | Temp 0.7" at bounding box center [796, 112] width 197 height 25
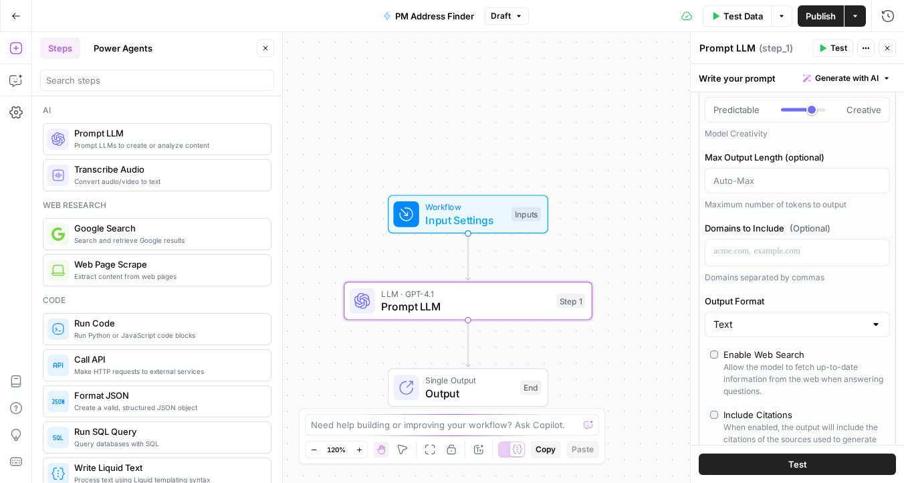
click at [737, 365] on div "Allow the model to fetch up-to-date information from the web when answering que…" at bounding box center [803, 379] width 161 height 36
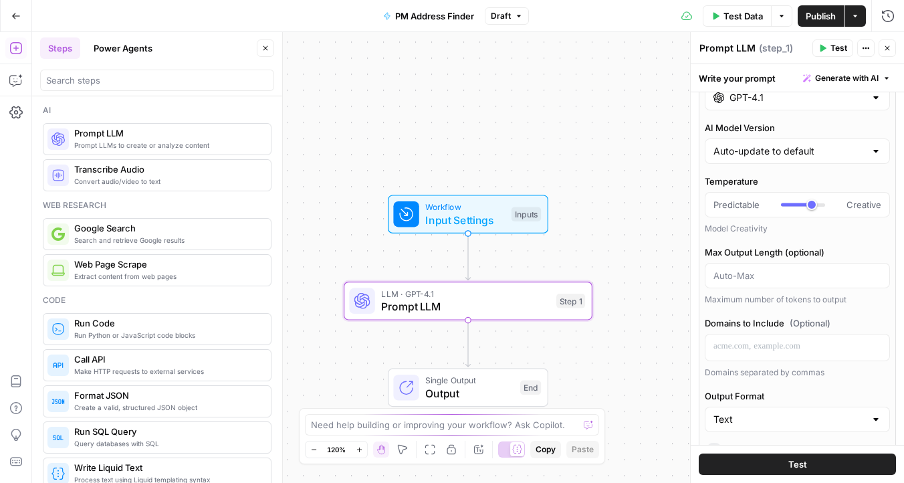
scroll to position [88, 0]
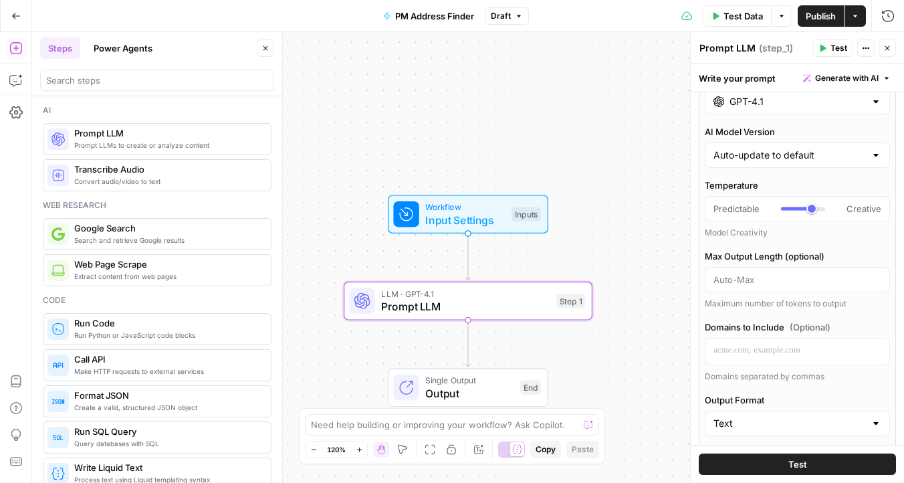
click at [844, 78] on span "Generate with AI" at bounding box center [846, 78] width 63 height 12
click at [822, 108] on span "Generate" at bounding box center [829, 107] width 98 height 13
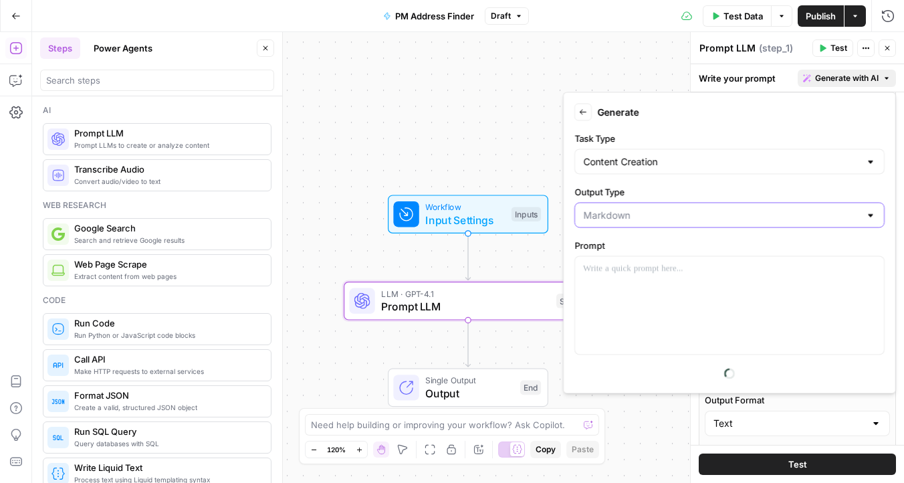
click at [620, 220] on input "Output Type" at bounding box center [721, 215] width 277 height 13
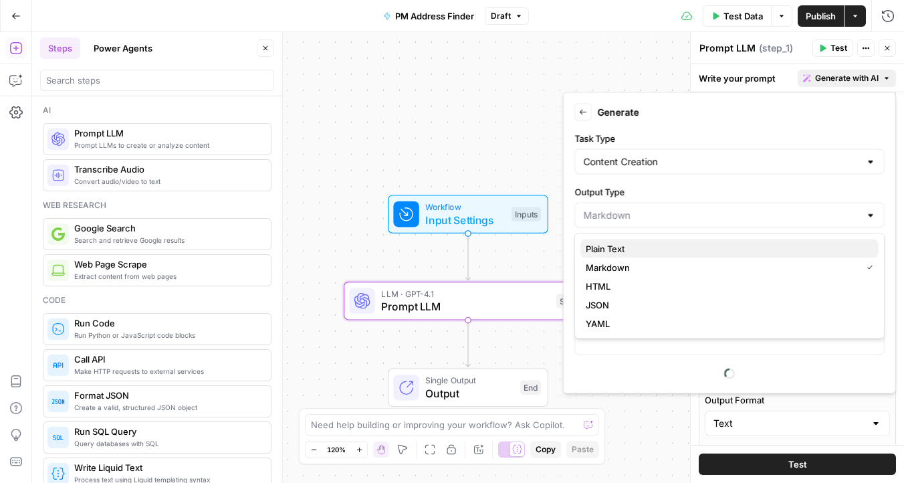
click at [612, 245] on span "Plain Text" at bounding box center [727, 248] width 282 height 13
type input "Plain Text"
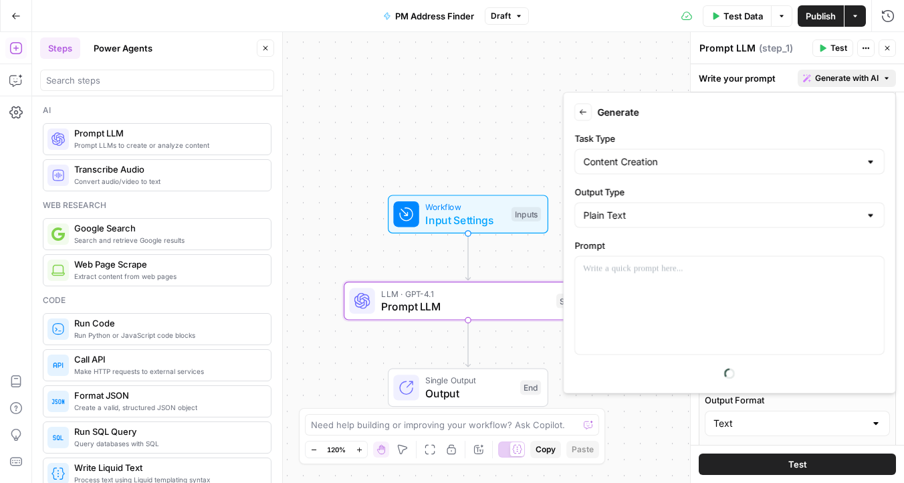
scroll to position [57, 0]
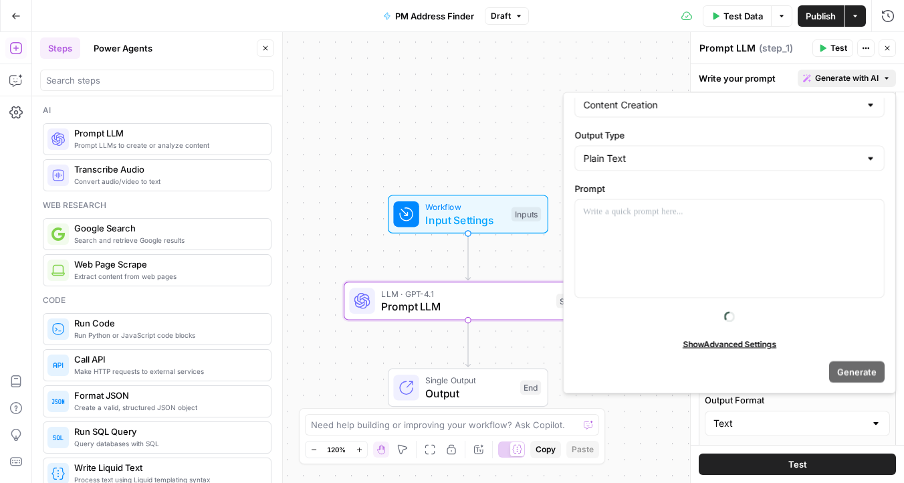
click at [716, 349] on span "Show Advanced Settings" at bounding box center [729, 344] width 94 height 12
click at [709, 342] on span "Hide Advanced Settings" at bounding box center [729, 344] width 90 height 12
click at [706, 345] on span "Show Advanced Settings" at bounding box center [729, 344] width 94 height 12
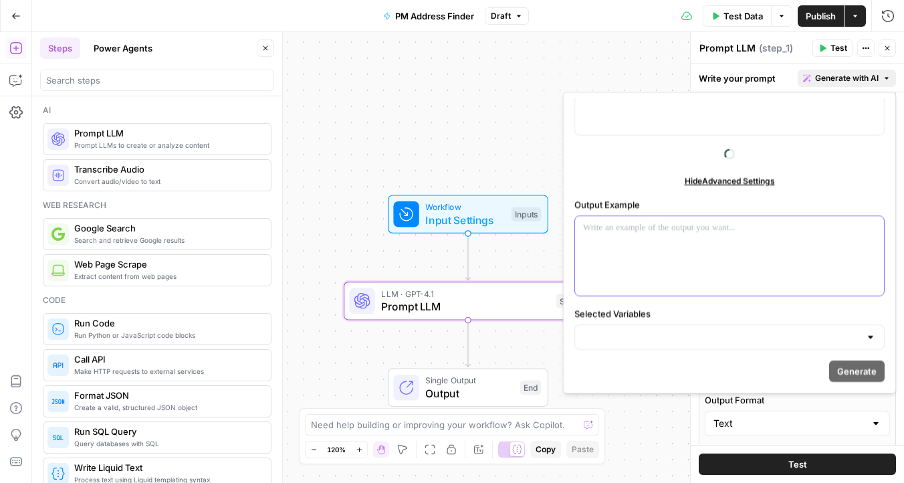
click at [655, 267] on div at bounding box center [729, 256] width 309 height 80
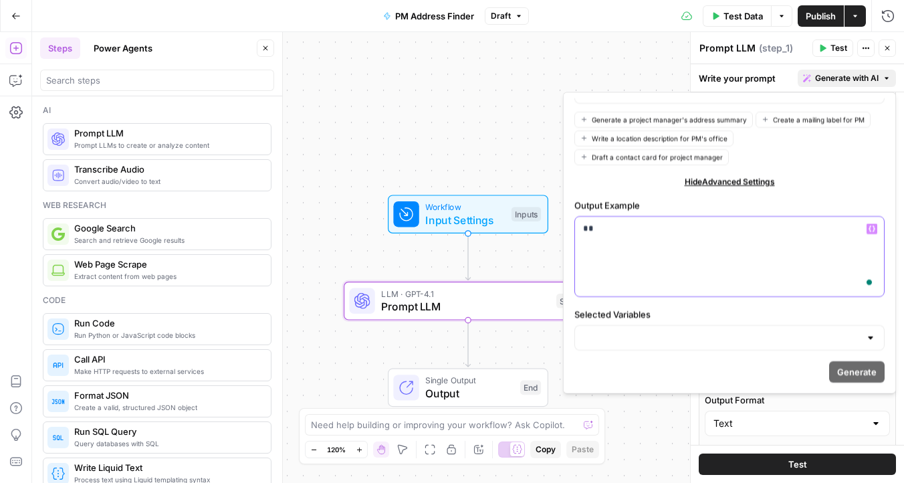
scroll to position [251, 0]
click at [634, 336] on input "Selected Variables" at bounding box center [721, 336] width 277 height 13
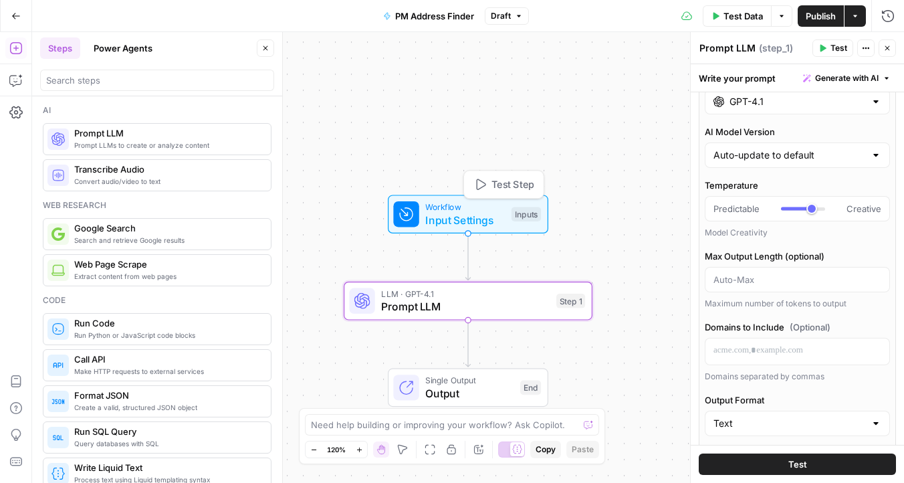
click at [492, 207] on span "Workflow" at bounding box center [465, 207] width 80 height 13
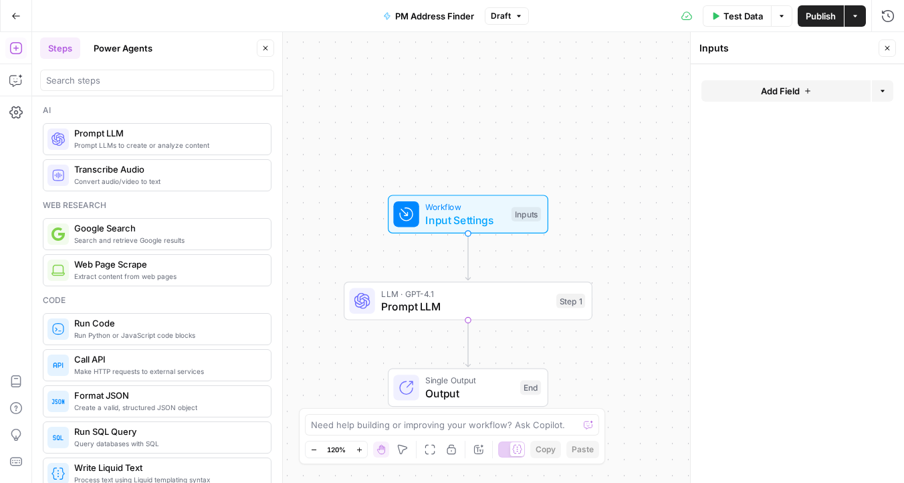
click at [821, 80] on form "Add Field Options" at bounding box center [796, 273] width 213 height 418
click at [801, 86] on button "Add Field" at bounding box center [785, 90] width 169 height 21
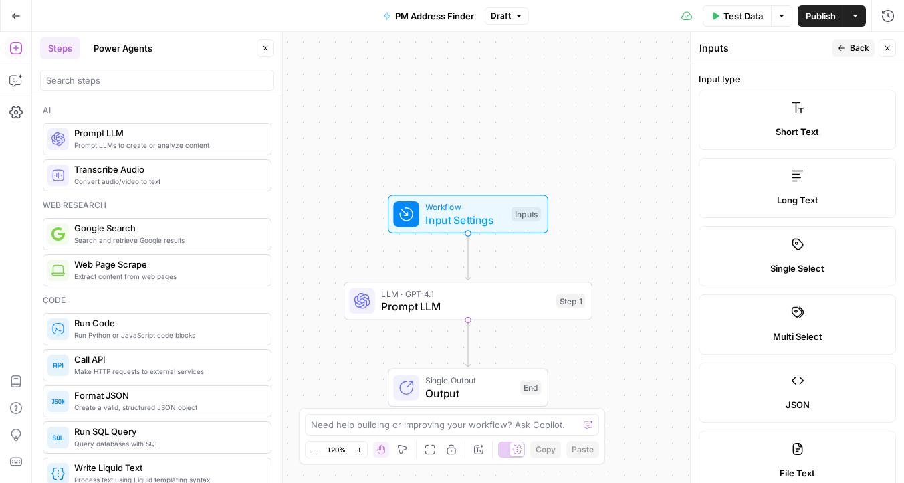
click at [856, 43] on span "Back" at bounding box center [859, 48] width 19 height 12
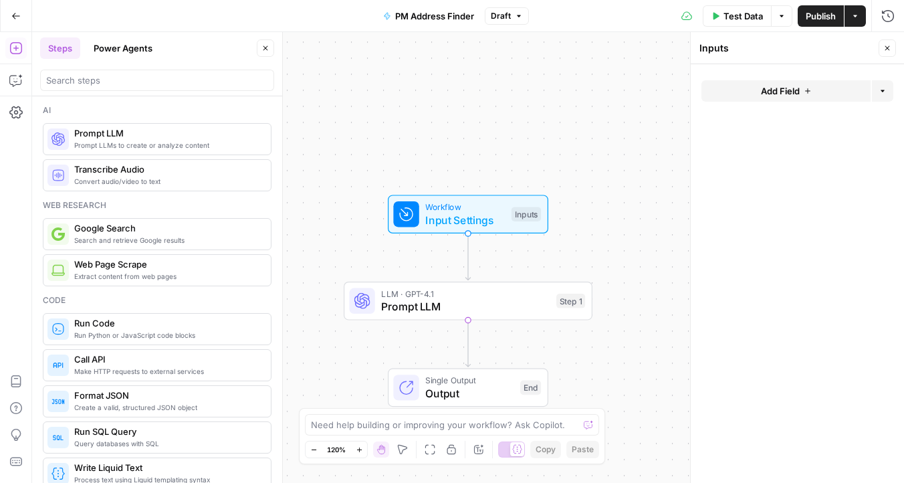
click at [813, 88] on button "Add Field" at bounding box center [785, 90] width 169 height 21
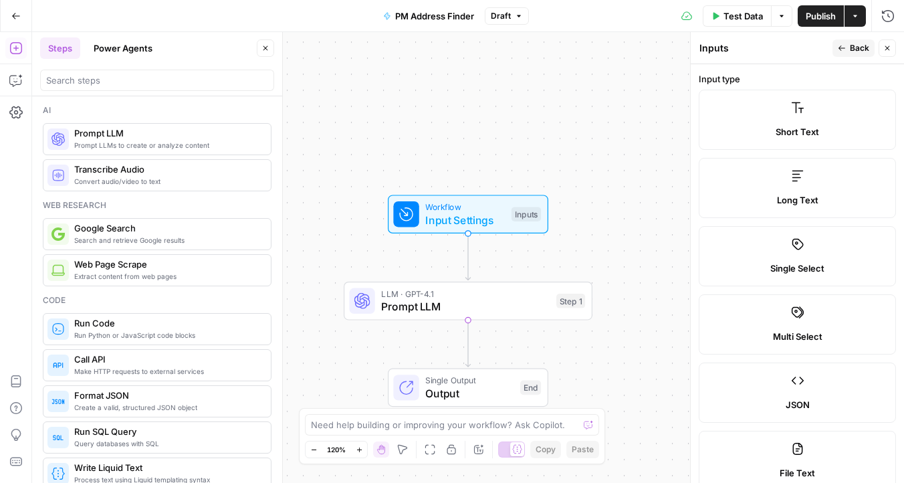
click at [848, 48] on button "Back" at bounding box center [853, 47] width 42 height 17
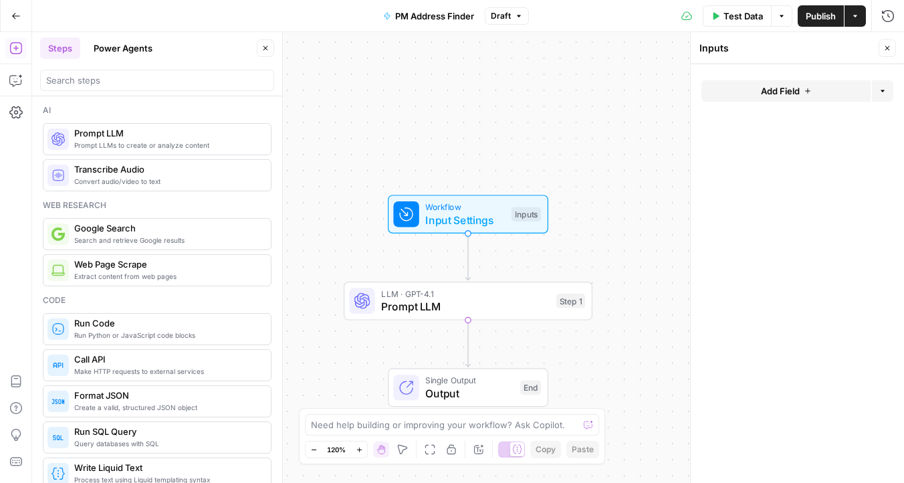
click at [434, 303] on span "Prompt LLM" at bounding box center [465, 306] width 168 height 16
type textarea "Prompt LLM"
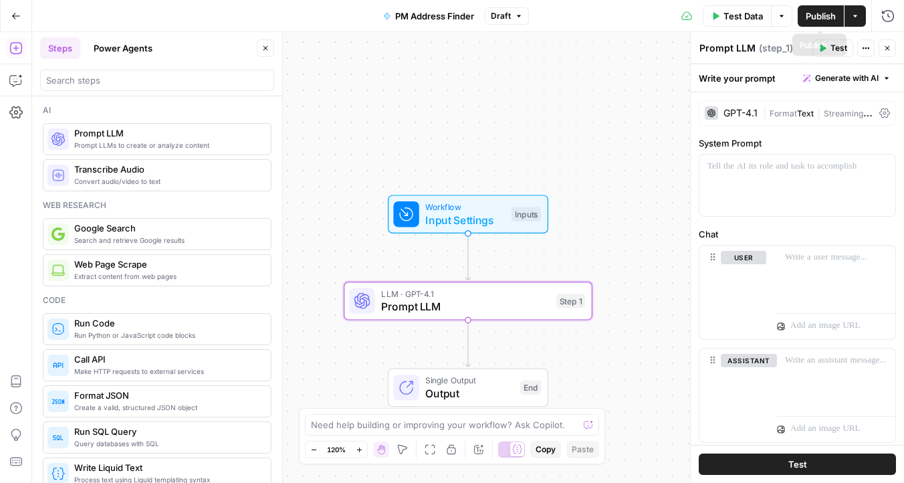
click at [797, 8] on button "Publish" at bounding box center [820, 15] width 46 height 21
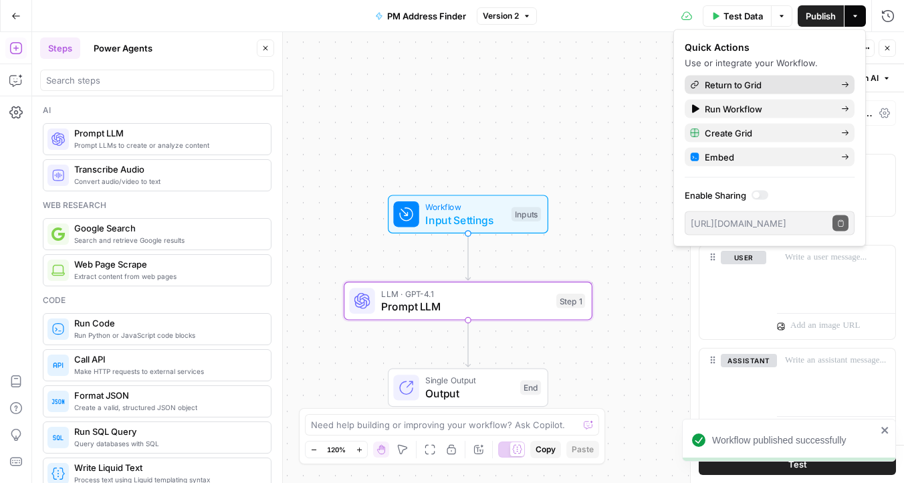
click at [723, 82] on span "Return to Grid" at bounding box center [768, 84] width 126 height 13
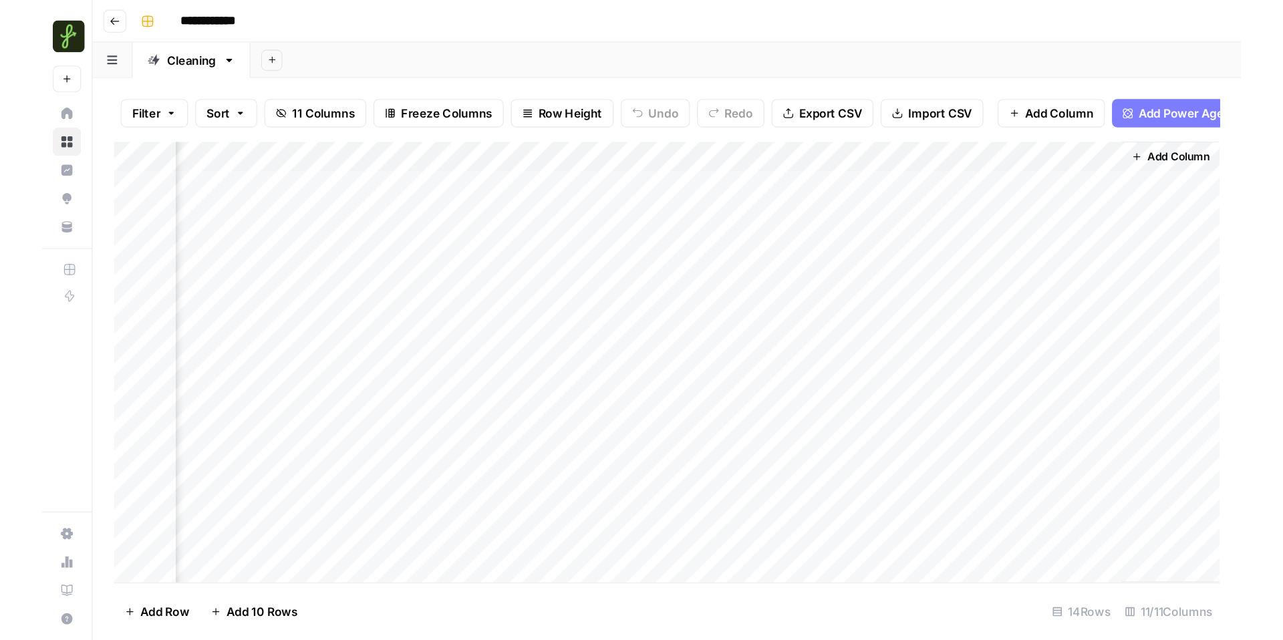
scroll to position [0, 864]
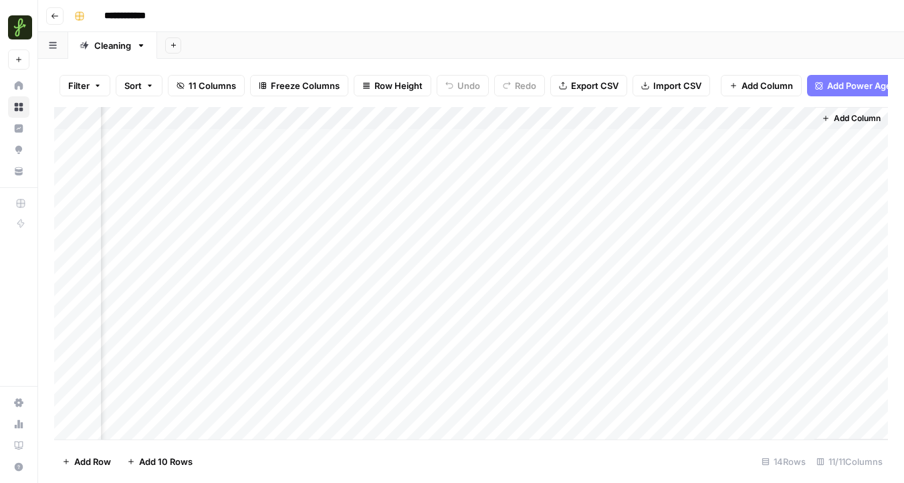
click at [785, 119] on div "Add Column" at bounding box center [471, 273] width 834 height 332
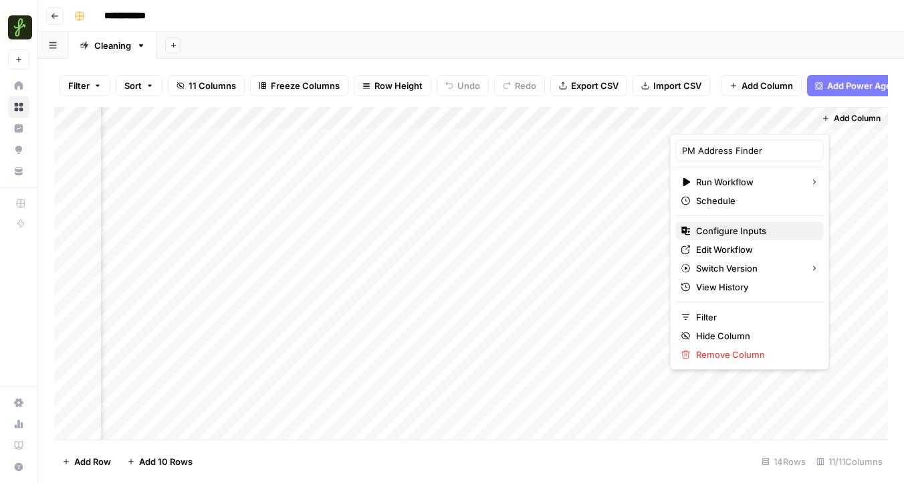
click at [721, 233] on span "Configure Inputs" at bounding box center [754, 230] width 117 height 13
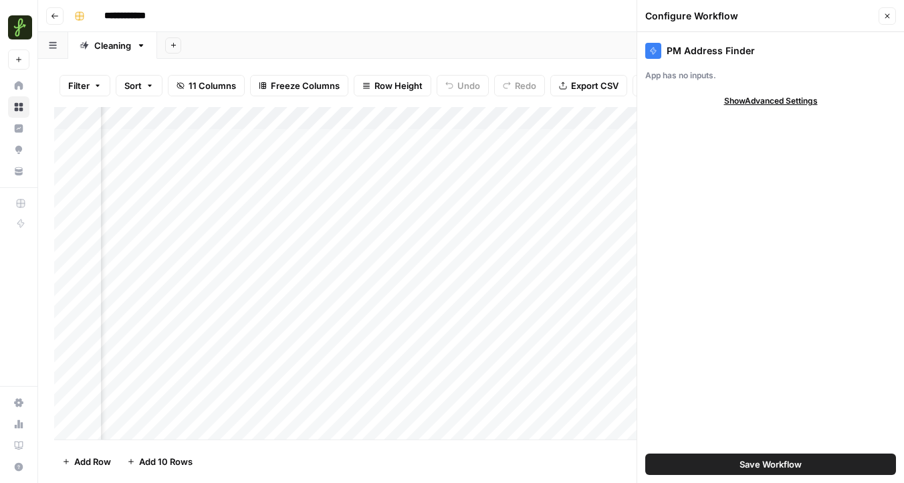
click at [743, 99] on span "Show Advanced Settings" at bounding box center [771, 101] width 94 height 12
click at [677, 73] on div "App has no inputs." at bounding box center [770, 76] width 251 height 12
click at [887, 11] on button "Close" at bounding box center [886, 15] width 17 height 17
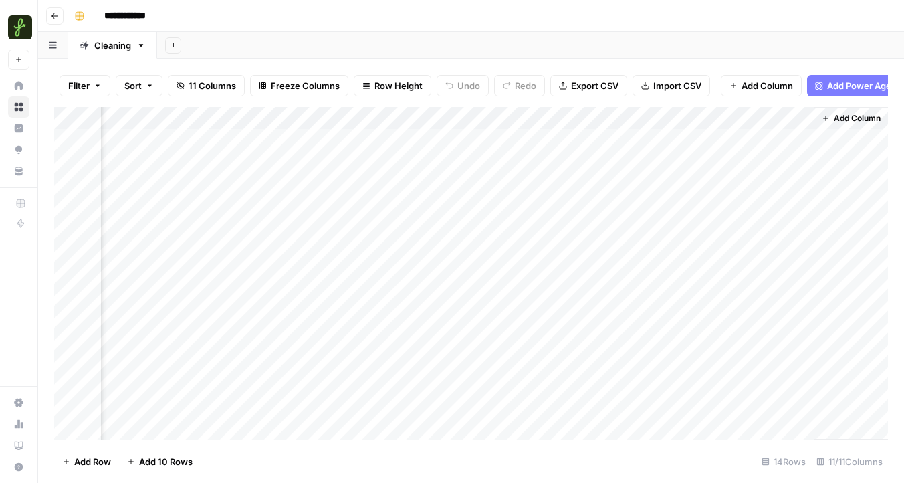
click at [787, 117] on div "Add Column" at bounding box center [471, 273] width 834 height 332
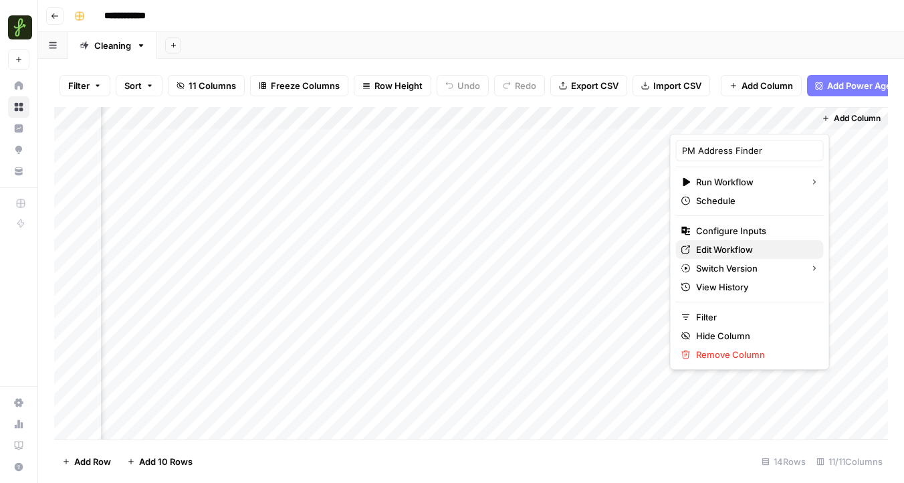
click at [734, 247] on span "Edit Workflow" at bounding box center [754, 249] width 117 height 13
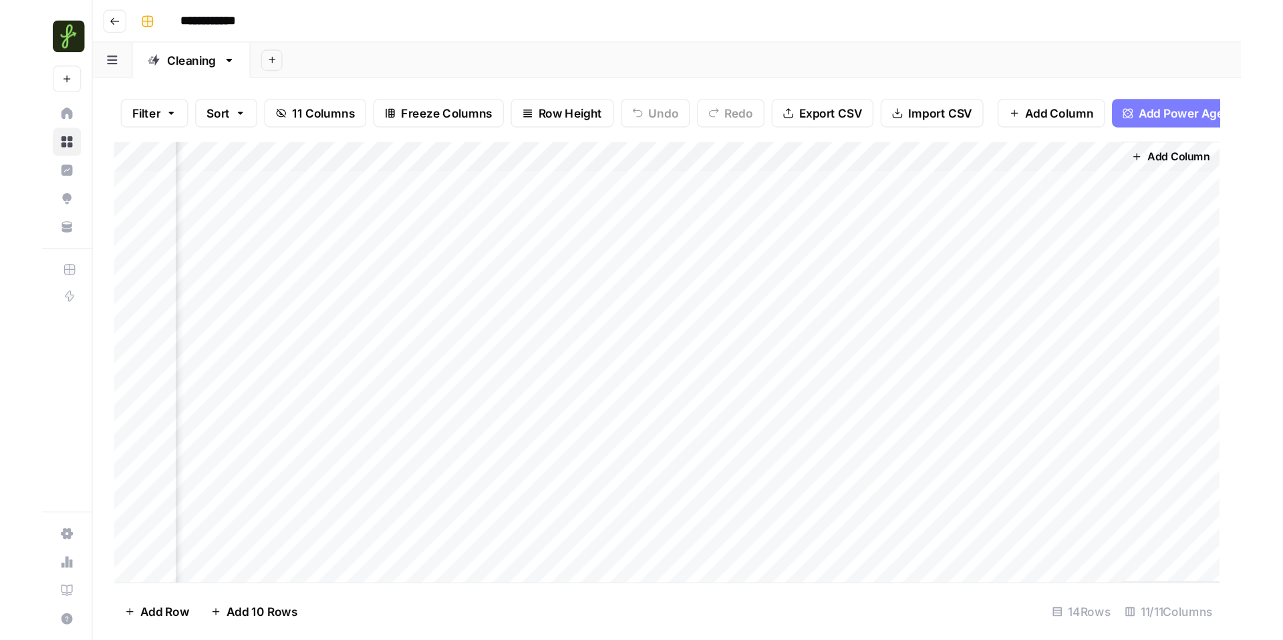
scroll to position [0, 484]
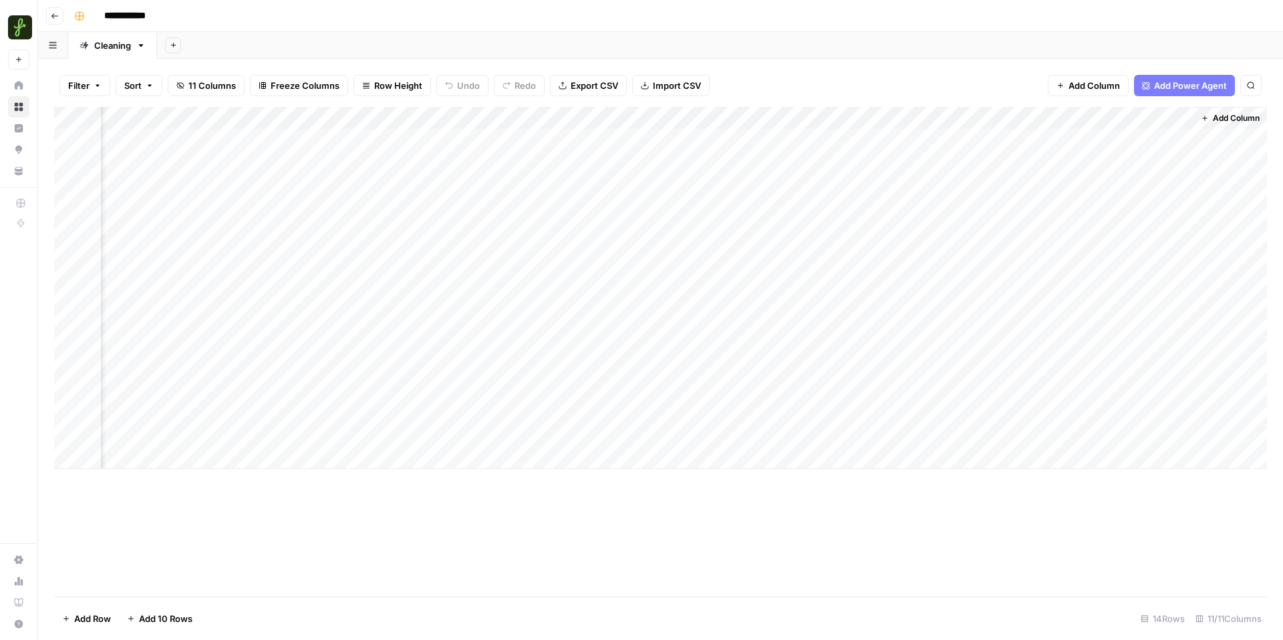
click at [903, 140] on div "Add Column" at bounding box center [660, 288] width 1213 height 362
click at [903, 142] on div "Add Column" at bounding box center [660, 288] width 1213 height 362
click at [903, 120] on div "Add Column" at bounding box center [660, 288] width 1213 height 362
click at [903, 234] on span "Configure Inputs" at bounding box center [1133, 230] width 117 height 13
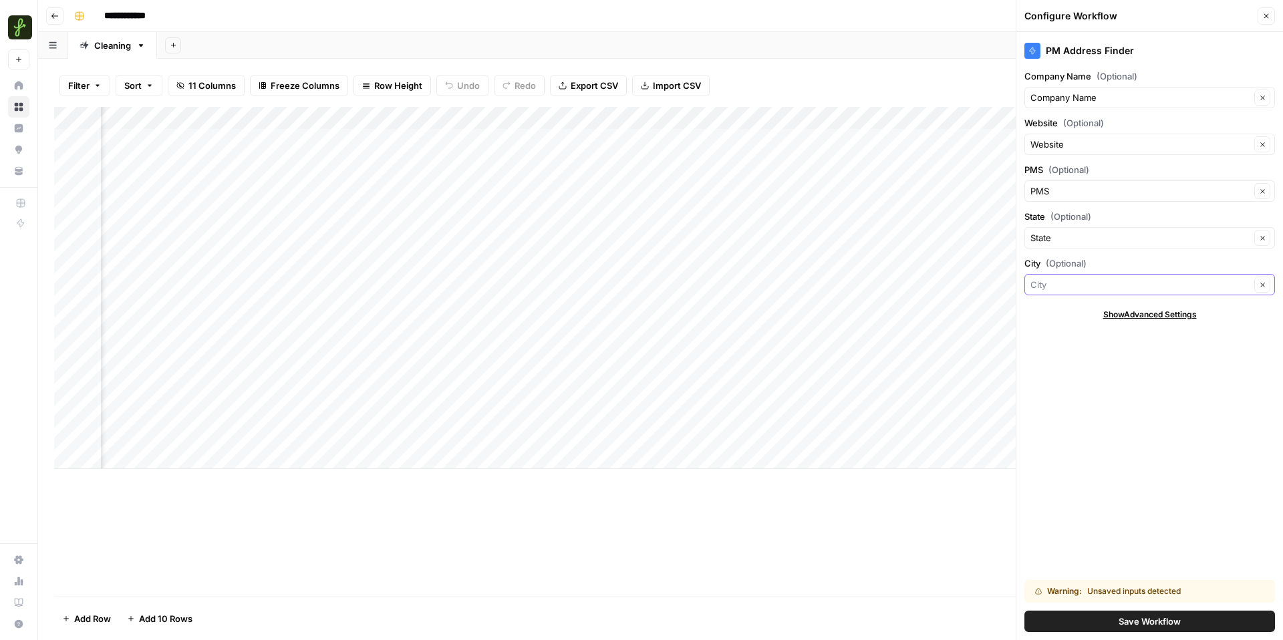
click at [903, 286] on input "City (Optional)" at bounding box center [1141, 284] width 220 height 13
type input "City"
click at [903, 469] on div "PM Address Finder Company Name (Optional) Company Name Clear Website (Optional)…" at bounding box center [1150, 336] width 267 height 608
click at [903, 482] on button "Save Workflow" at bounding box center [1150, 621] width 251 height 21
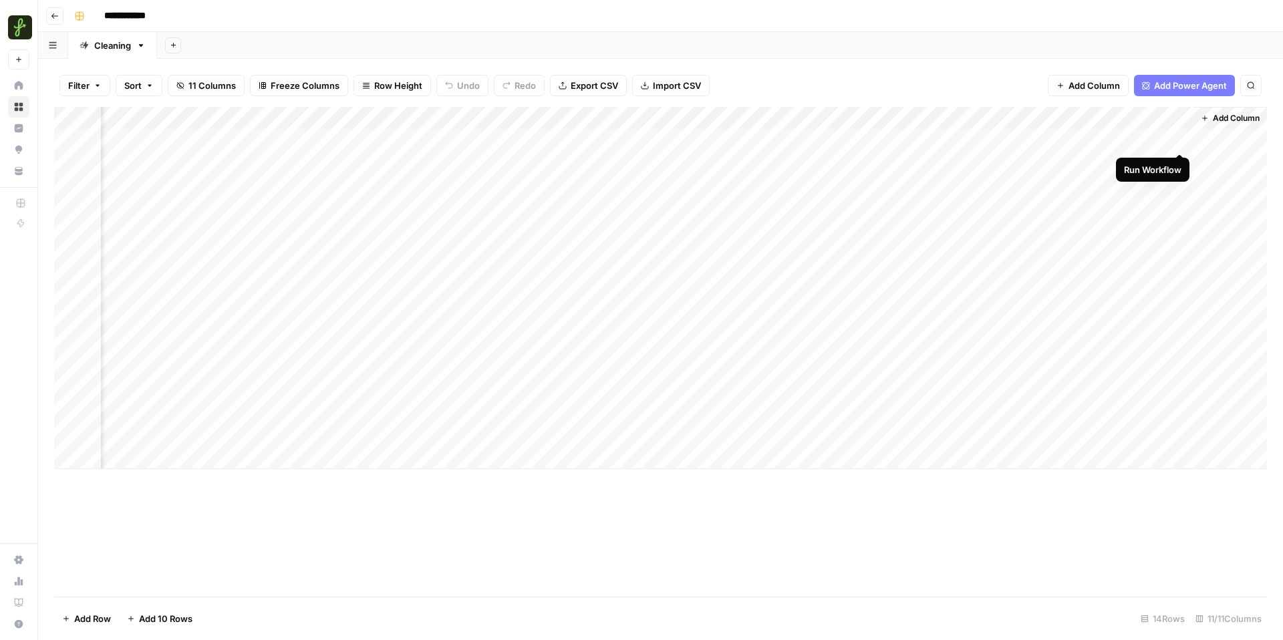
click at [903, 142] on div "Add Column" at bounding box center [660, 288] width 1213 height 362
click at [903, 137] on div "Add Column" at bounding box center [660, 288] width 1213 height 362
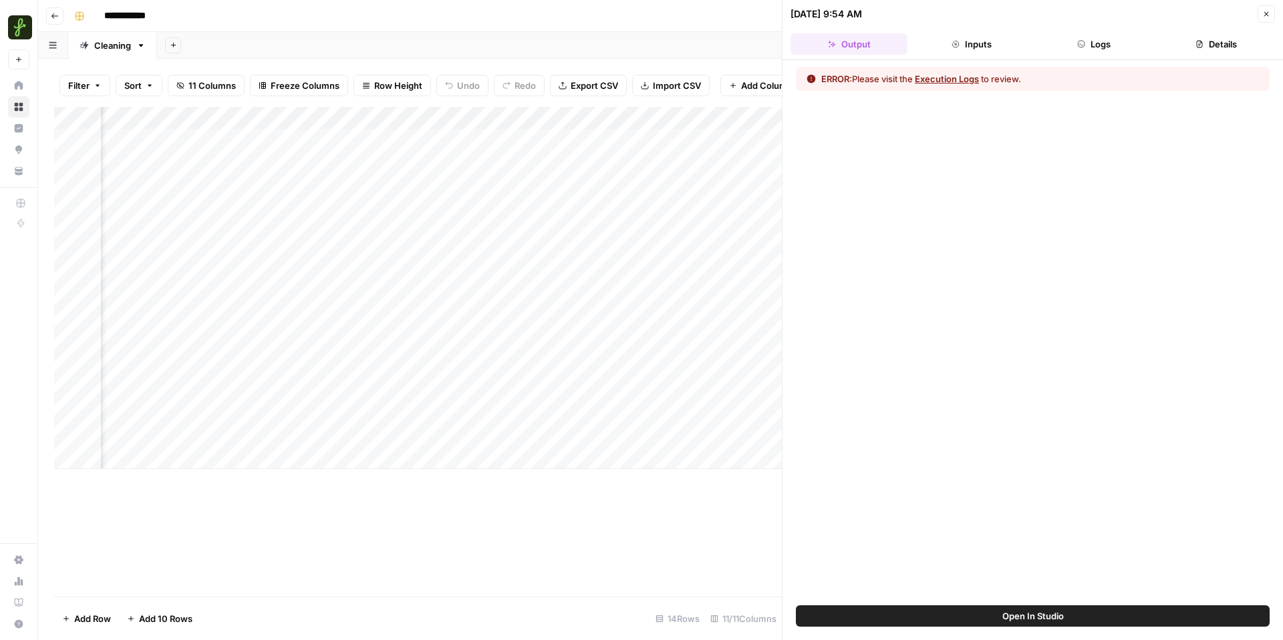
click at [903, 39] on button "Logs" at bounding box center [1094, 43] width 117 height 21
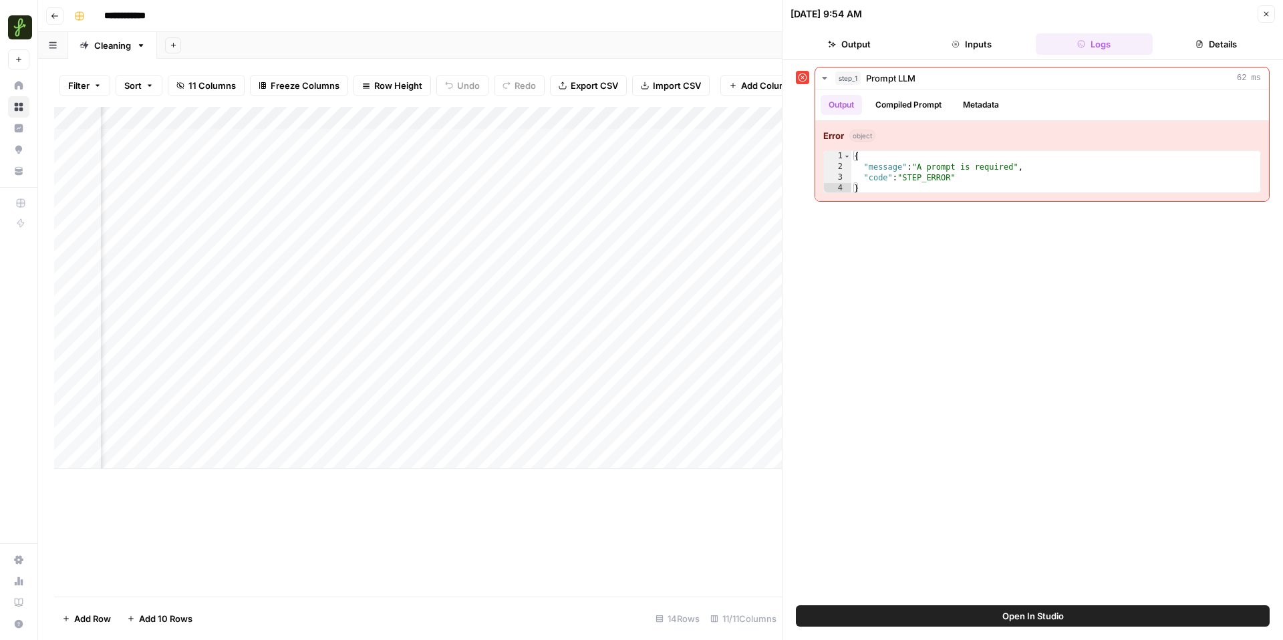
click at [903, 49] on button "Inputs" at bounding box center [971, 43] width 117 height 21
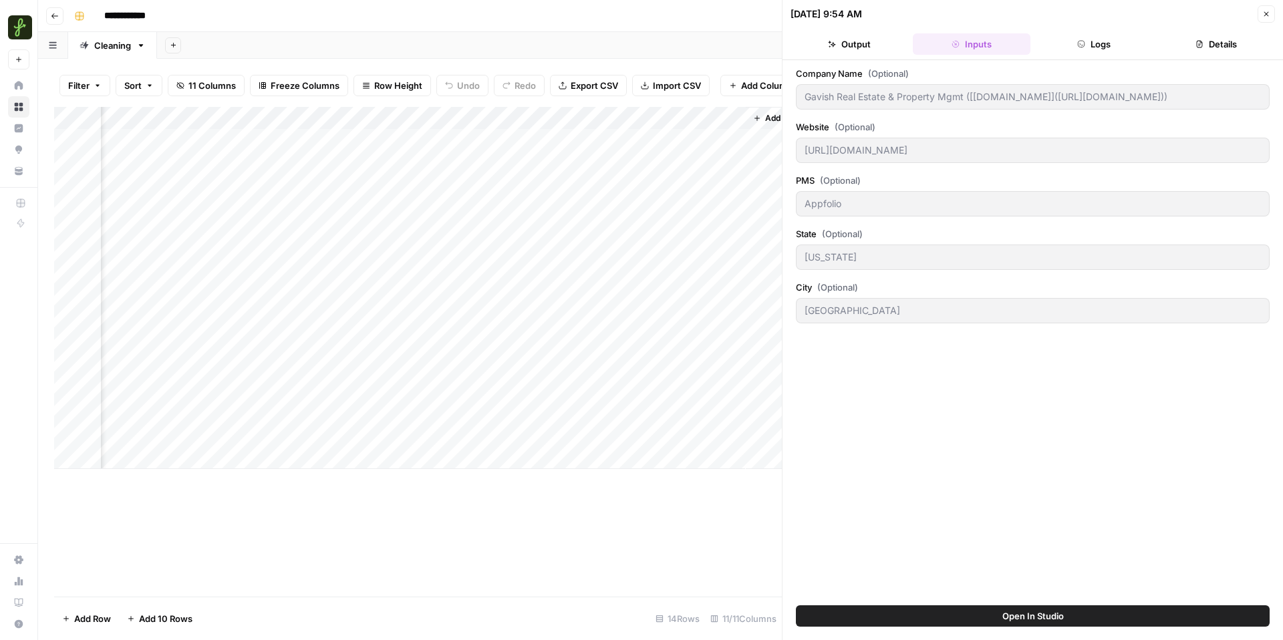
scroll to position [0, 969]
click at [694, 140] on div "Add Column" at bounding box center [418, 288] width 728 height 362
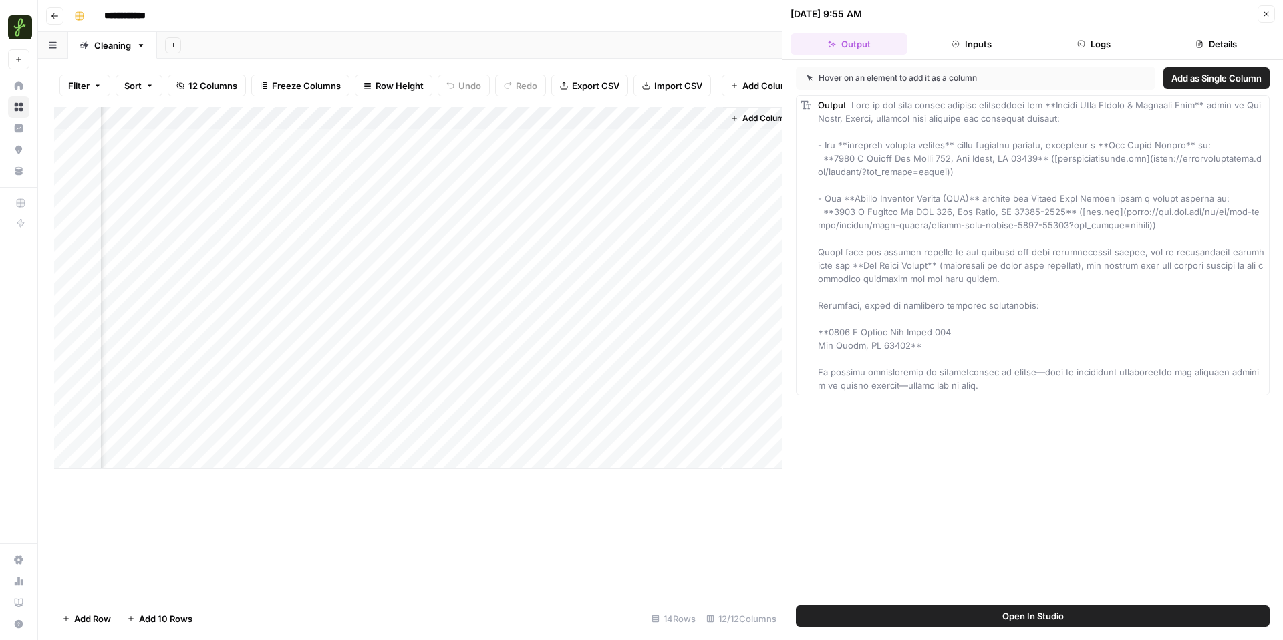
scroll to position [0, 1090]
click at [574, 137] on div "Add Column" at bounding box center [418, 288] width 728 height 362
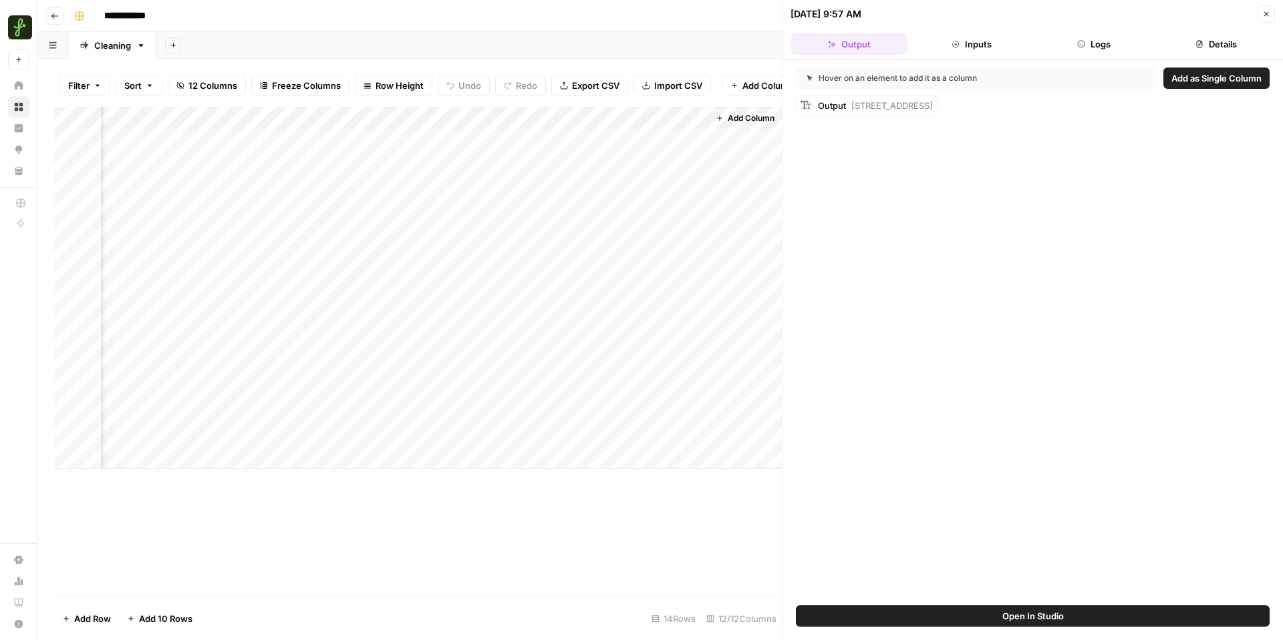
click at [574, 116] on div "Add Column" at bounding box center [418, 288] width 728 height 362
click at [607, 142] on span "All Rows" at bounding box center [623, 148] width 84 height 13
click at [627, 232] on div "Add Column" at bounding box center [418, 288] width 728 height 362
click at [654, 233] on div "Add Column" at bounding box center [418, 288] width 728 height 362
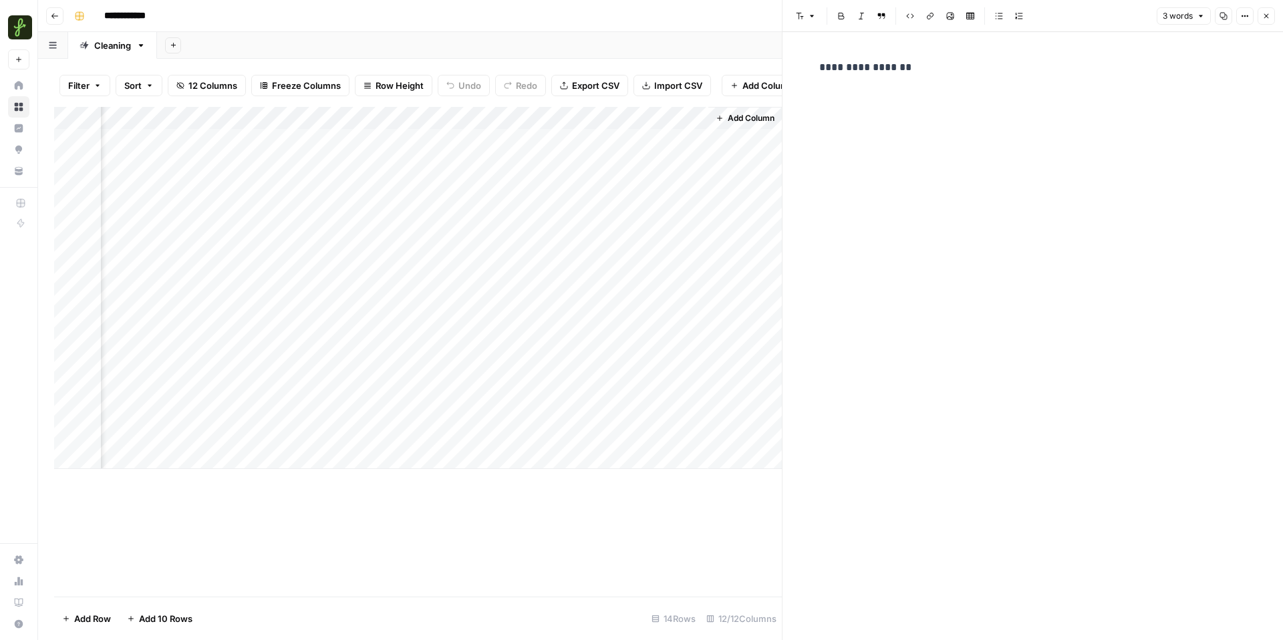
click at [578, 230] on div "Add Column" at bounding box center [418, 288] width 728 height 362
click at [560, 232] on div "Add Column" at bounding box center [418, 288] width 728 height 362
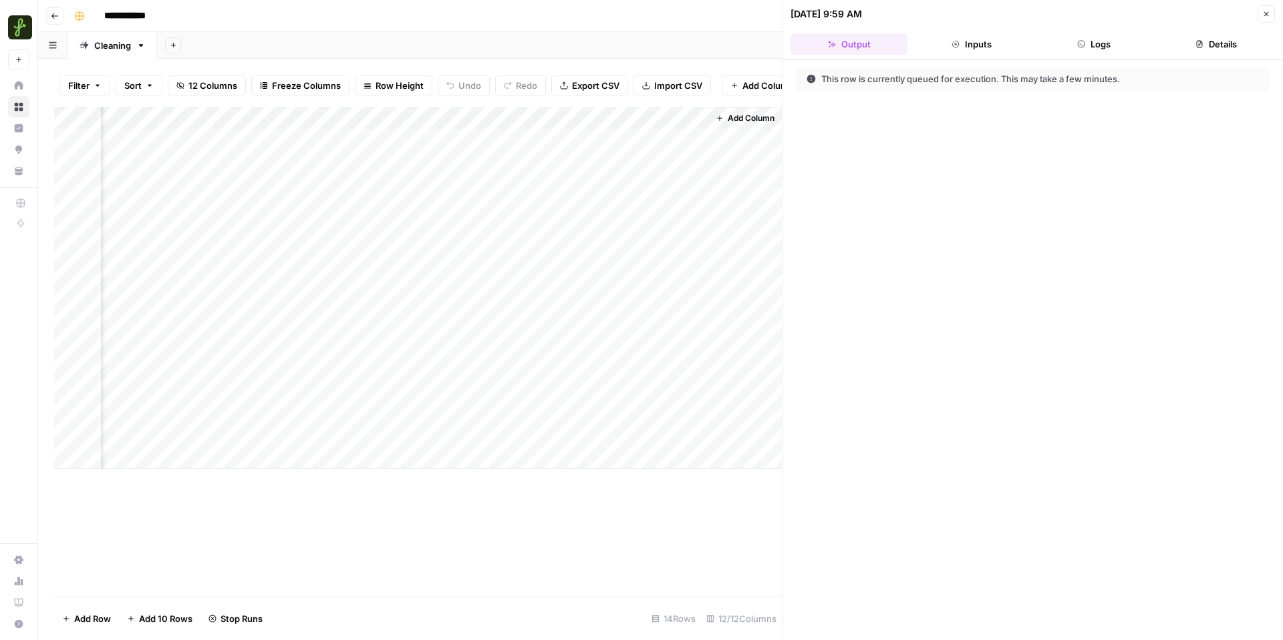
click at [903, 45] on button "Logs" at bounding box center [1094, 43] width 117 height 21
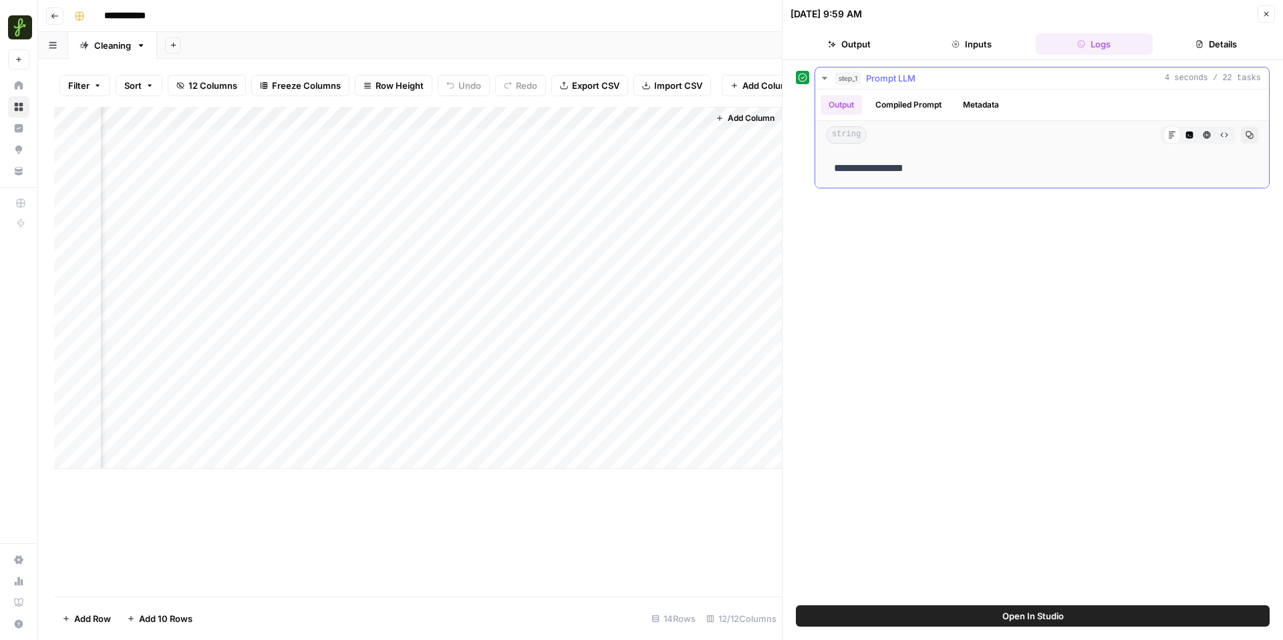
click at [903, 98] on button "Compiled Prompt" at bounding box center [909, 105] width 82 height 20
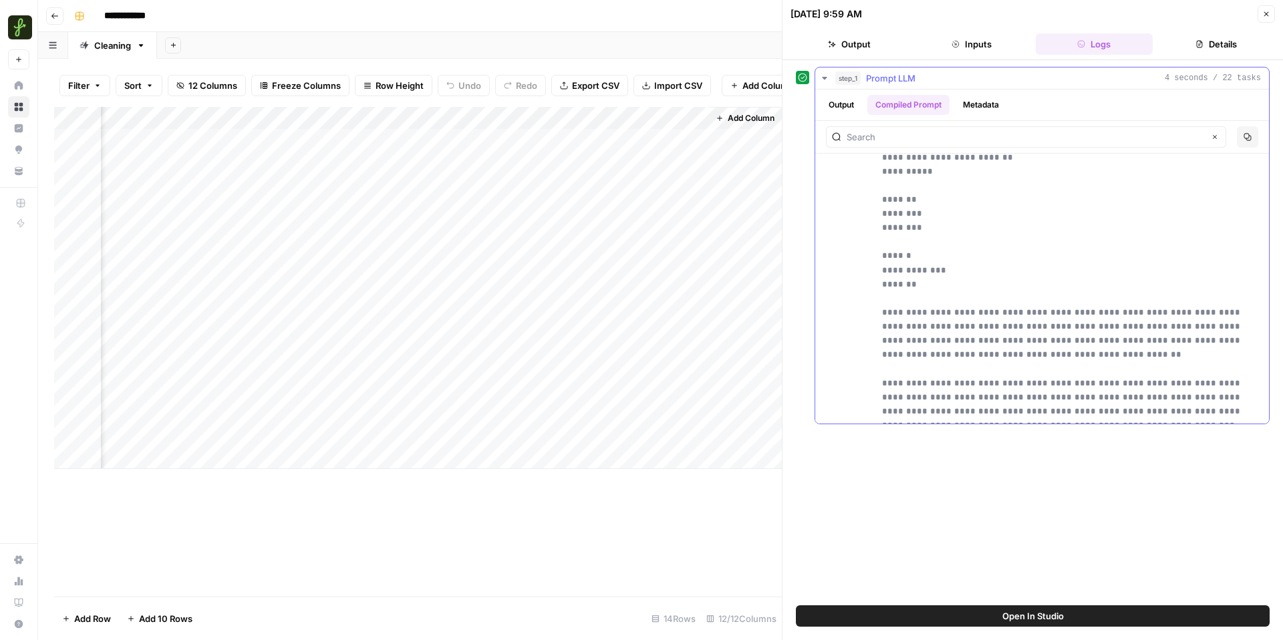
scroll to position [206, 0]
click at [903, 102] on button "Metadata" at bounding box center [981, 105] width 52 height 20
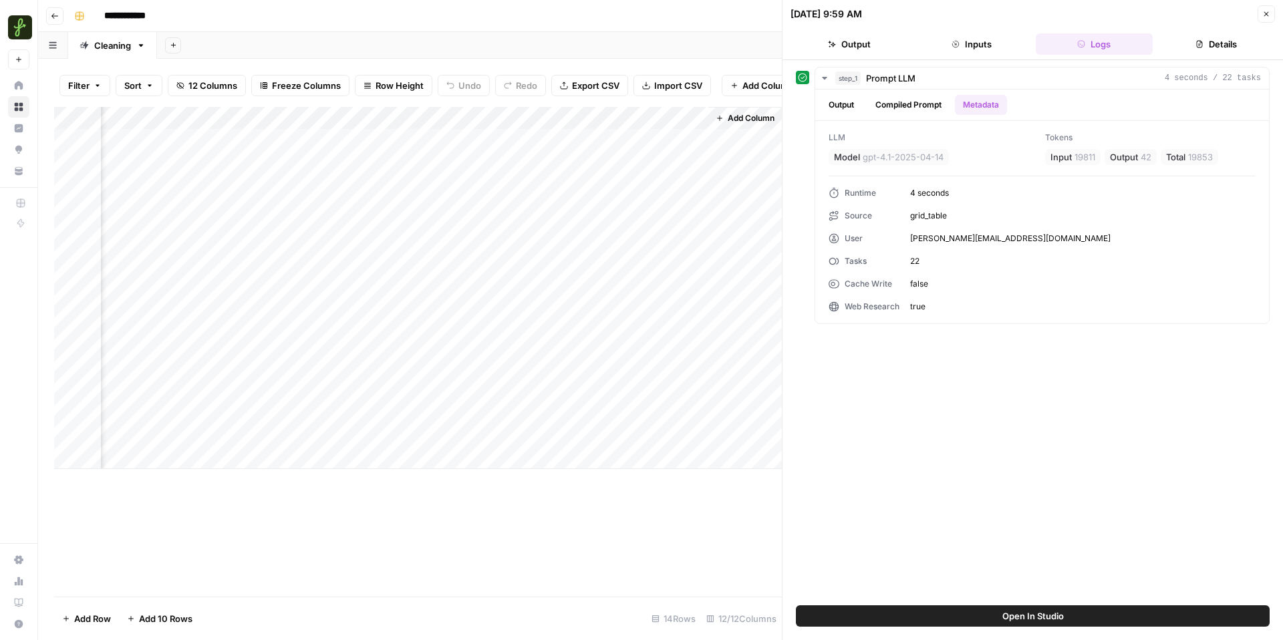
click at [903, 17] on button "Close" at bounding box center [1266, 13] width 17 height 17
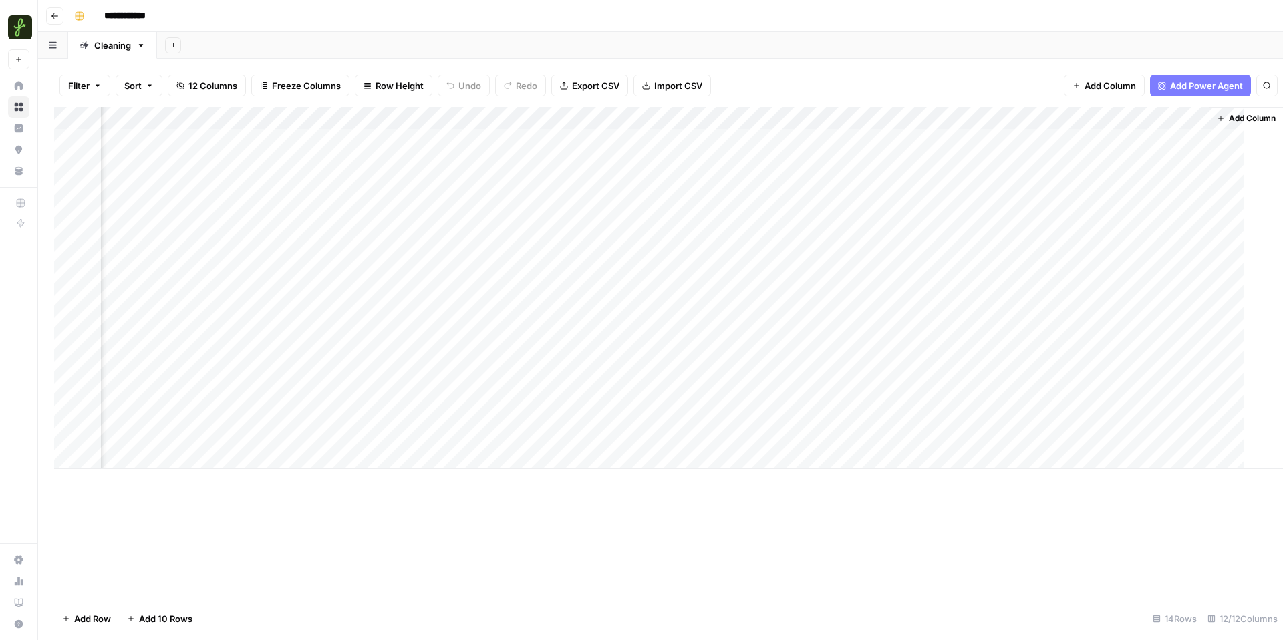
scroll to position [0, 588]
click at [59, 13] on button "Go back" at bounding box center [54, 15] width 17 height 17
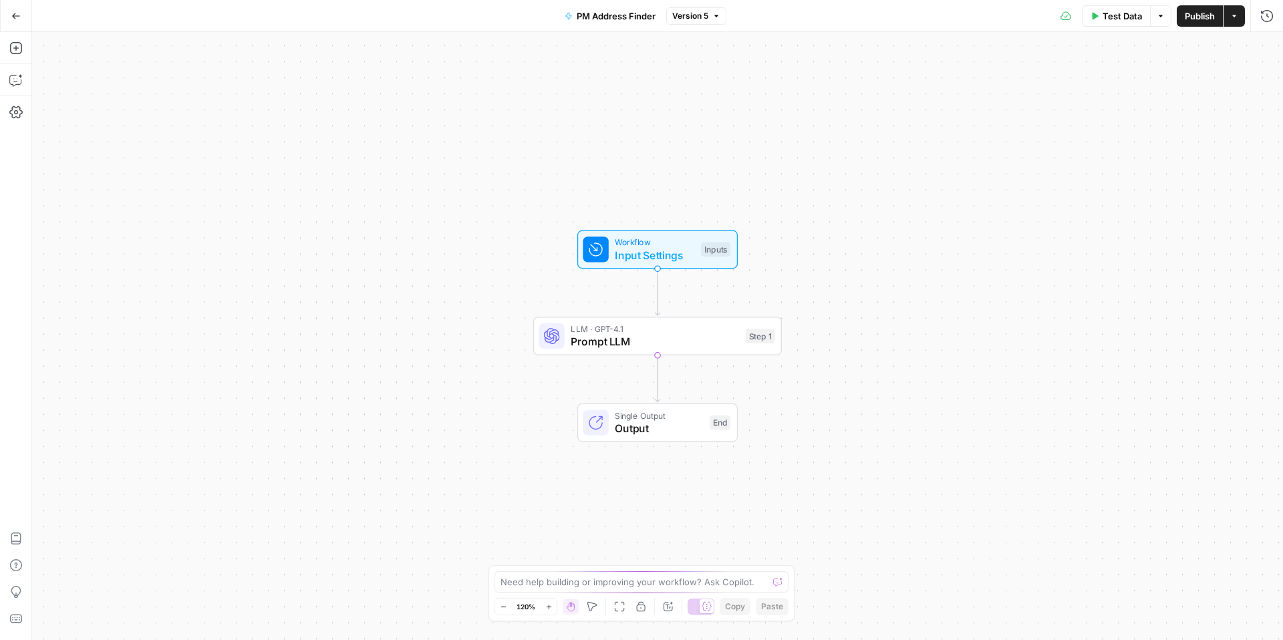
click at [18, 24] on button "Go Back" at bounding box center [16, 16] width 24 height 24
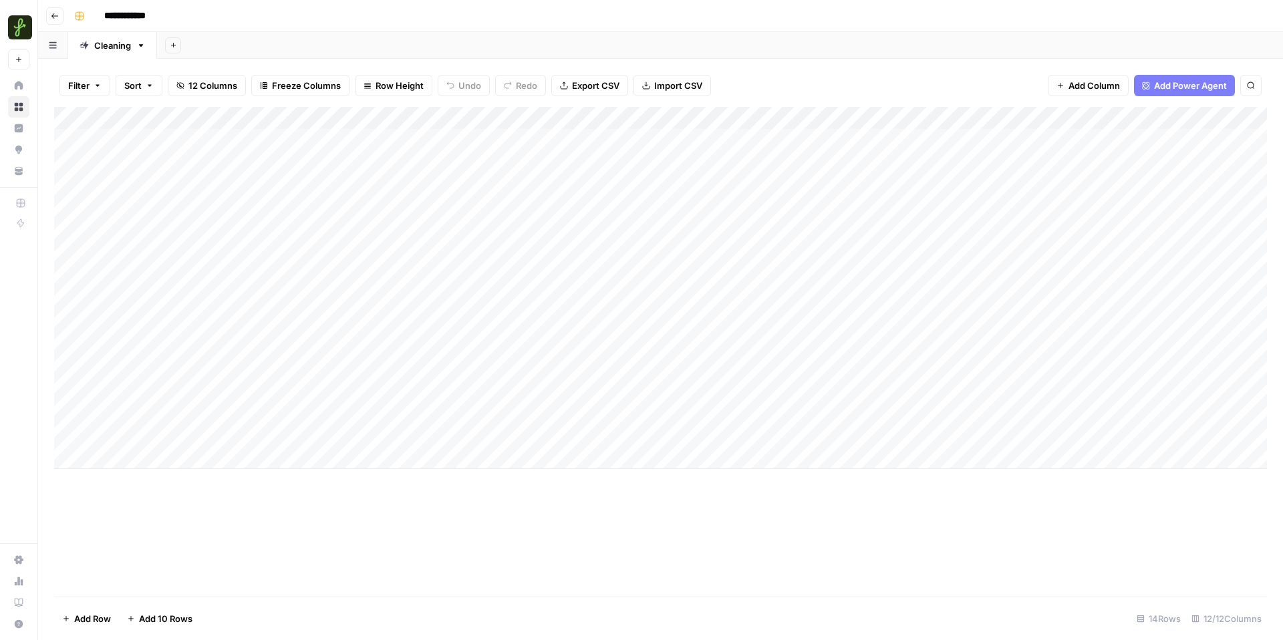
click at [59, 19] on button "Go back" at bounding box center [54, 15] width 17 height 17
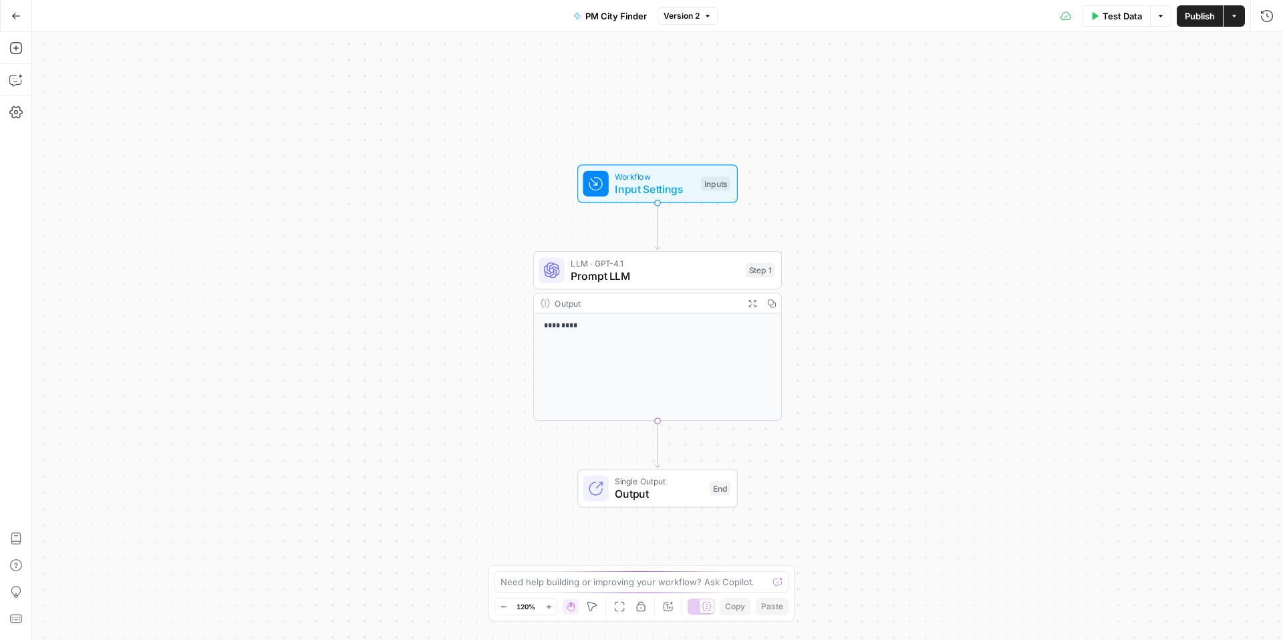
click at [21, 20] on button "Go Back" at bounding box center [16, 16] width 24 height 24
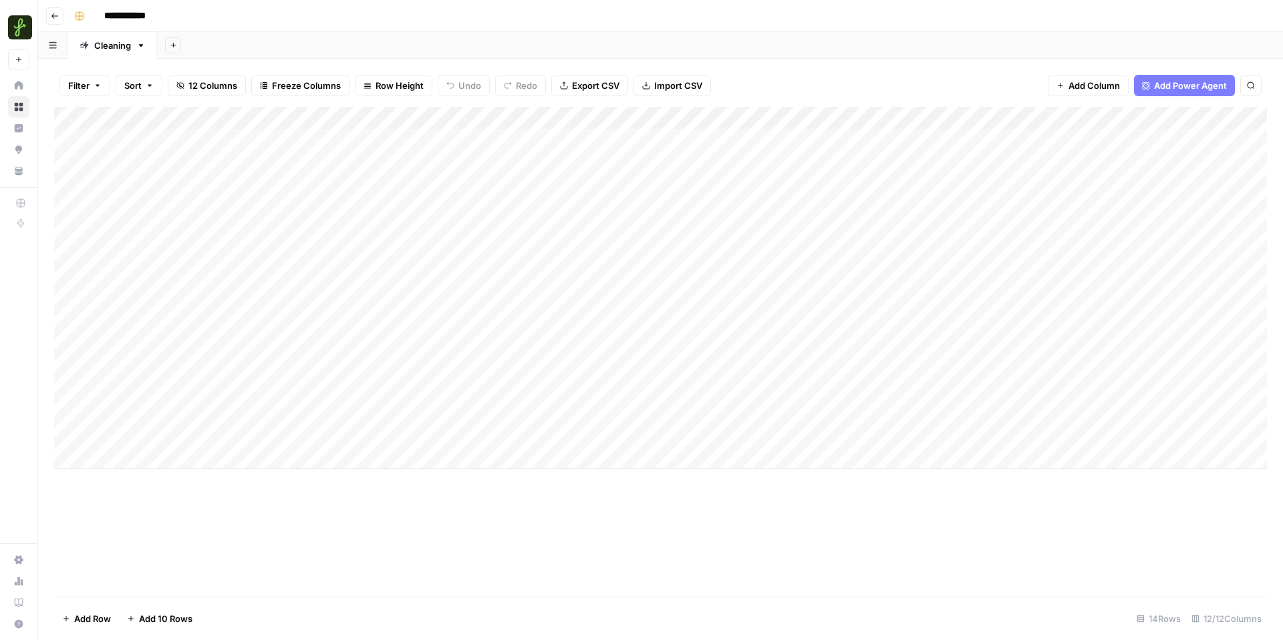
click at [118, 16] on input "**********" at bounding box center [136, 15] width 76 height 21
click at [233, 9] on div "**********" at bounding box center [669, 15] width 1201 height 21
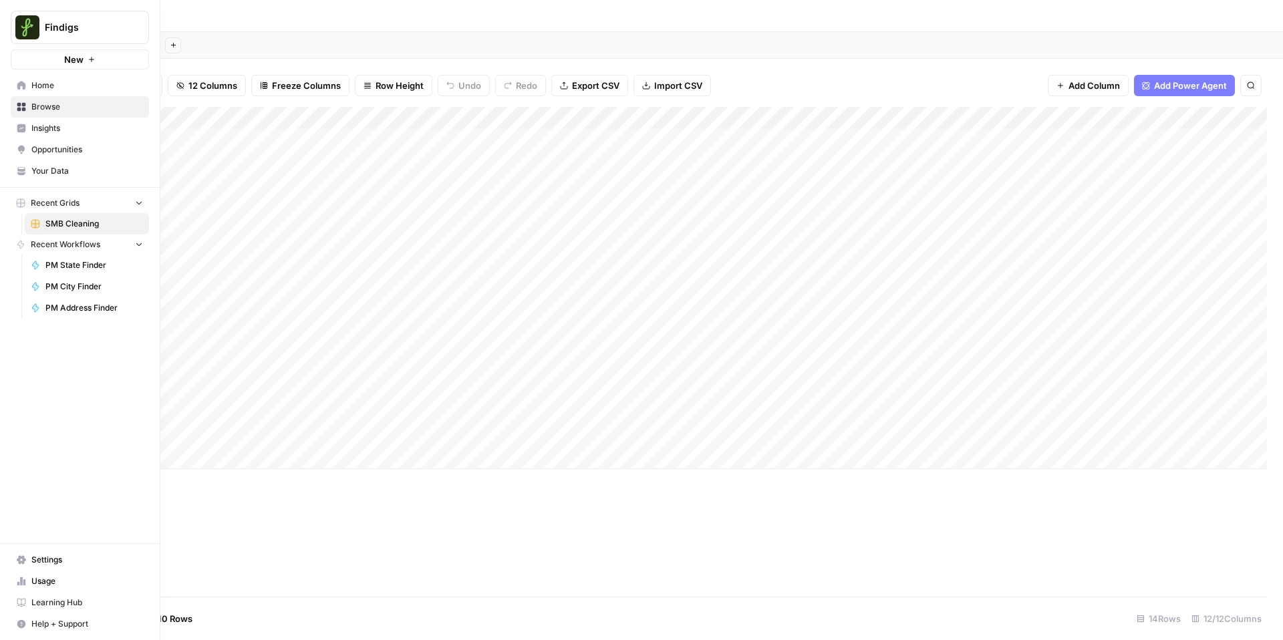
click at [23, 482] on icon at bounding box center [21, 559] width 9 height 9
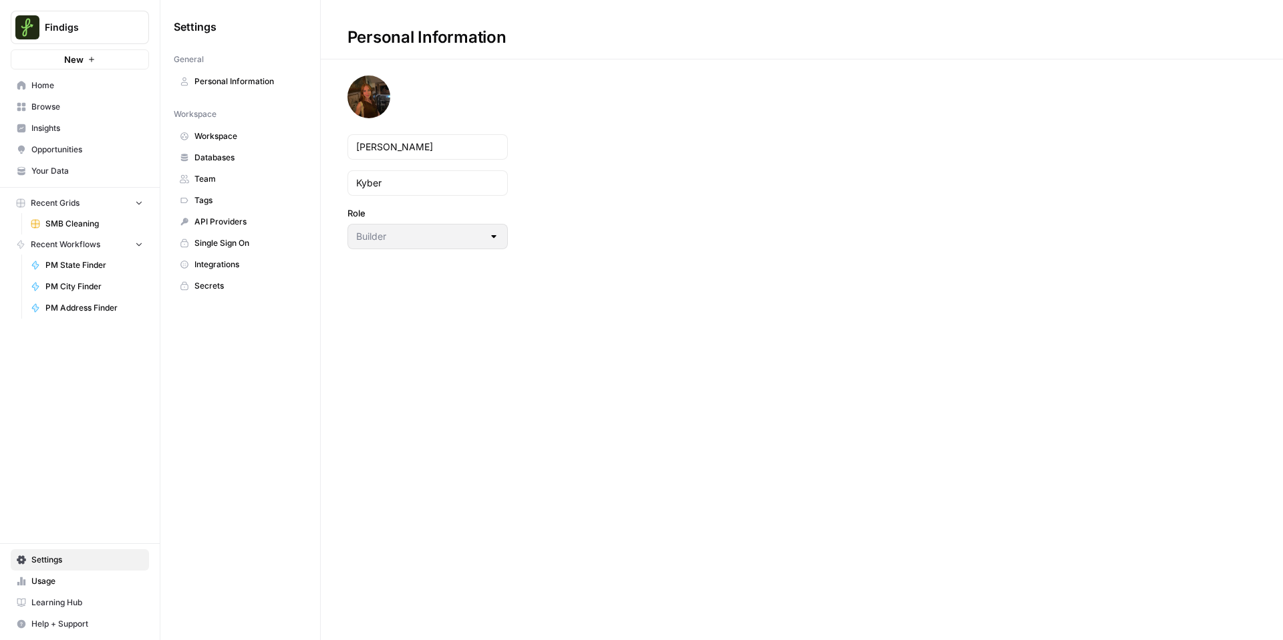
click at [45, 87] on span "Home" at bounding box center [87, 86] width 112 height 12
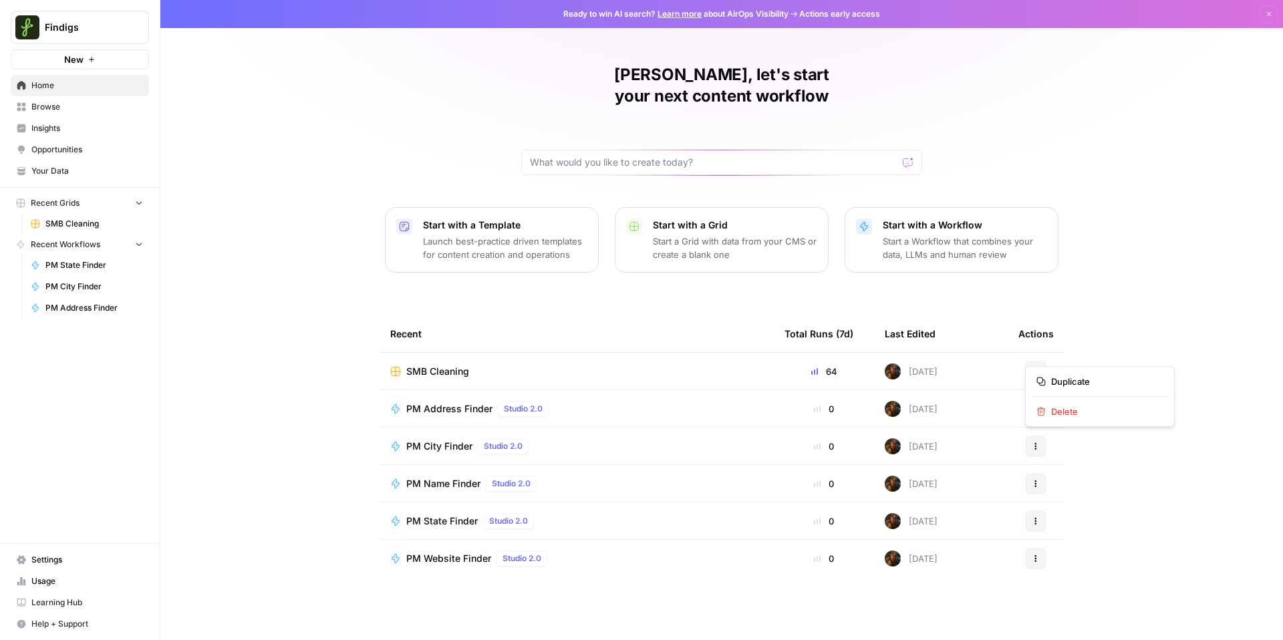
click at [903, 361] on button "Actions" at bounding box center [1035, 371] width 21 height 21
click at [903, 259] on div "Emma, let's start your next content workflow Start with a Template Launch best-…" at bounding box center [721, 320] width 1123 height 640
click at [80, 225] on span "SMB Cleaning" at bounding box center [94, 224] width 98 height 12
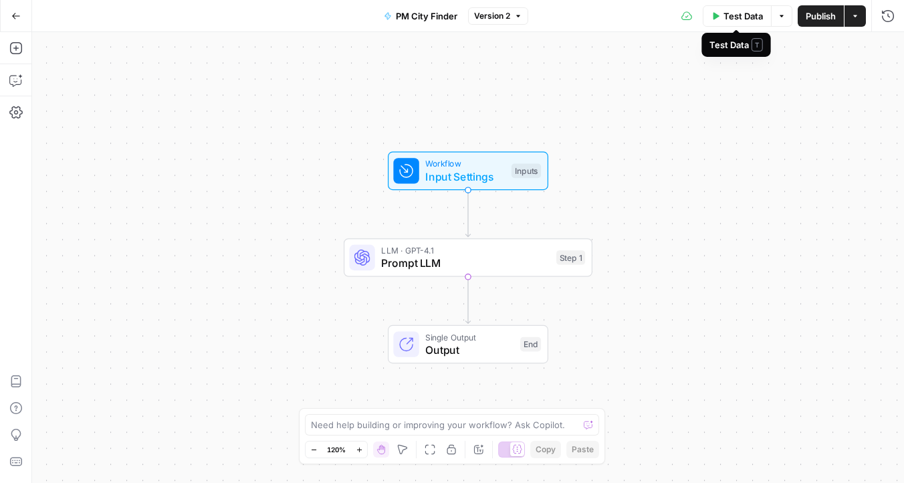
click at [736, 16] on span "Test Data" at bounding box center [742, 15] width 39 height 13
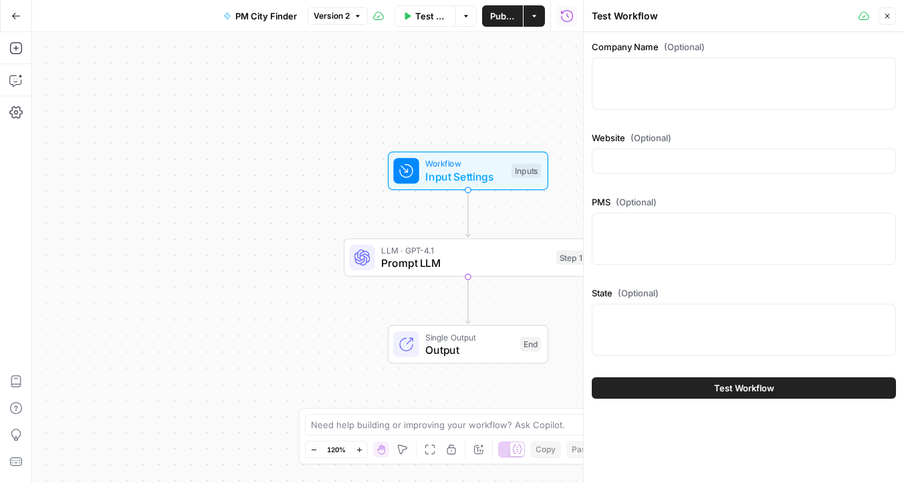
click at [673, 85] on div at bounding box center [744, 83] width 304 height 52
paste textarea "Gavish Real Estate & Property Mgmt"
type textarea "Gavish Real Estate & Property Mgmt"
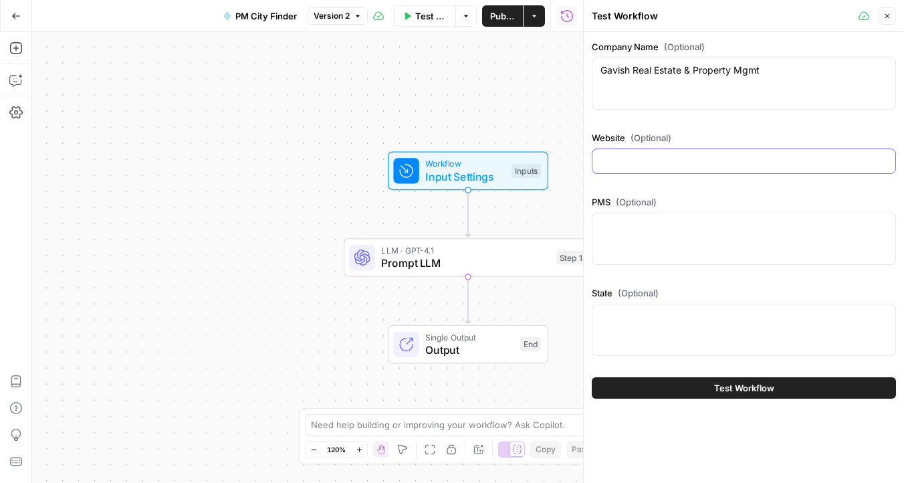
click at [668, 166] on input "Website (Optional)" at bounding box center [743, 160] width 287 height 13
paste input "[URL][DOMAIN_NAME]"
type input "[URL][DOMAIN_NAME]"
click at [640, 251] on div at bounding box center [744, 239] width 304 height 52
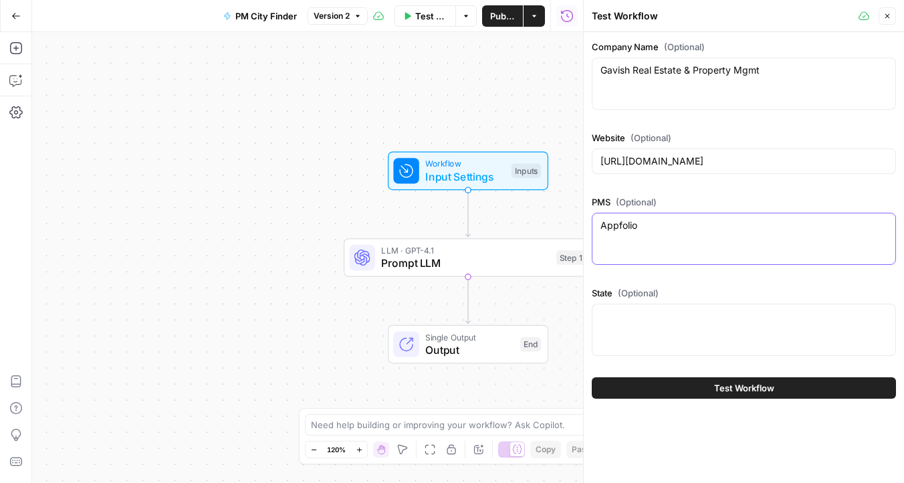
type textarea "Appfolio"
click at [644, 310] on textarea "State (Optional)" at bounding box center [743, 315] width 287 height 13
paste textarea "[US_STATE]"
type textarea "[US_STATE]"
click at [711, 394] on button "Test Workflow" at bounding box center [744, 387] width 304 height 21
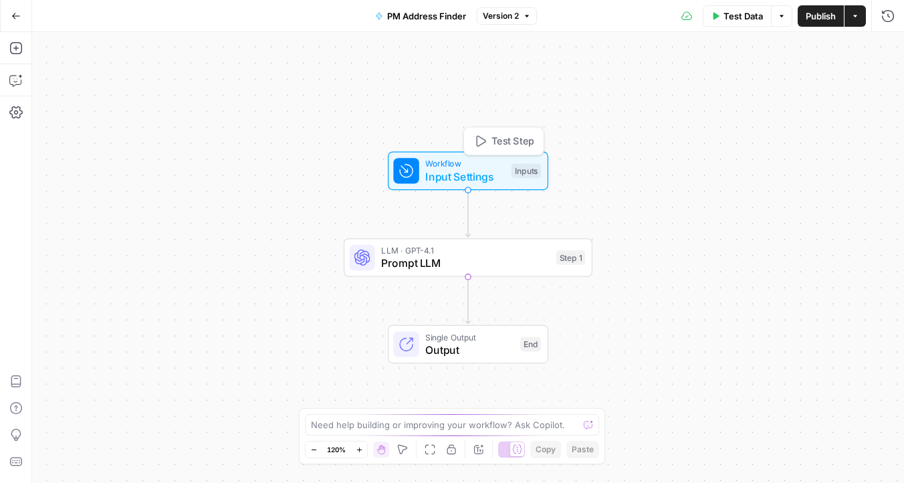
click at [488, 172] on span "Input Settings" at bounding box center [465, 176] width 80 height 16
click at [789, 89] on span "Add Field" at bounding box center [780, 90] width 39 height 13
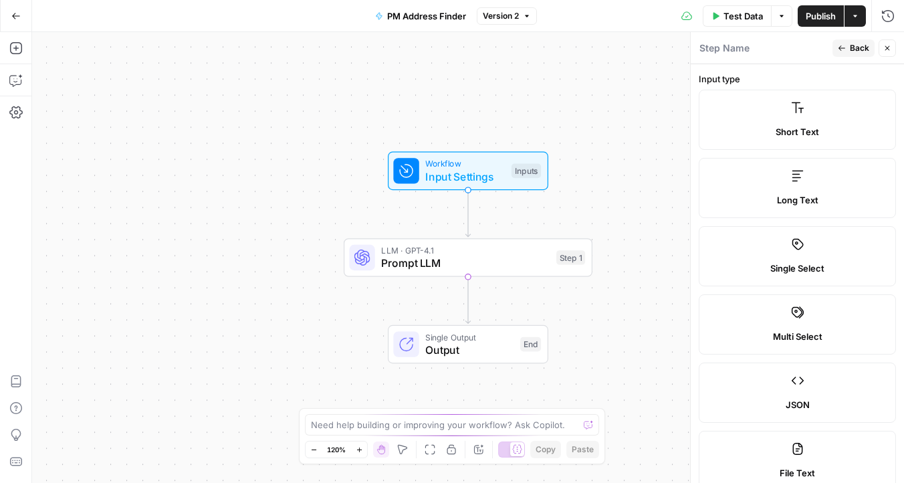
click at [800, 124] on label "Short Text" at bounding box center [796, 120] width 197 height 60
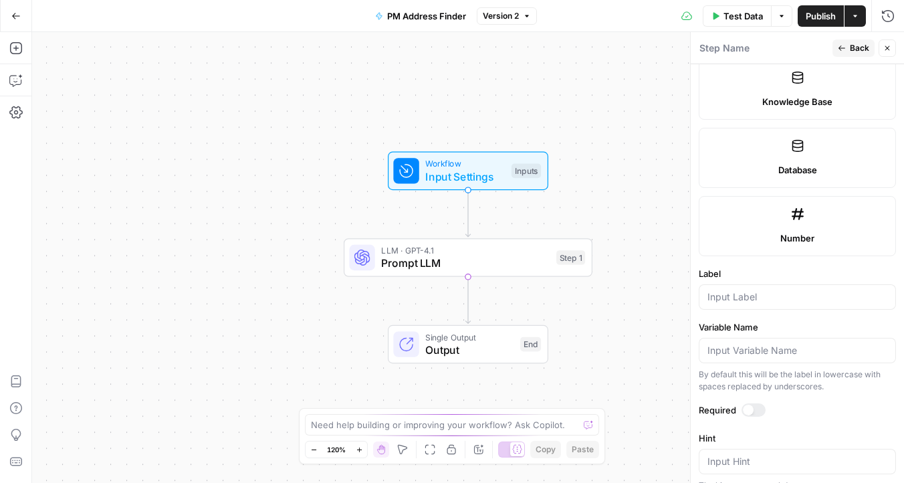
scroll to position [652, 0]
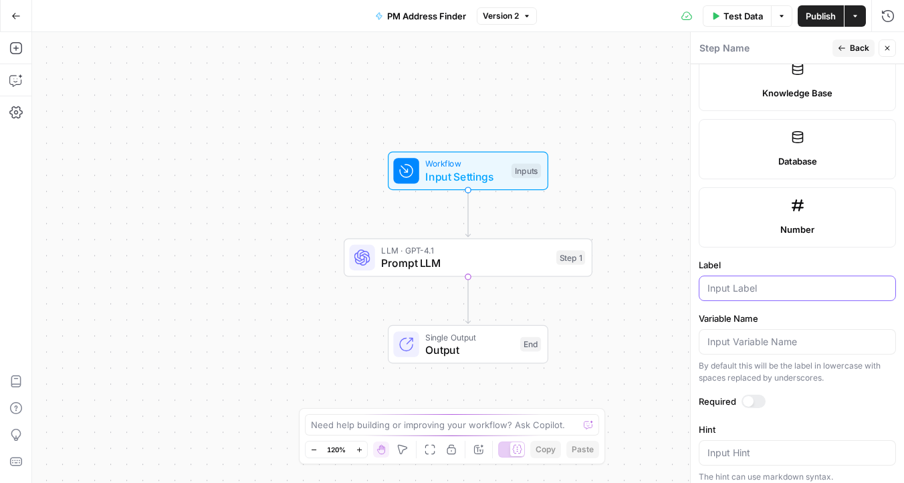
click at [753, 292] on input "Label" at bounding box center [797, 287] width 180 height 13
type input "N"
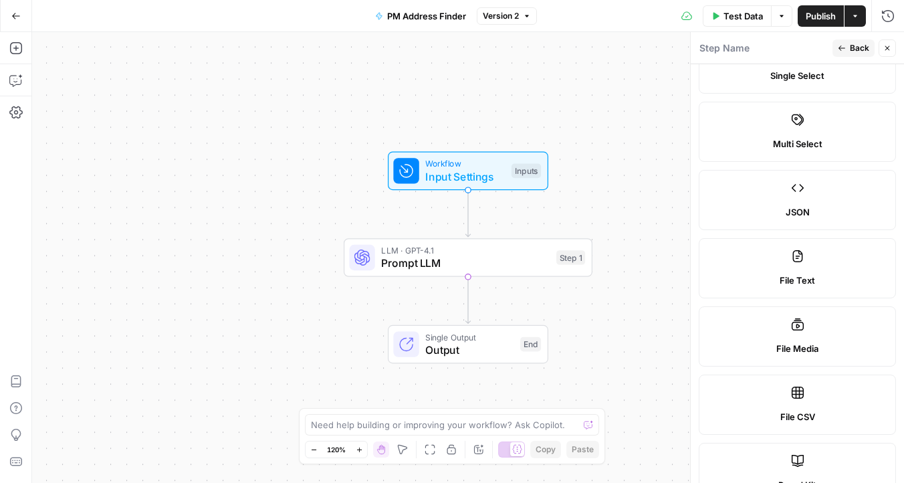
scroll to position [0, 0]
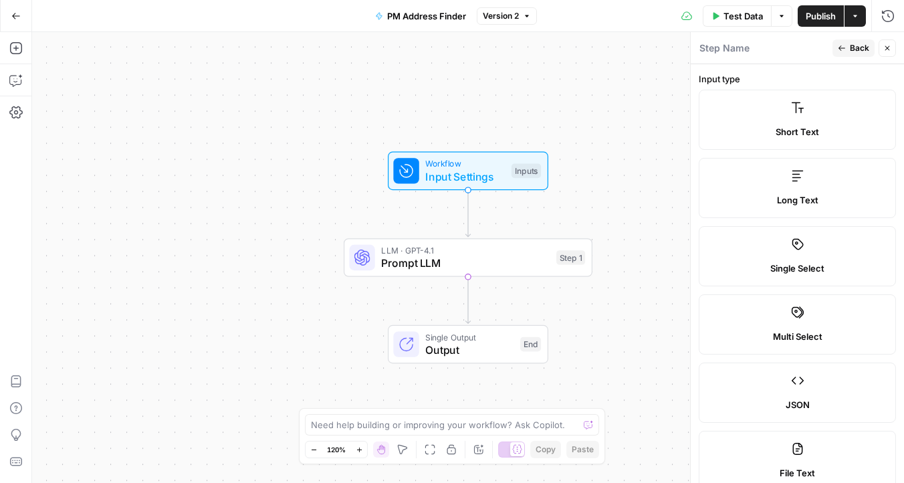
type input "Company Name"
click at [858, 47] on span "Back" at bounding box center [859, 48] width 19 height 12
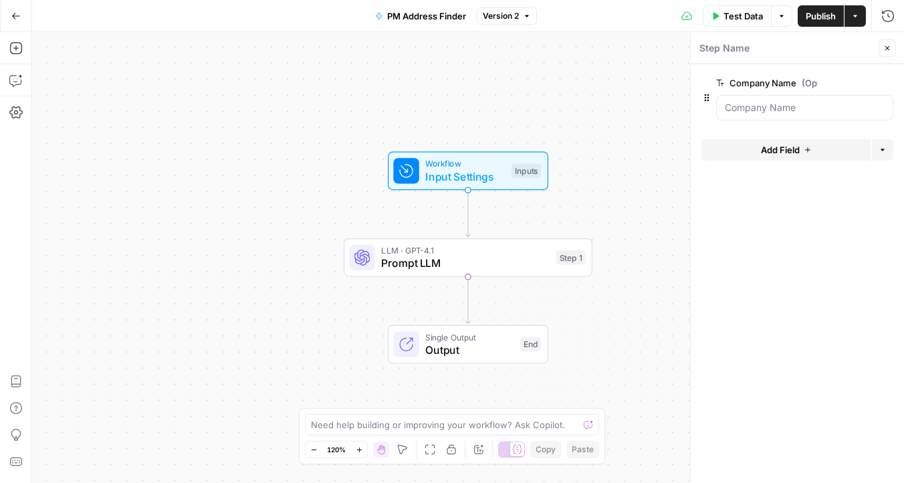
click at [789, 148] on span "Add Field" at bounding box center [780, 149] width 39 height 13
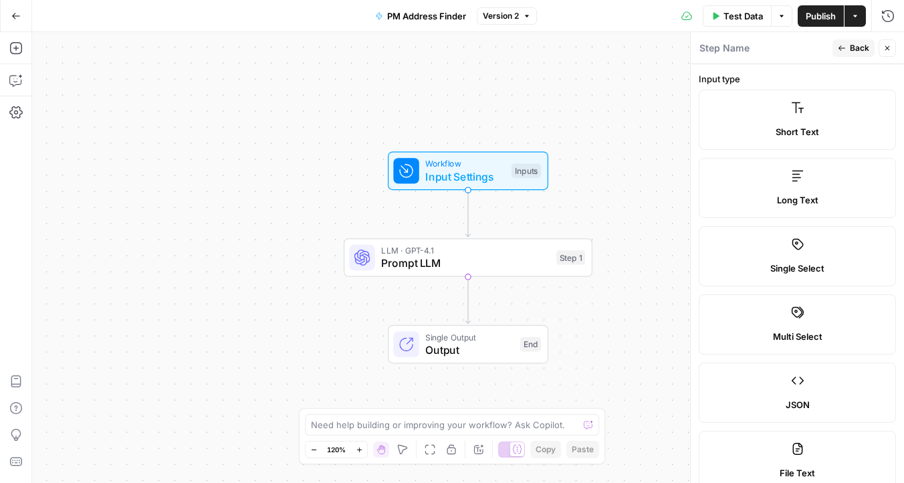
click at [819, 120] on label "Short Text" at bounding box center [796, 120] width 197 height 60
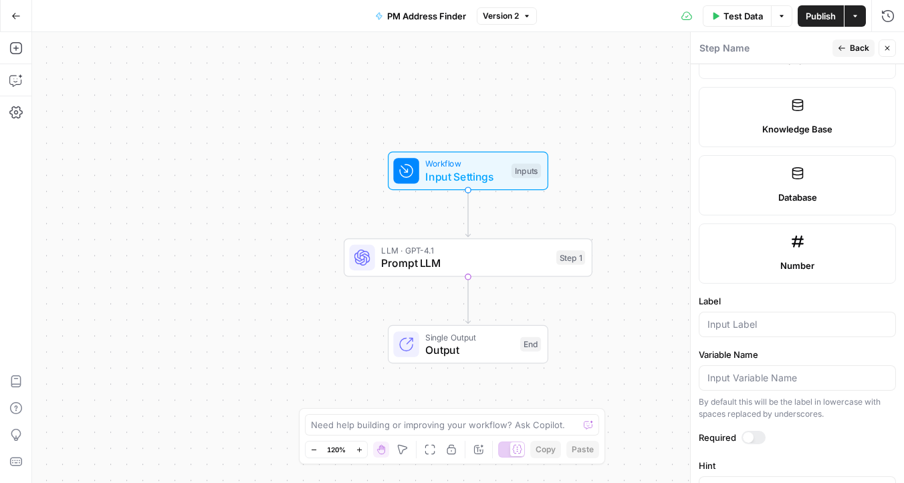
scroll to position [803, 0]
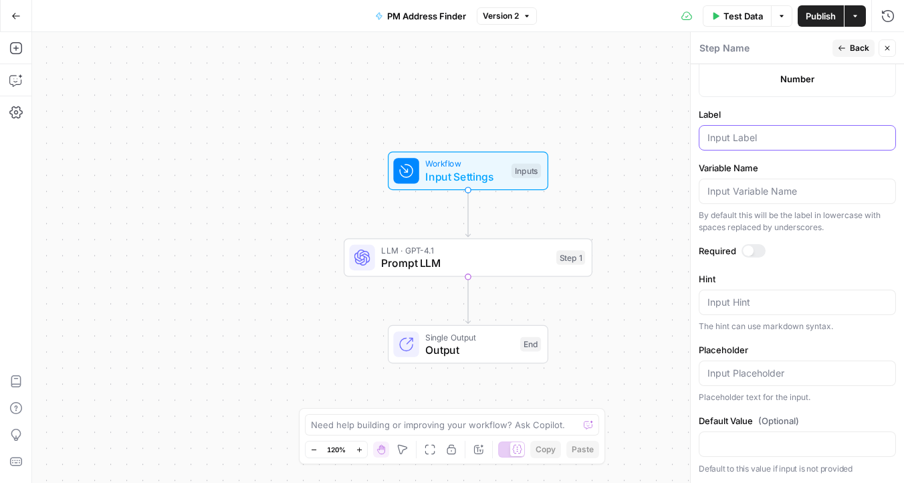
click at [767, 138] on input "Label" at bounding box center [797, 137] width 180 height 13
click at [756, 193] on input "Variable Name" at bounding box center [797, 190] width 180 height 13
type input "Website"
click at [736, 136] on input "Label" at bounding box center [797, 137] width 180 height 13
type input "Website"
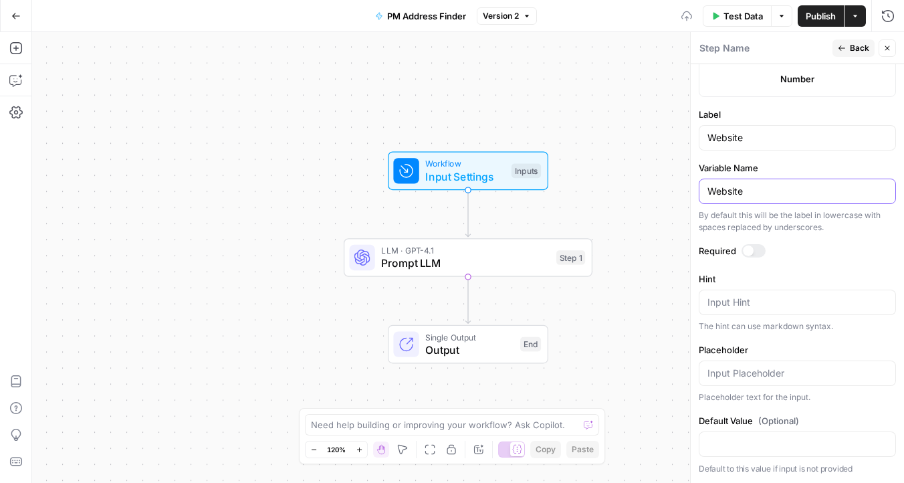
drag, startPoint x: 732, startPoint y: 187, endPoint x: 562, endPoint y: 174, distance: 170.3
click at [562, 174] on body "Findigs New Home Browse Insights Opportunities Your Data Recent Grids SMB Clean…" at bounding box center [452, 241] width 904 height 483
click at [860, 278] on label "Hint" at bounding box center [796, 278] width 197 height 13
click at [860, 295] on textarea "Hint" at bounding box center [797, 301] width 180 height 13
click at [856, 48] on span "Back" at bounding box center [859, 48] width 19 height 12
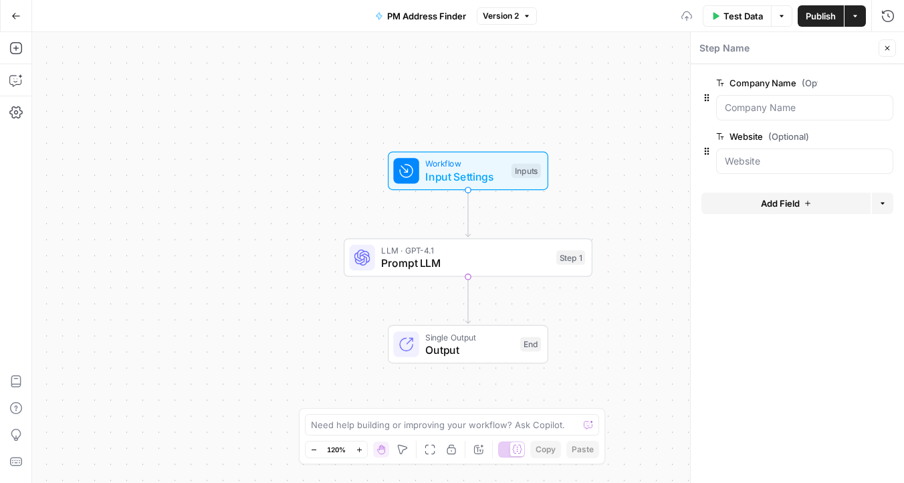
click at [747, 193] on button "Add Field" at bounding box center [785, 203] width 169 height 21
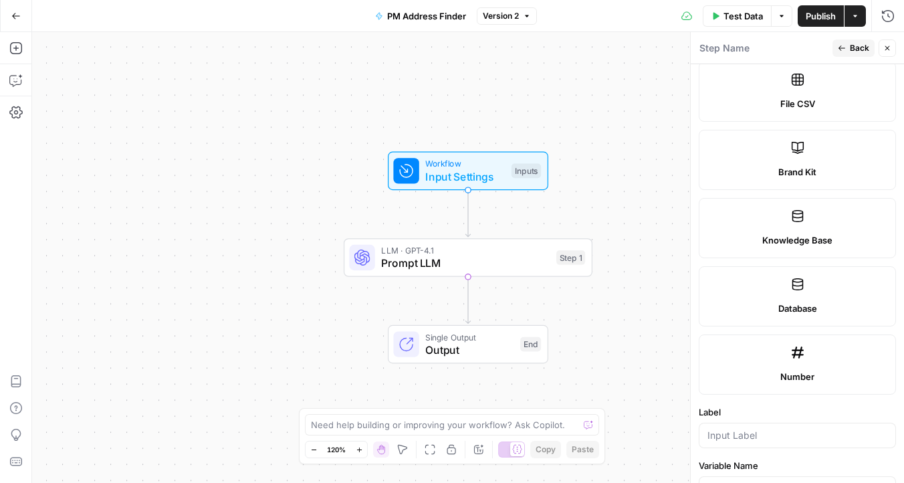
scroll to position [633, 0]
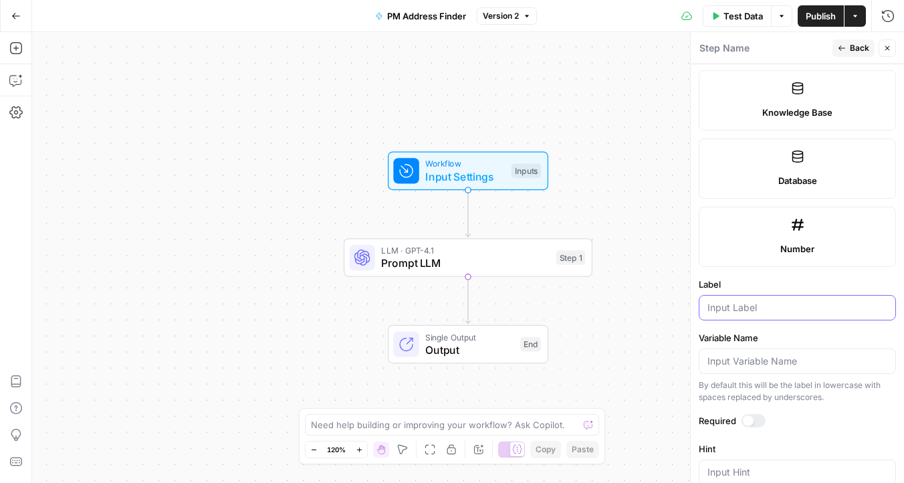
click at [757, 311] on input "Label" at bounding box center [797, 307] width 180 height 13
type input "PMS"
click at [842, 47] on icon "button" at bounding box center [842, 48] width 8 height 8
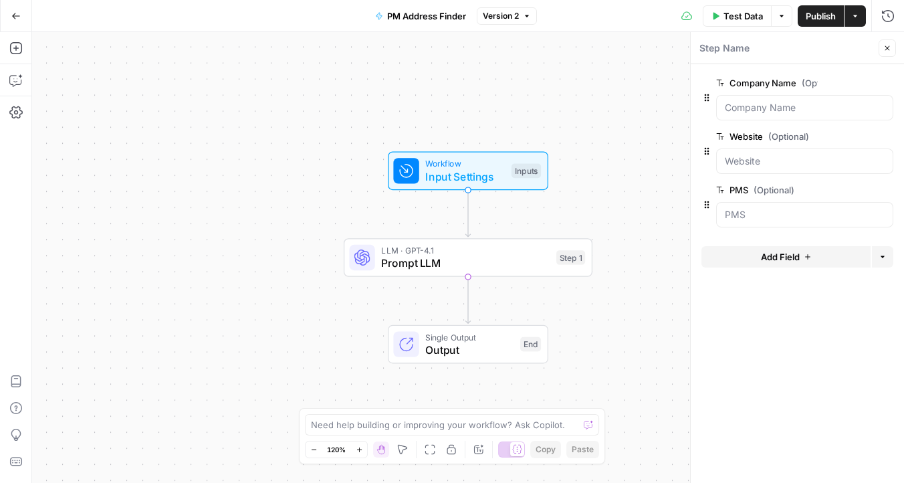
click at [754, 261] on button "Add Field" at bounding box center [785, 256] width 169 height 21
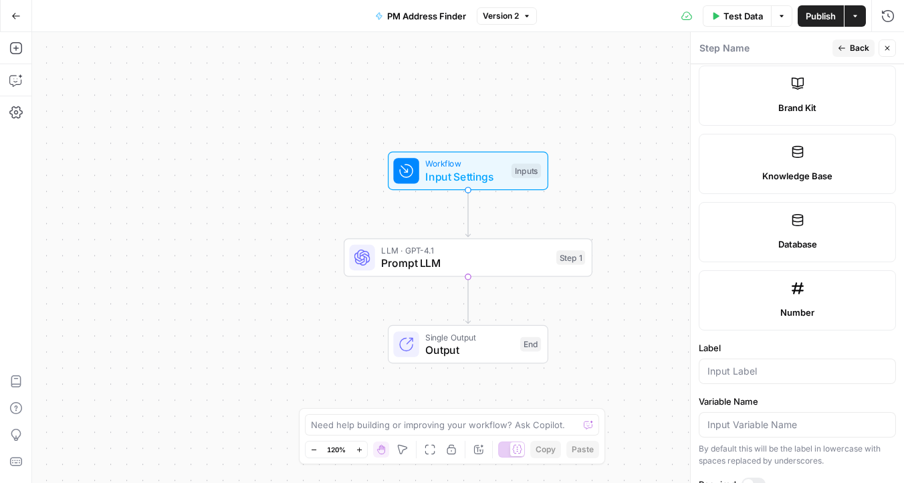
scroll to position [787, 0]
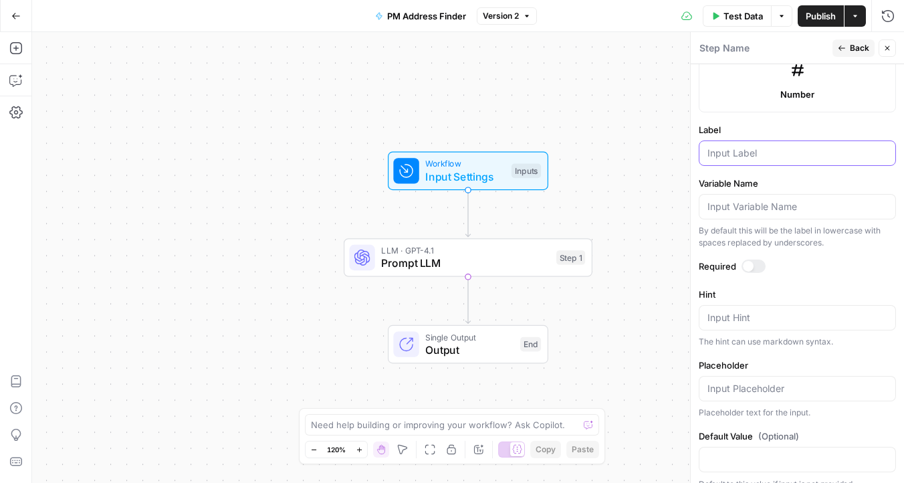
click at [737, 152] on input "Label" at bounding box center [797, 152] width 180 height 13
type input "State"
click at [851, 48] on span "Back" at bounding box center [859, 48] width 19 height 12
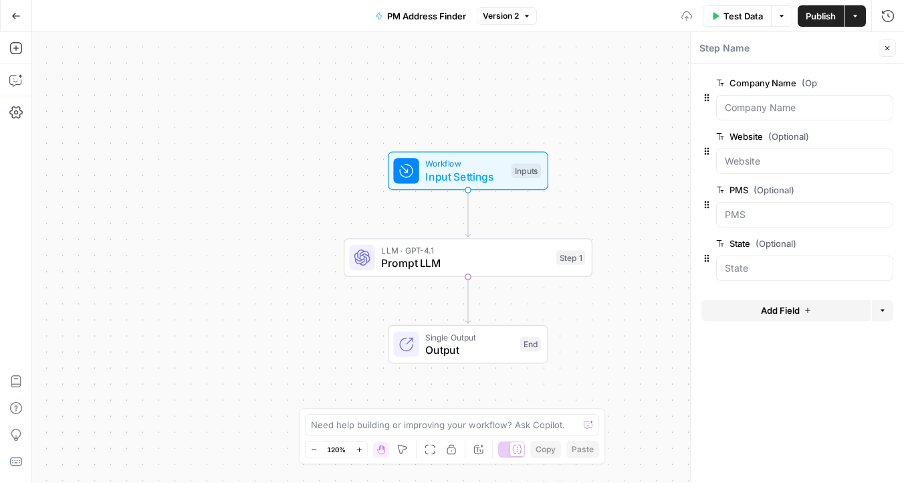
click at [761, 311] on span "Add Field" at bounding box center [780, 309] width 39 height 13
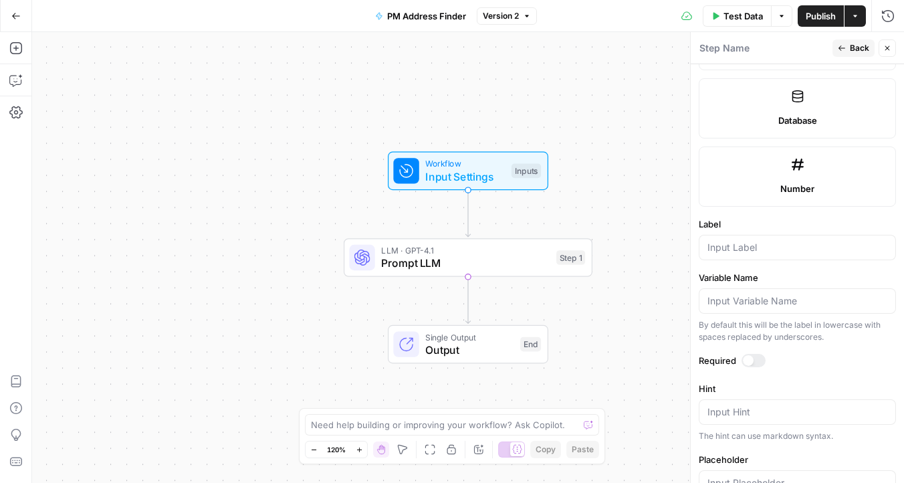
scroll to position [705, 0]
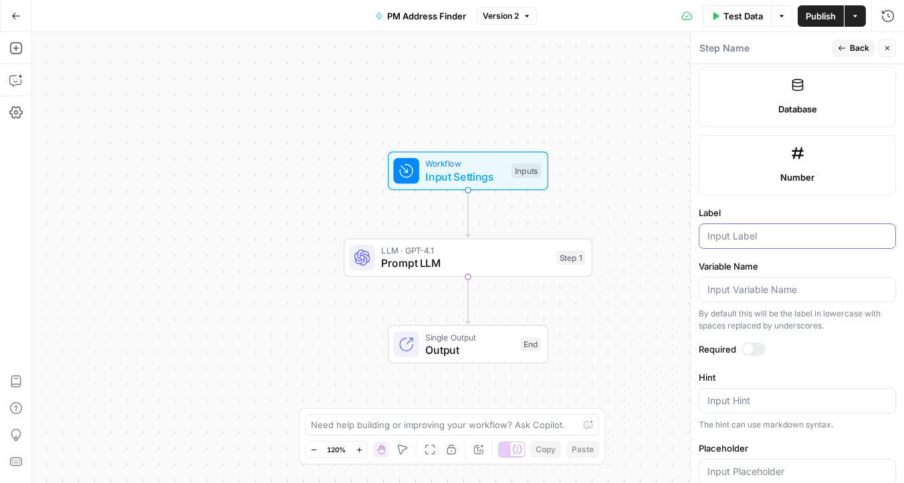
click at [767, 231] on input "Label" at bounding box center [797, 235] width 180 height 13
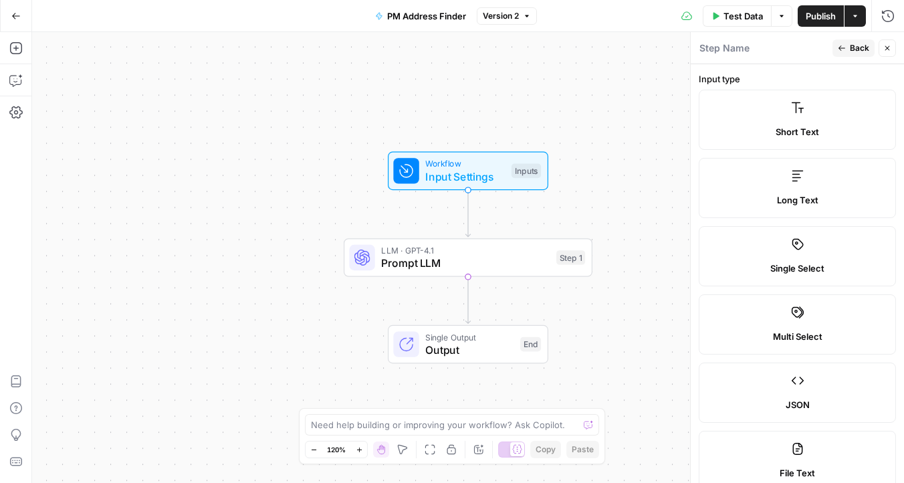
type input "City"
click at [844, 47] on div "Publish P" at bounding box center [818, 45] width 59 height 24
click at [858, 53] on span "Back" at bounding box center [859, 48] width 19 height 12
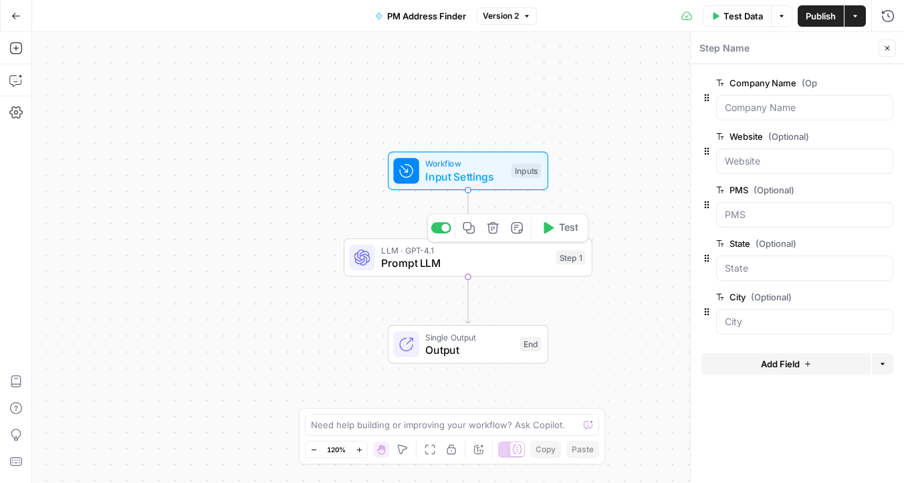
click at [499, 258] on span "Prompt LLM" at bounding box center [465, 263] width 168 height 16
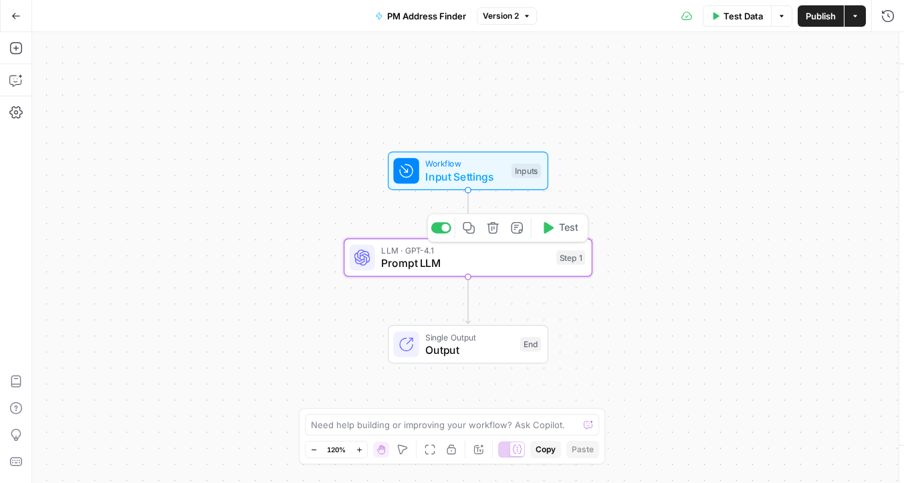
type textarea "Prompt LLM"
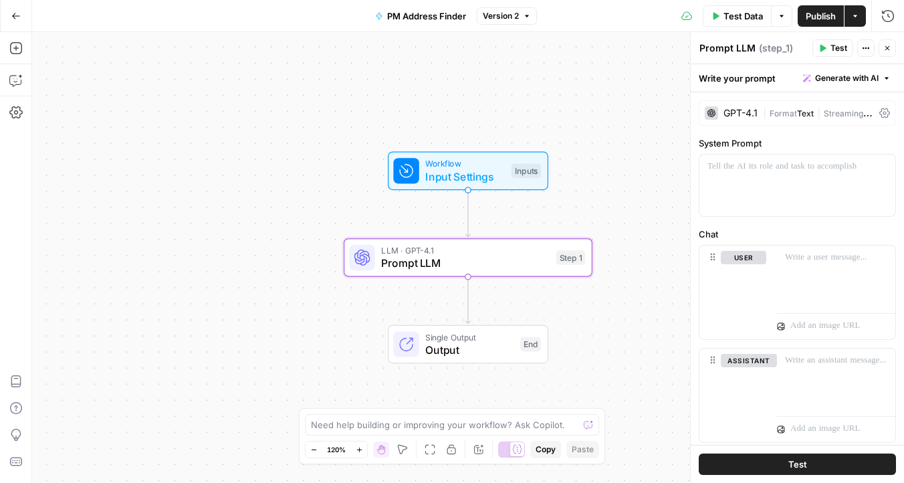
click at [834, 80] on span "Generate with AI" at bounding box center [846, 78] width 63 height 12
click at [829, 118] on div "Use AI to build your prompt" at bounding box center [831, 120] width 103 height 12
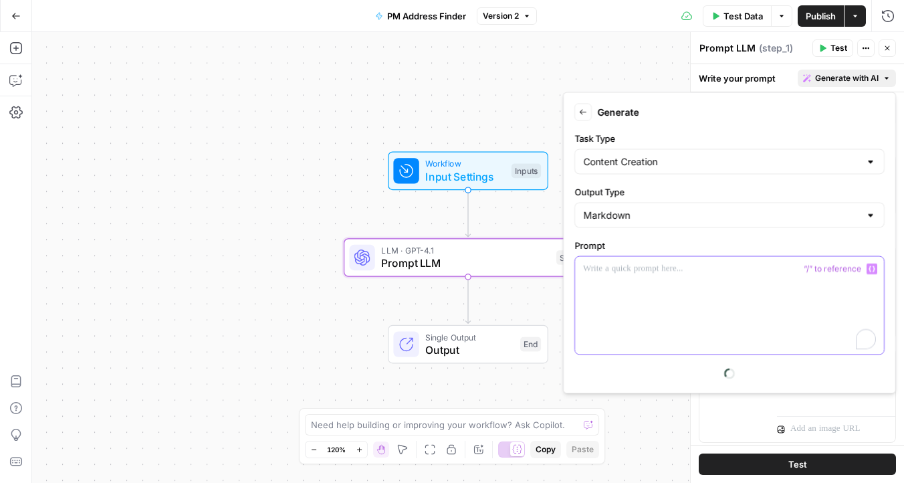
click at [664, 281] on div "To enrich screen reader interactions, please activate Accessibility in Grammarl…" at bounding box center [729, 306] width 309 height 98
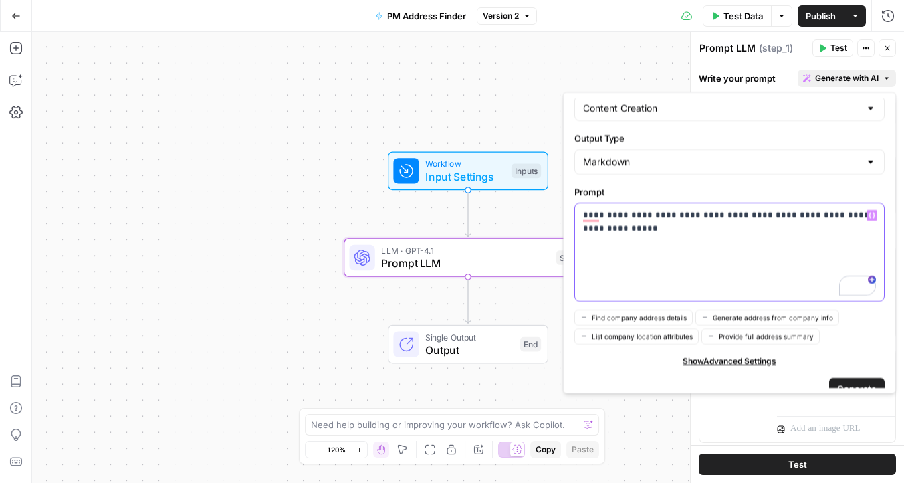
scroll to position [70, 0]
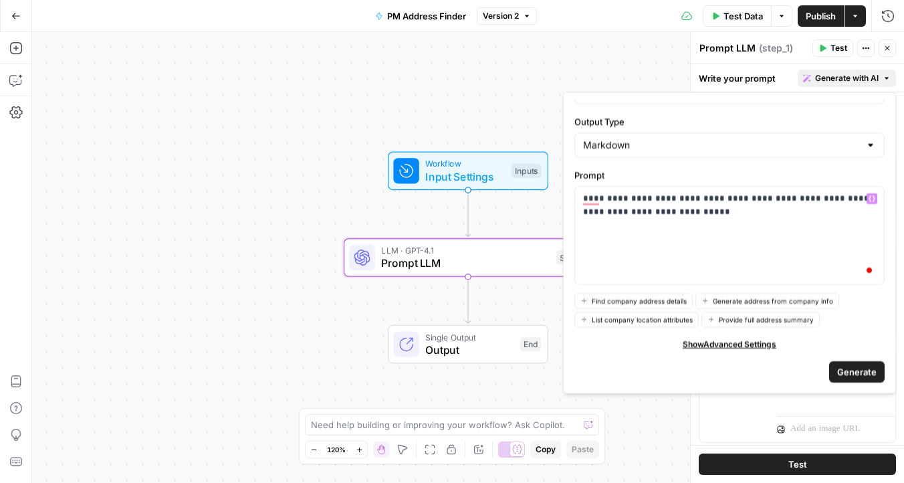
click at [703, 341] on span "Show Advanced Settings" at bounding box center [729, 344] width 94 height 12
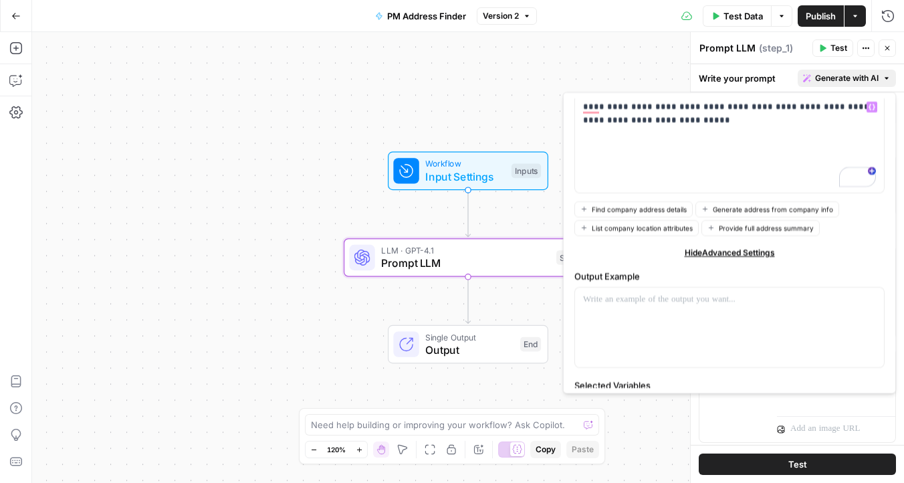
scroll to position [160, 0]
click at [663, 325] on div at bounding box center [729, 328] width 309 height 80
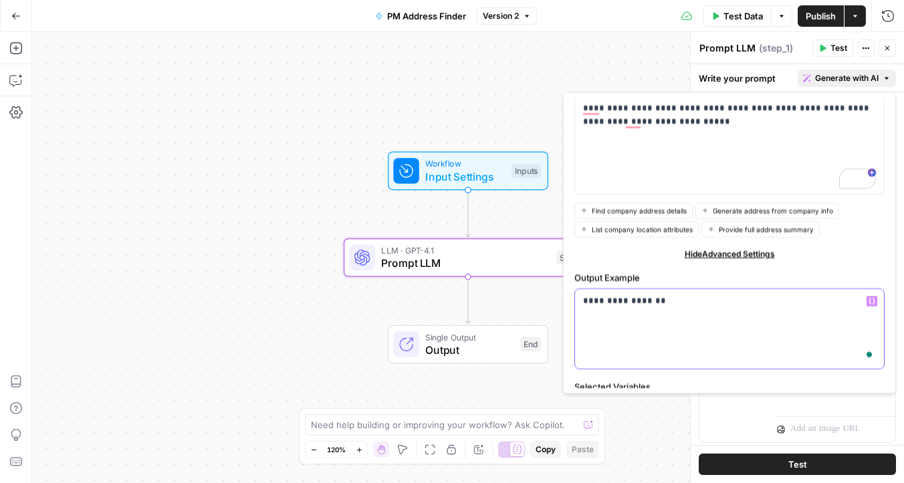
scroll to position [251, 0]
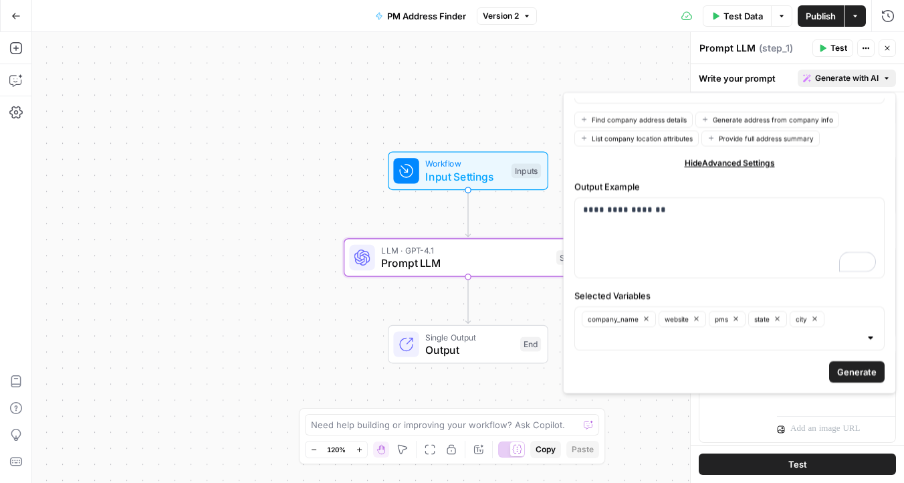
click at [852, 368] on span "Generate" at bounding box center [856, 370] width 39 height 13
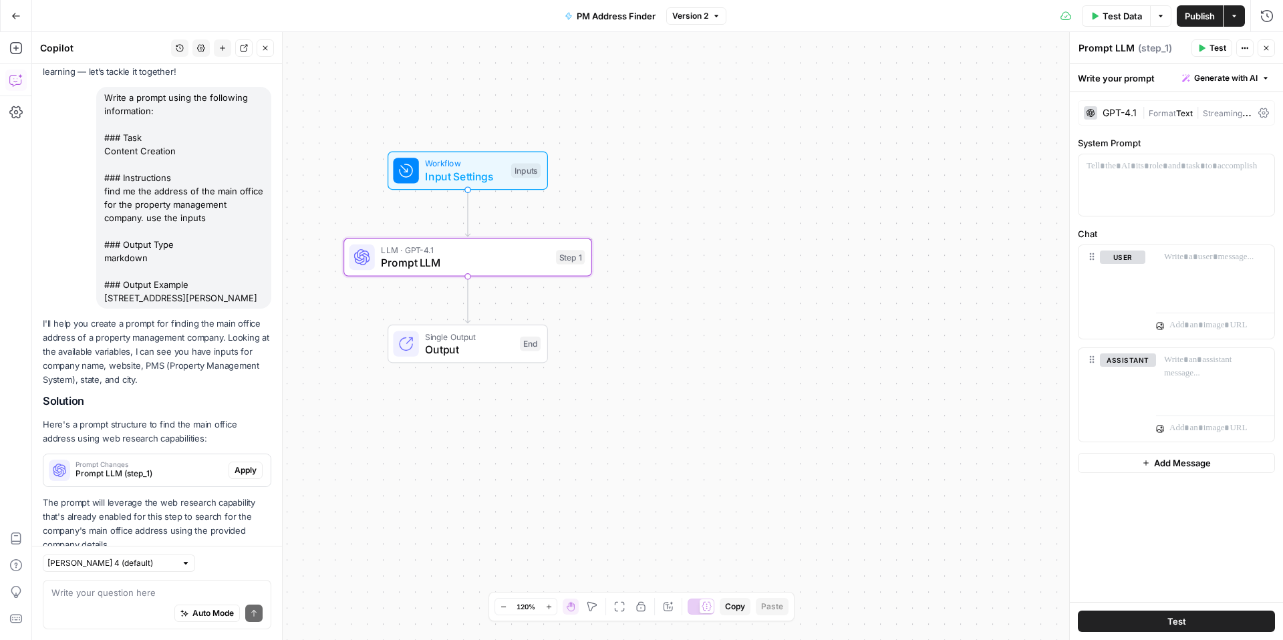
scroll to position [123, 0]
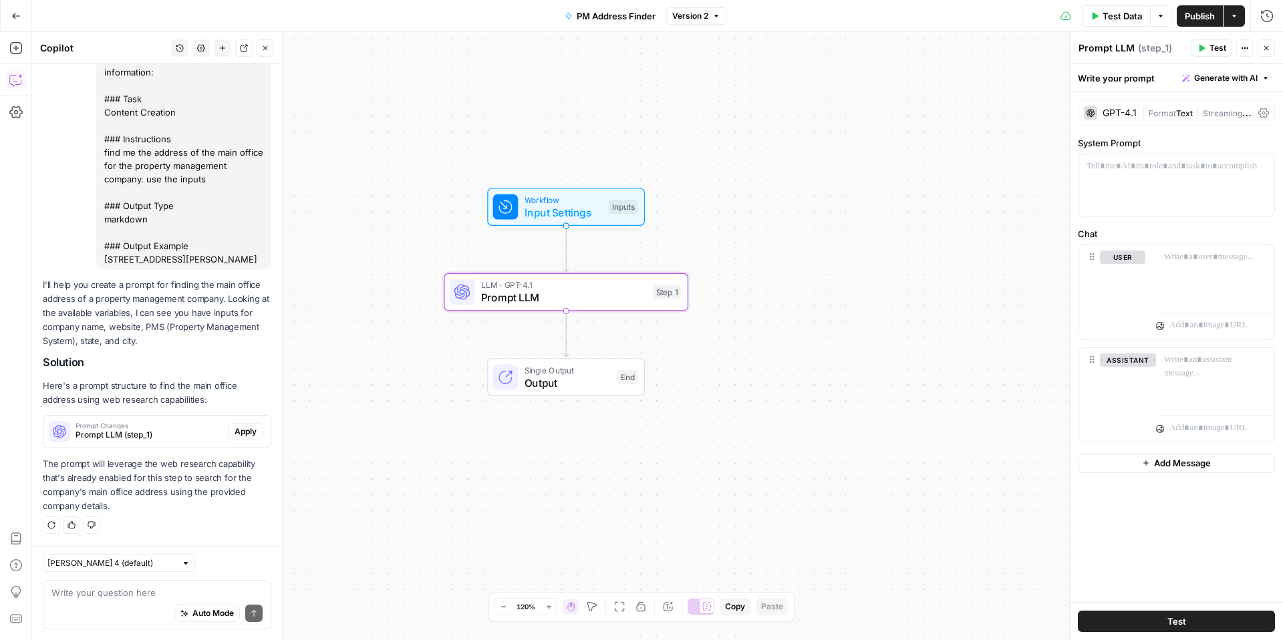
click at [249, 436] on span "Apply" at bounding box center [246, 432] width 22 height 12
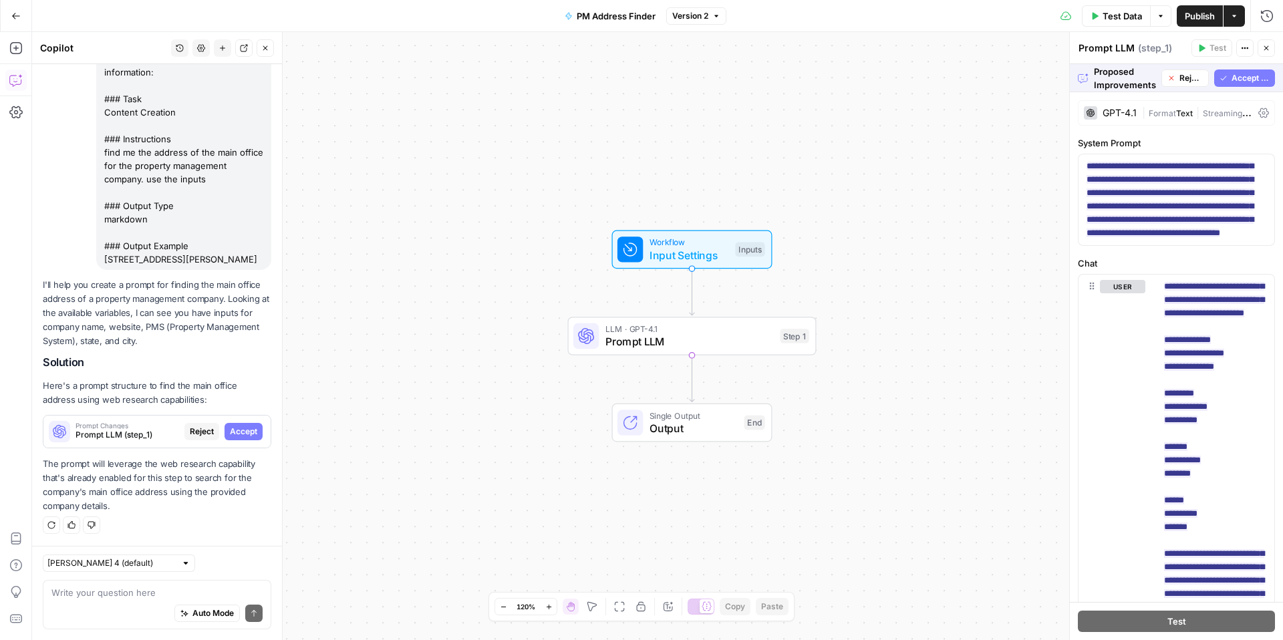
click at [903, 13] on span "Publish" at bounding box center [1200, 15] width 30 height 13
click at [903, 231] on div "Workflow Input Settings Inputs LLM · GPT-4.1 Prompt LLM Step 1 Single Output Ou…" at bounding box center [657, 336] width 1251 height 608
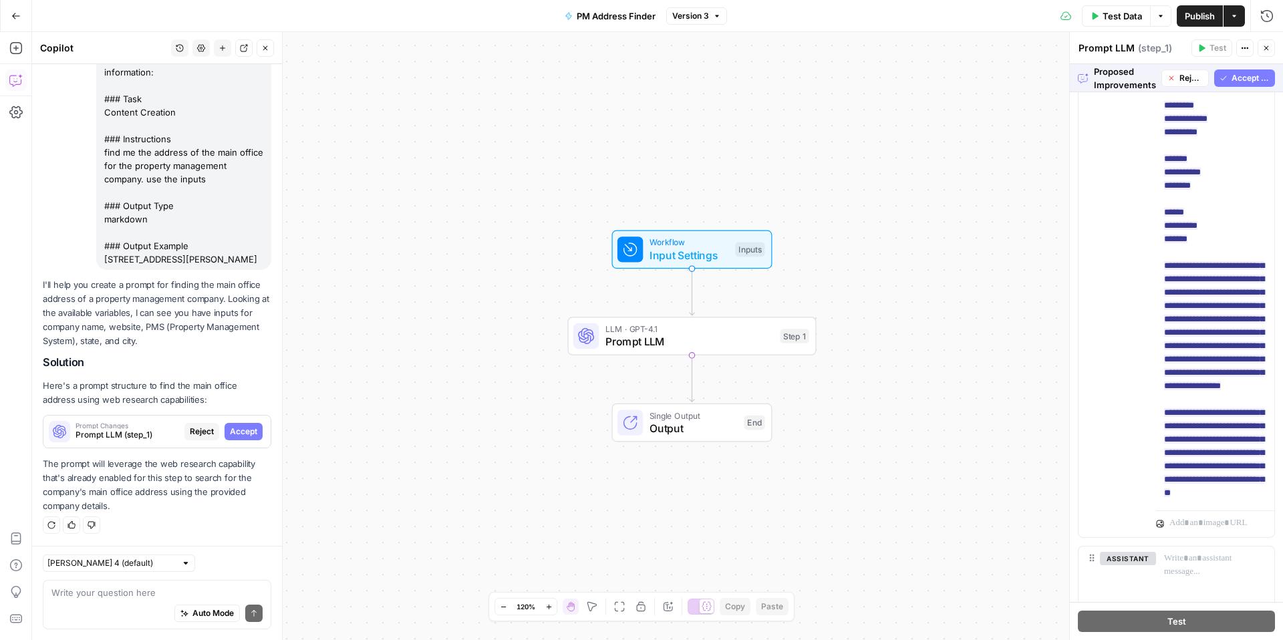
scroll to position [303, 0]
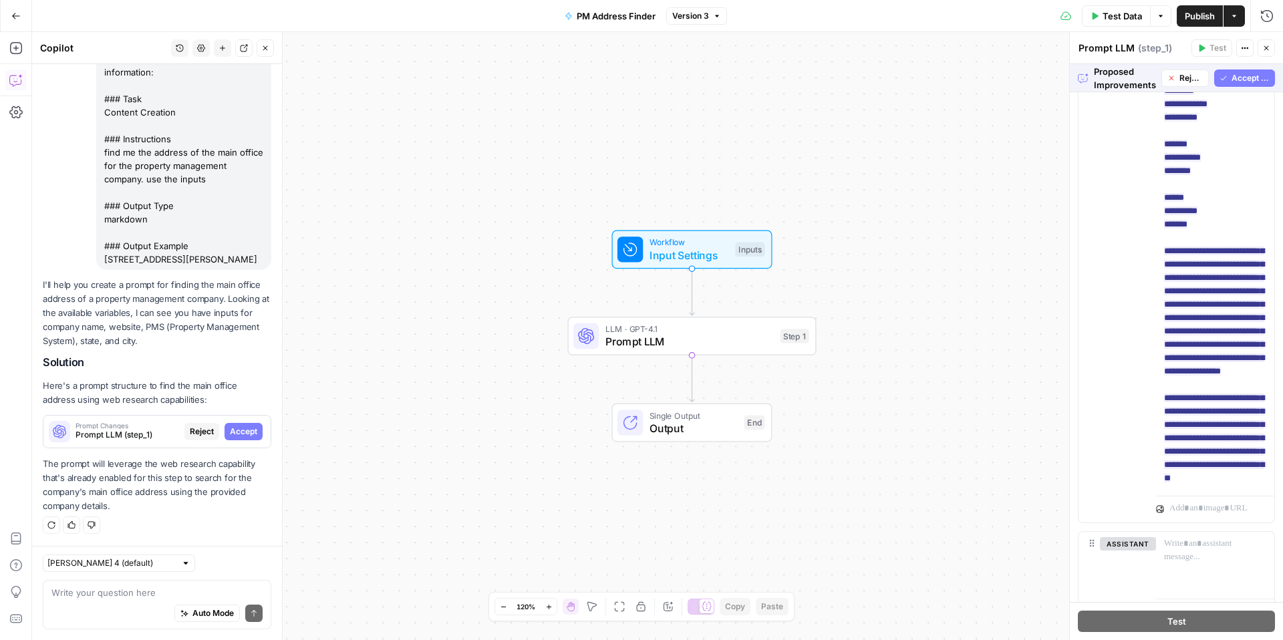
click at [903, 76] on span "Accept All" at bounding box center [1251, 78] width 38 height 12
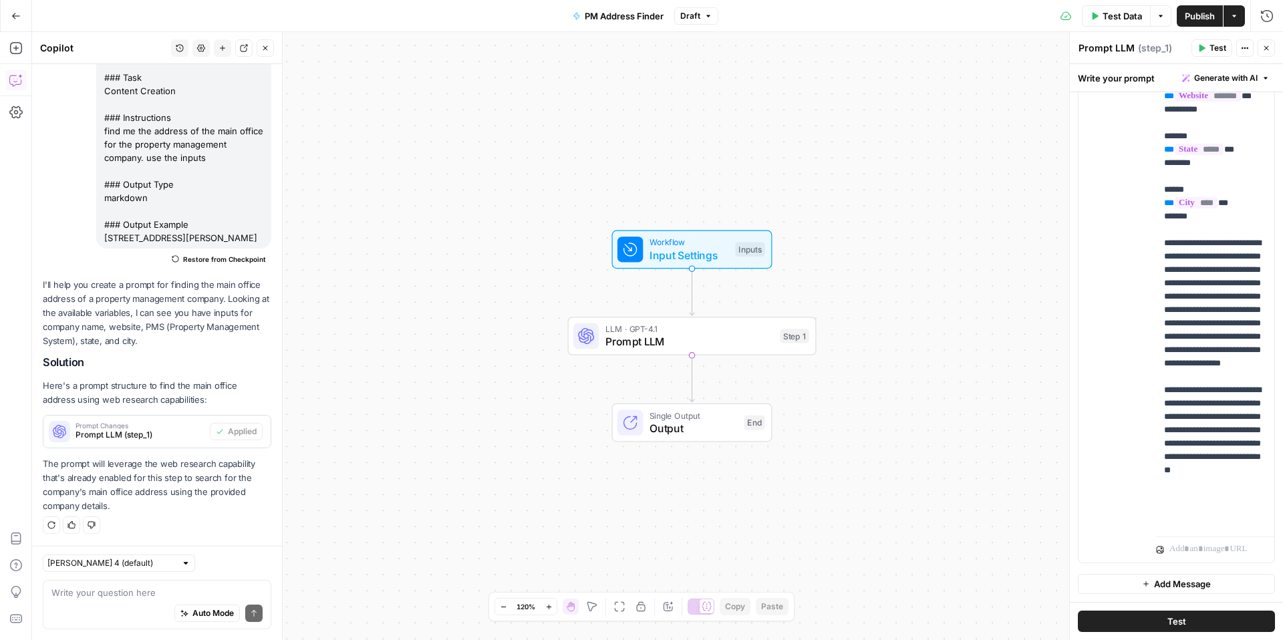
scroll to position [53, 0]
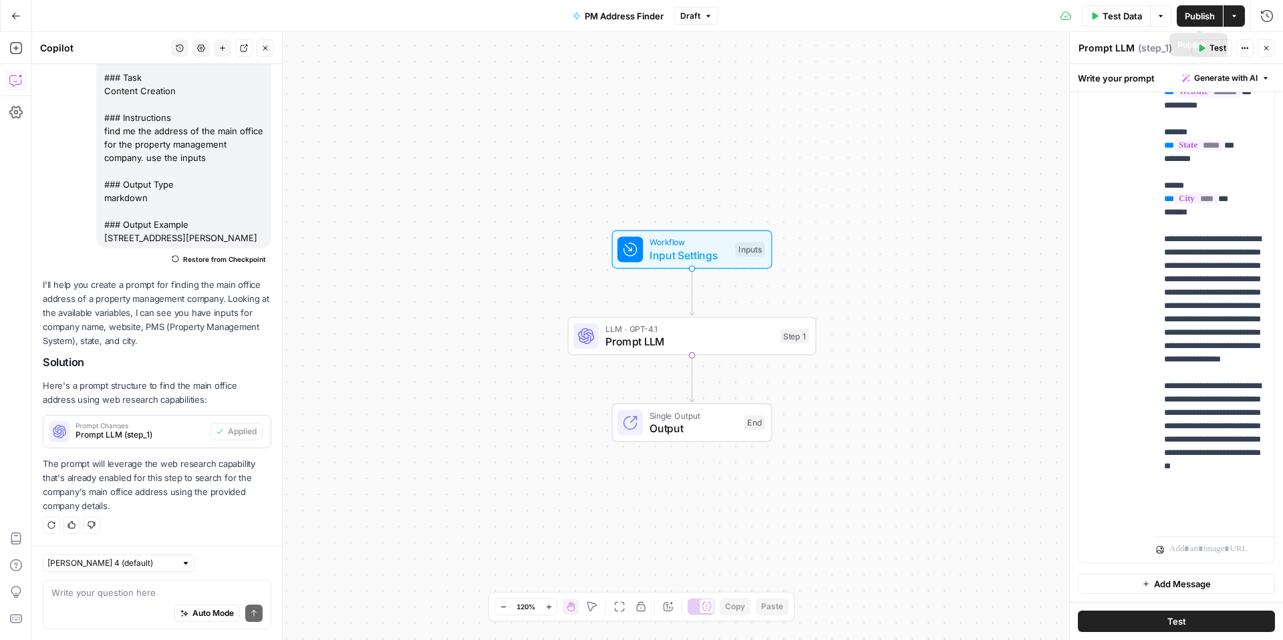
click at [903, 21] on span "Publish" at bounding box center [1200, 15] width 30 height 13
click at [186, 482] on textarea at bounding box center [156, 592] width 211 height 13
type textarea "it should just return the address nothing else"
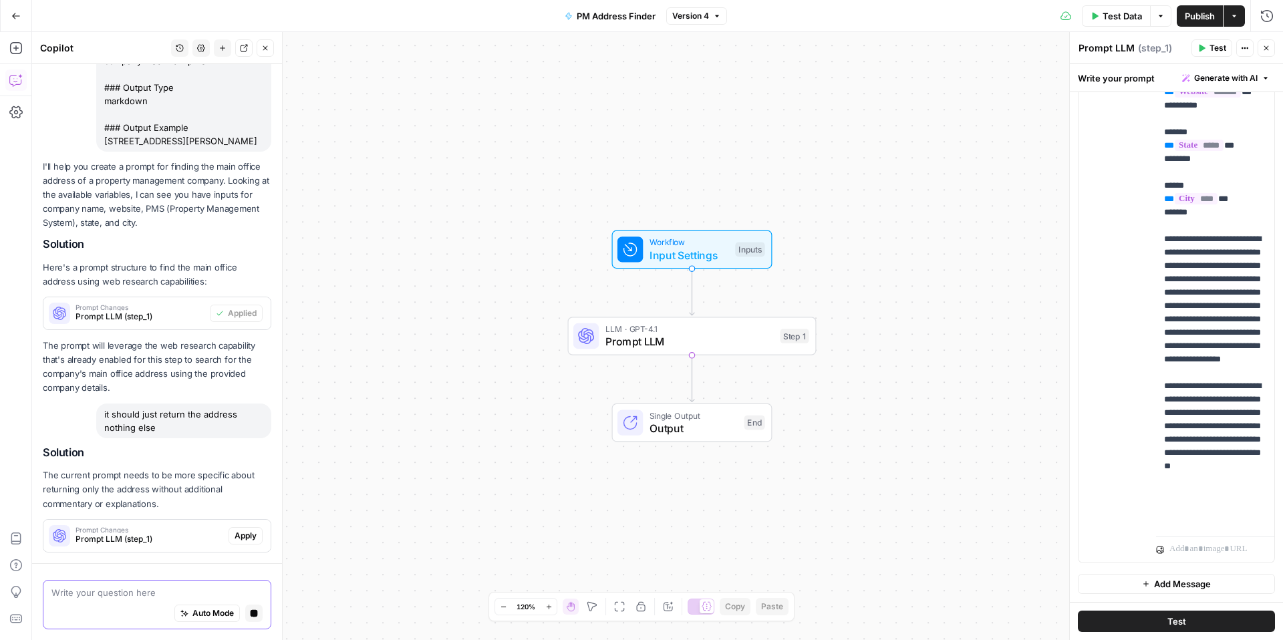
scroll to position [301, 0]
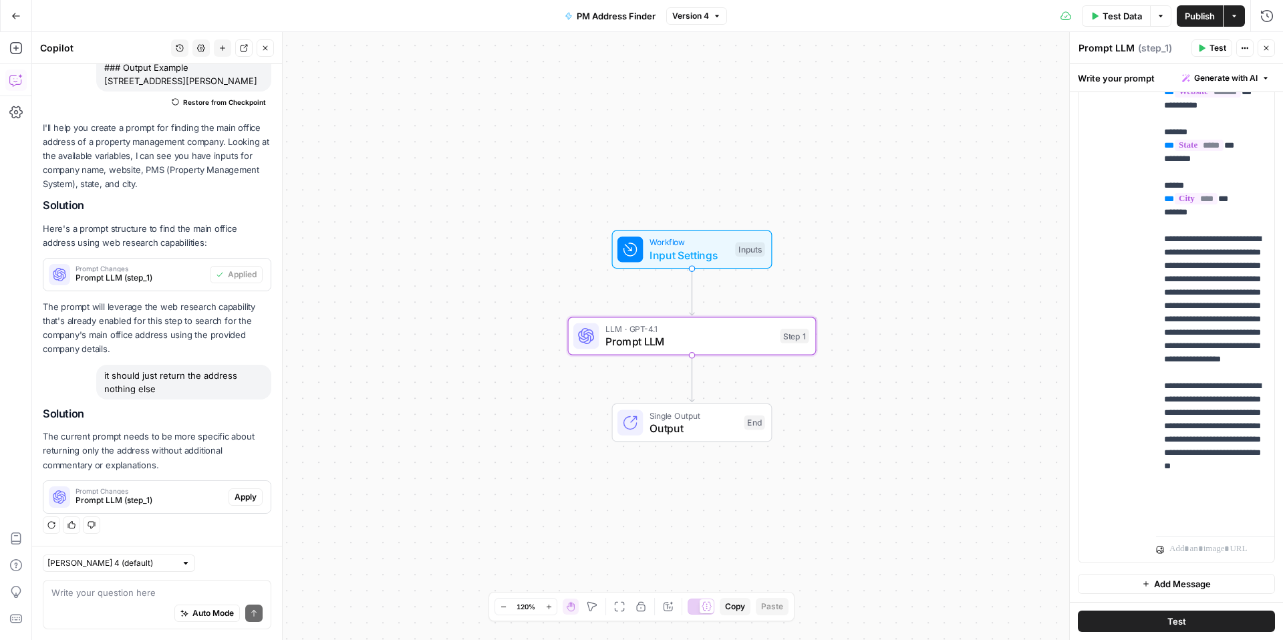
click at [246, 482] on button "Apply" at bounding box center [246, 497] width 34 height 17
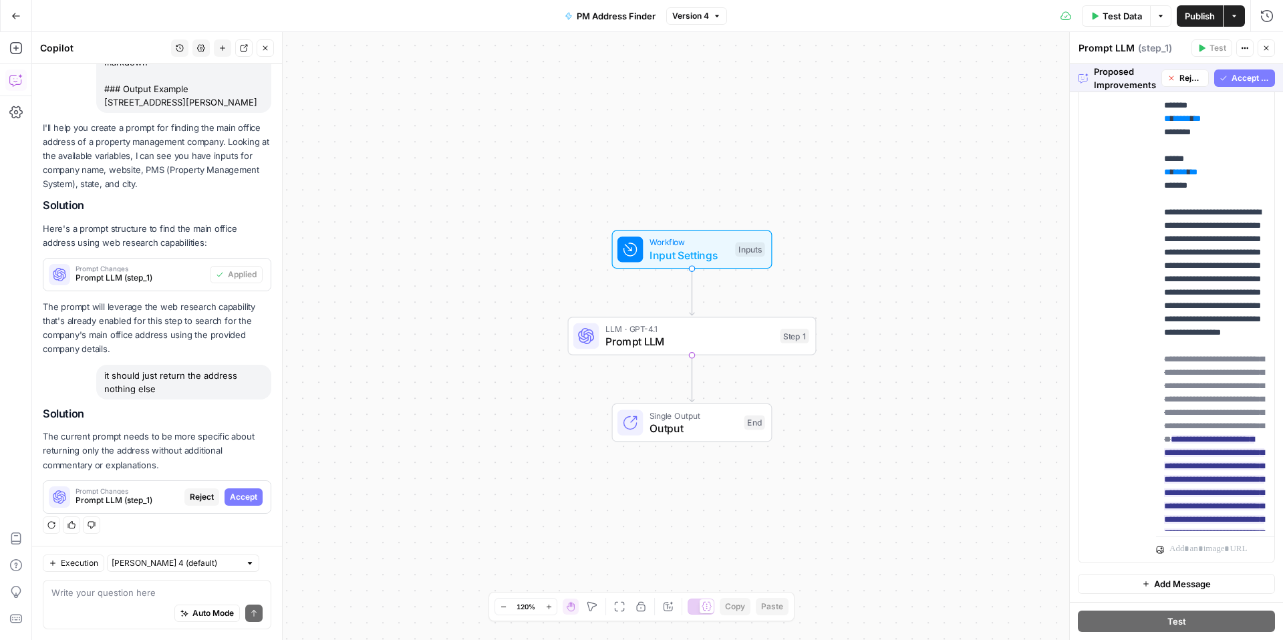
click at [903, 78] on span "Accept All" at bounding box center [1251, 78] width 38 height 12
click at [903, 78] on div "Proposed Improvements Reject Accept All" at bounding box center [1176, 78] width 213 height 28
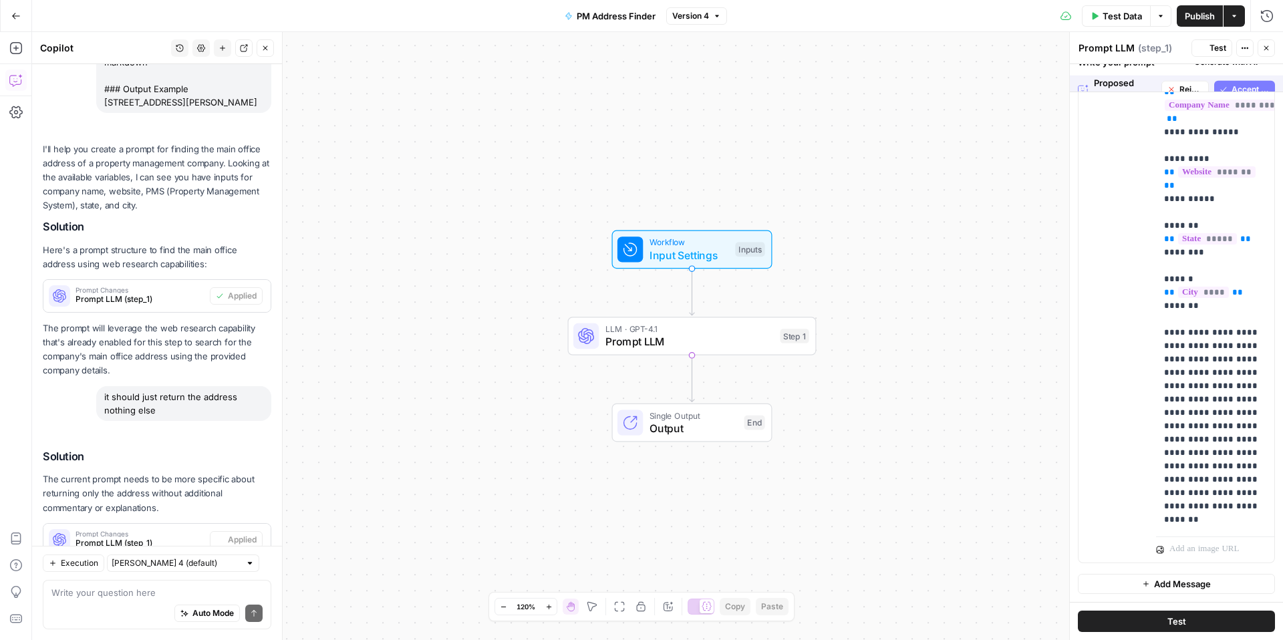
scroll to position [0, 0]
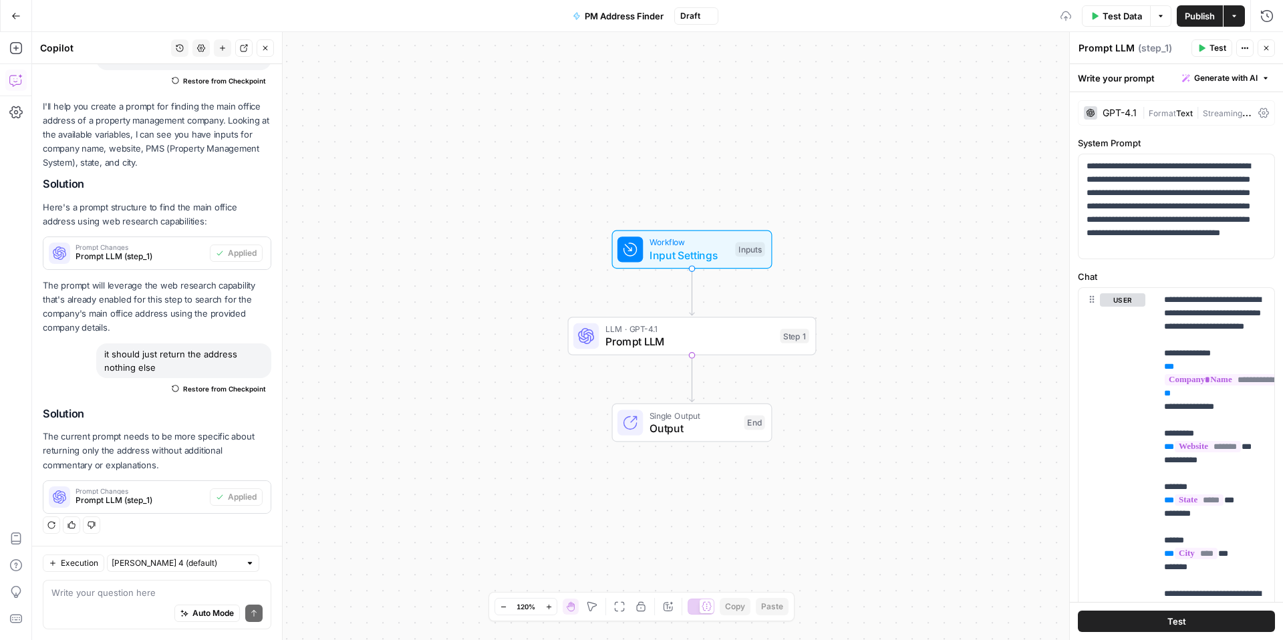
drag, startPoint x: 1197, startPoint y: 17, endPoint x: 1084, endPoint y: 17, distance: 113.0
click at [903, 17] on span "Publish" at bounding box center [1200, 15] width 30 height 13
